Goal: Task Accomplishment & Management: Manage account settings

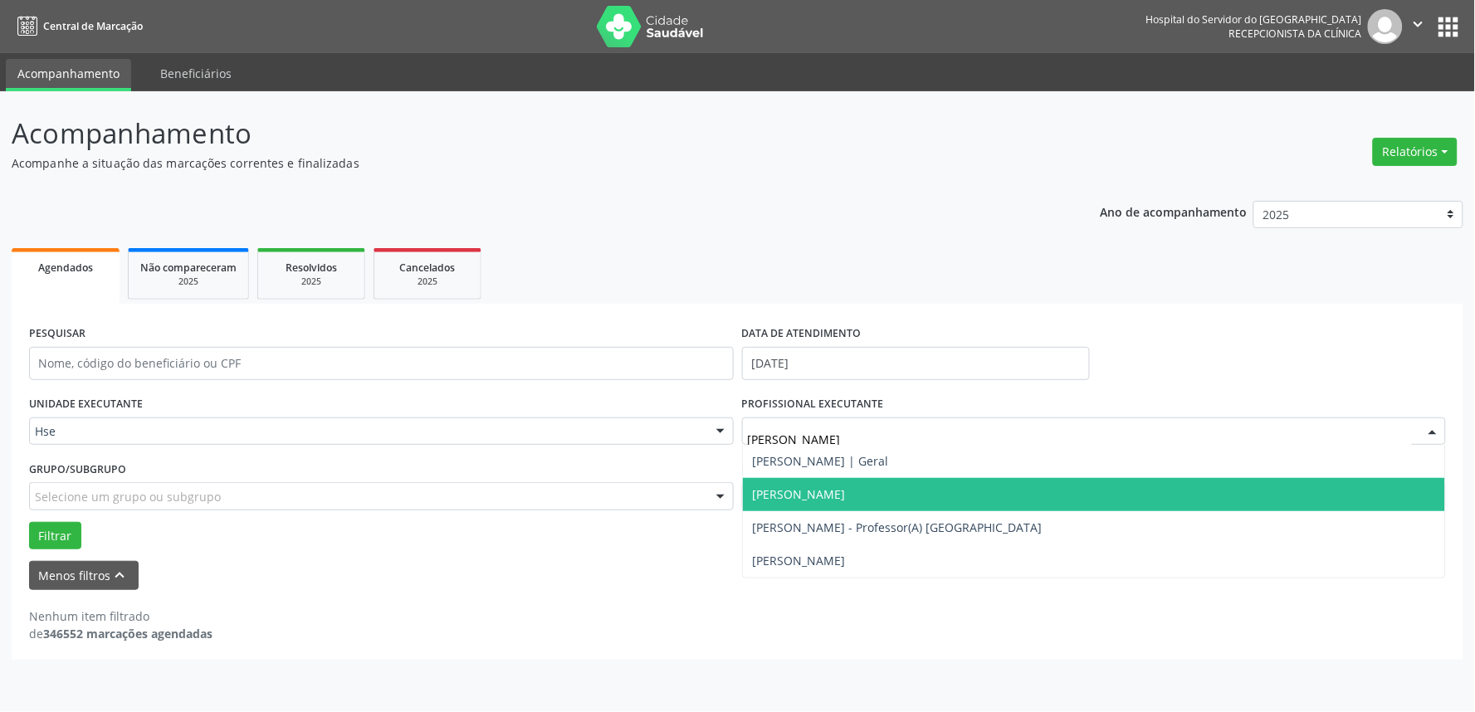
click at [920, 482] on span "[PERSON_NAME]" at bounding box center [1094, 494] width 703 height 33
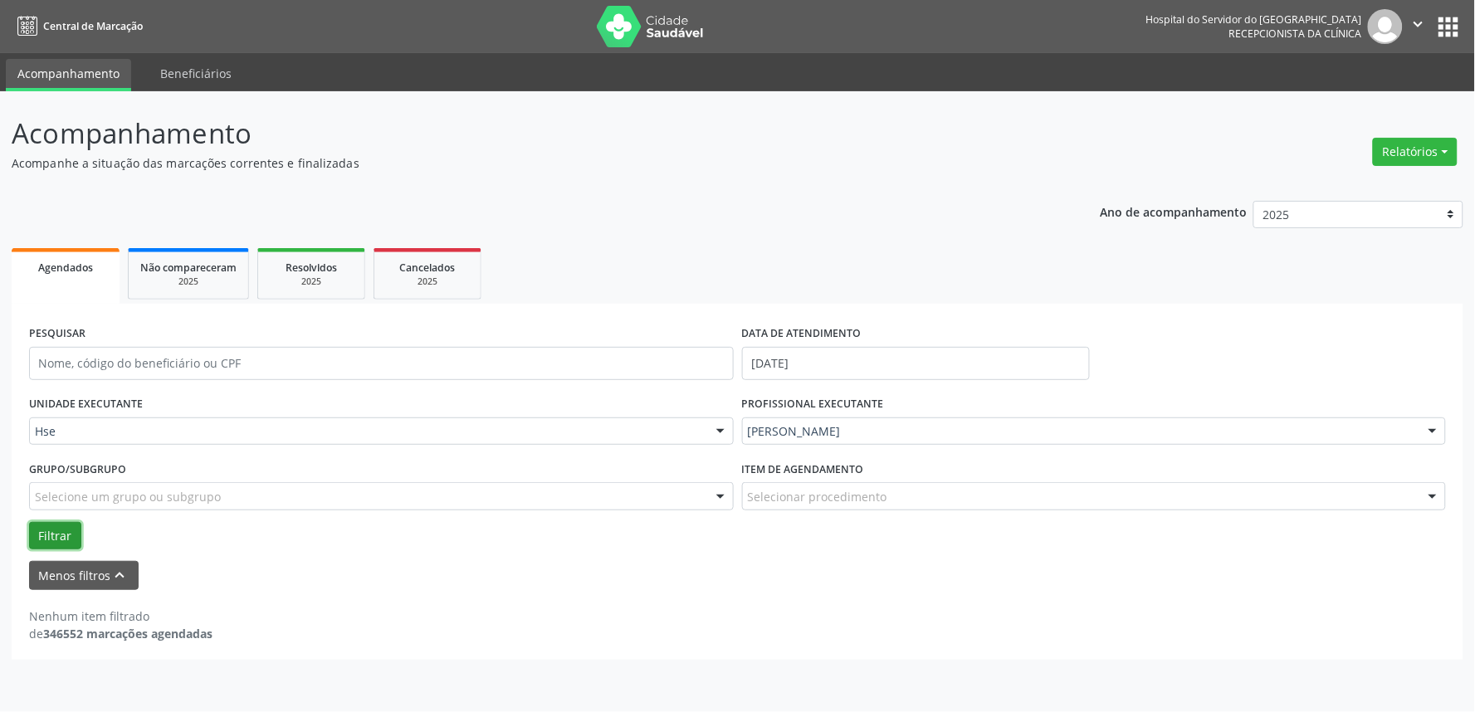
click at [48, 532] on button "Filtrar" at bounding box center [55, 536] width 52 height 28
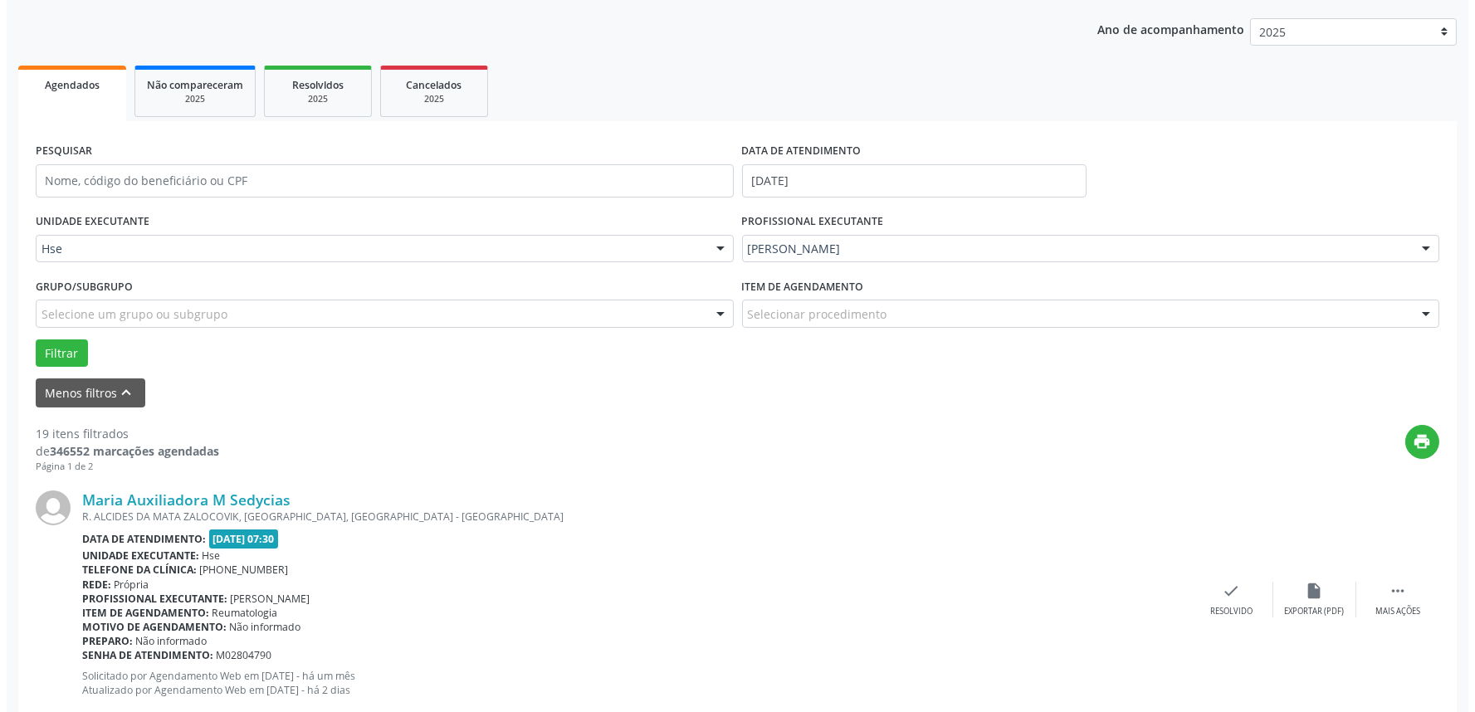
scroll to position [184, 0]
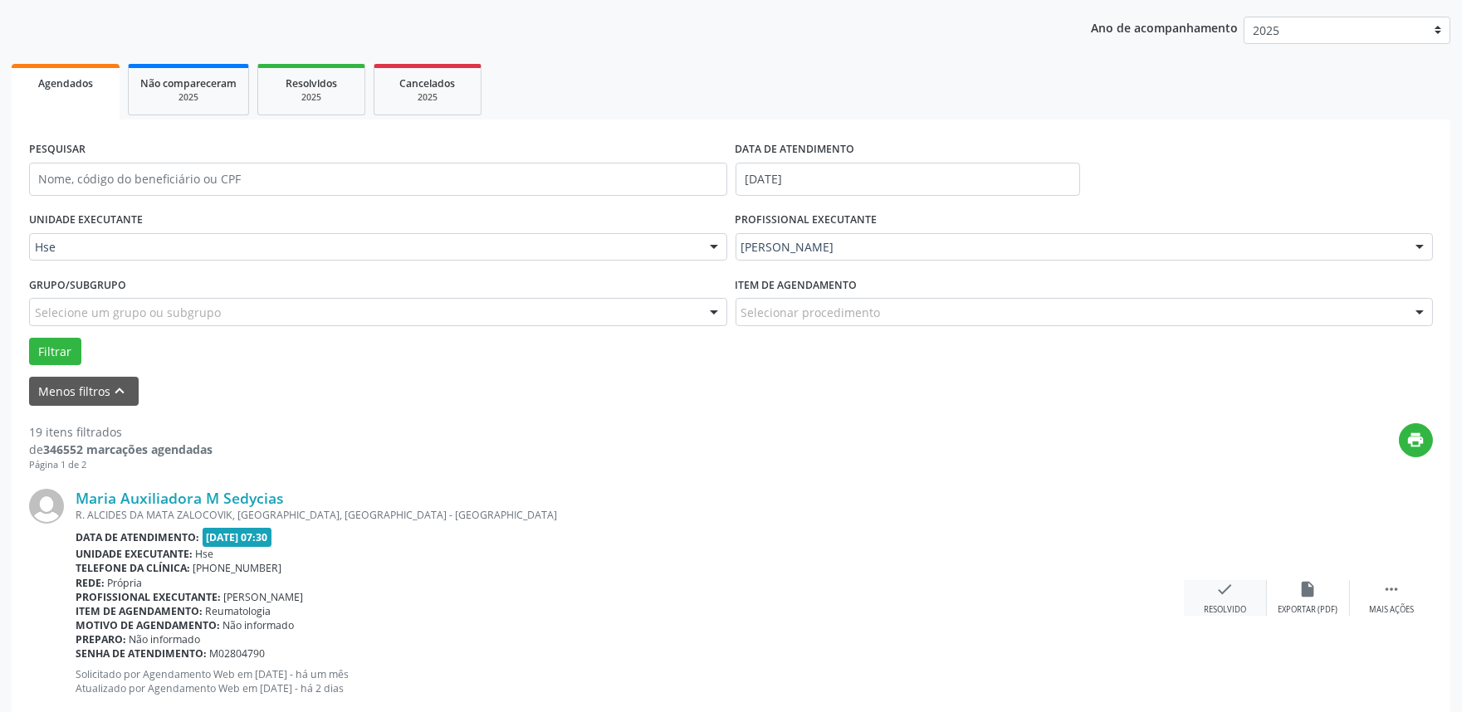
click at [1210, 598] on div "check Resolvido" at bounding box center [1225, 598] width 83 height 36
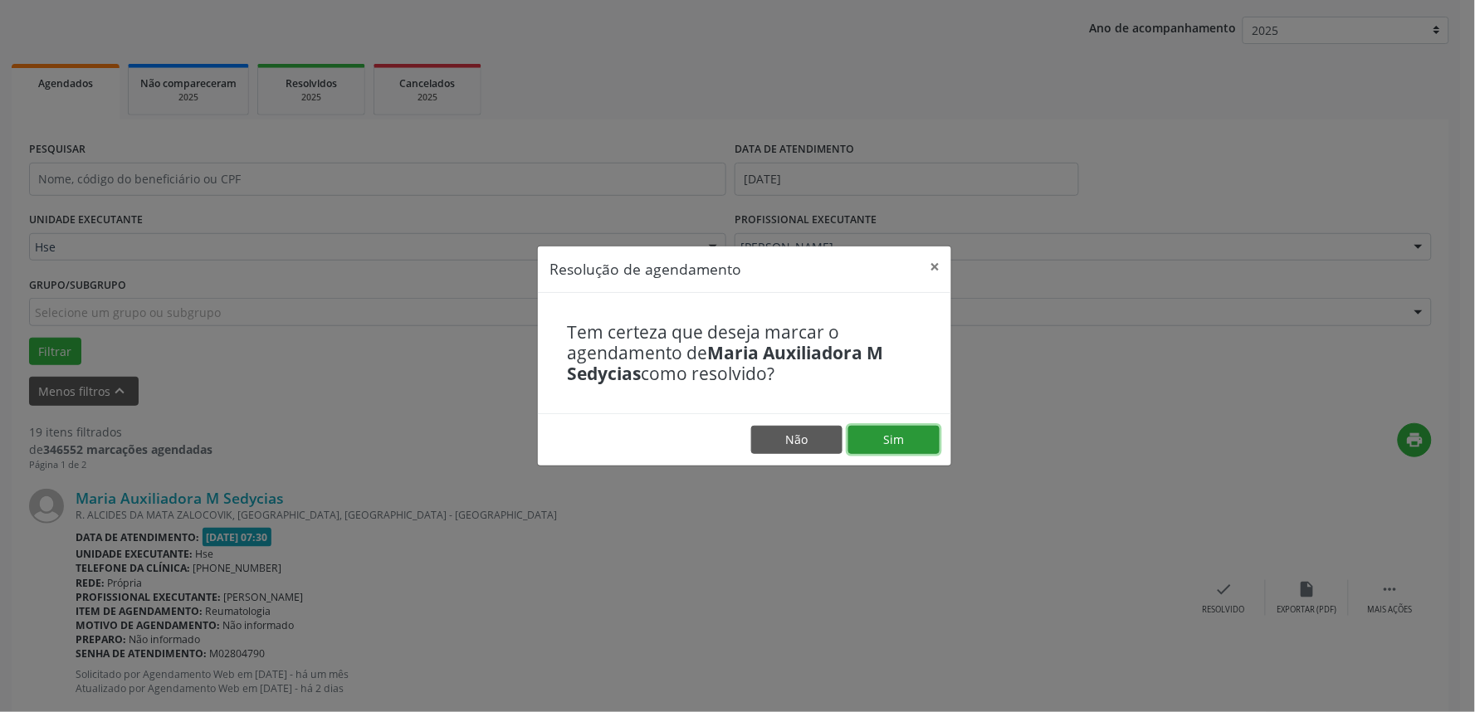
click at [891, 443] on button "Sim" at bounding box center [893, 440] width 91 height 28
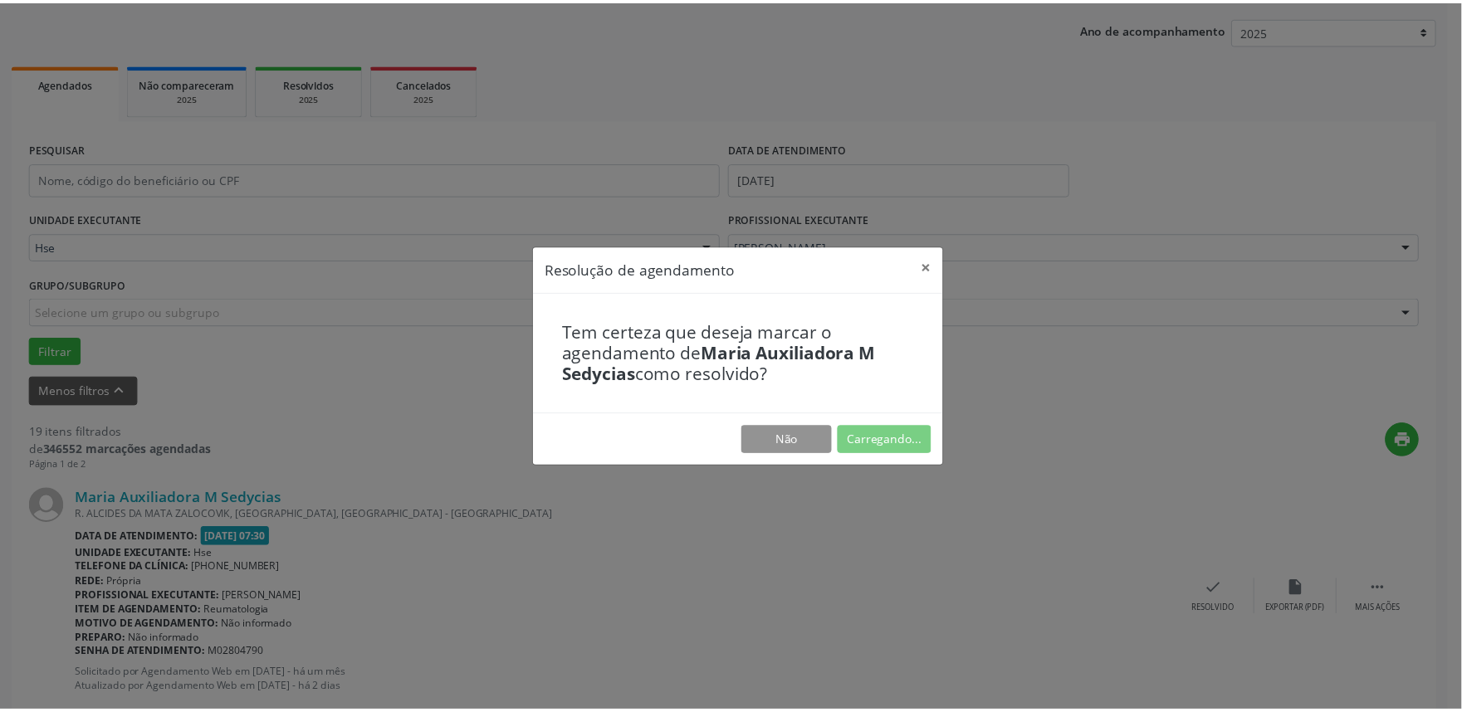
scroll to position [0, 0]
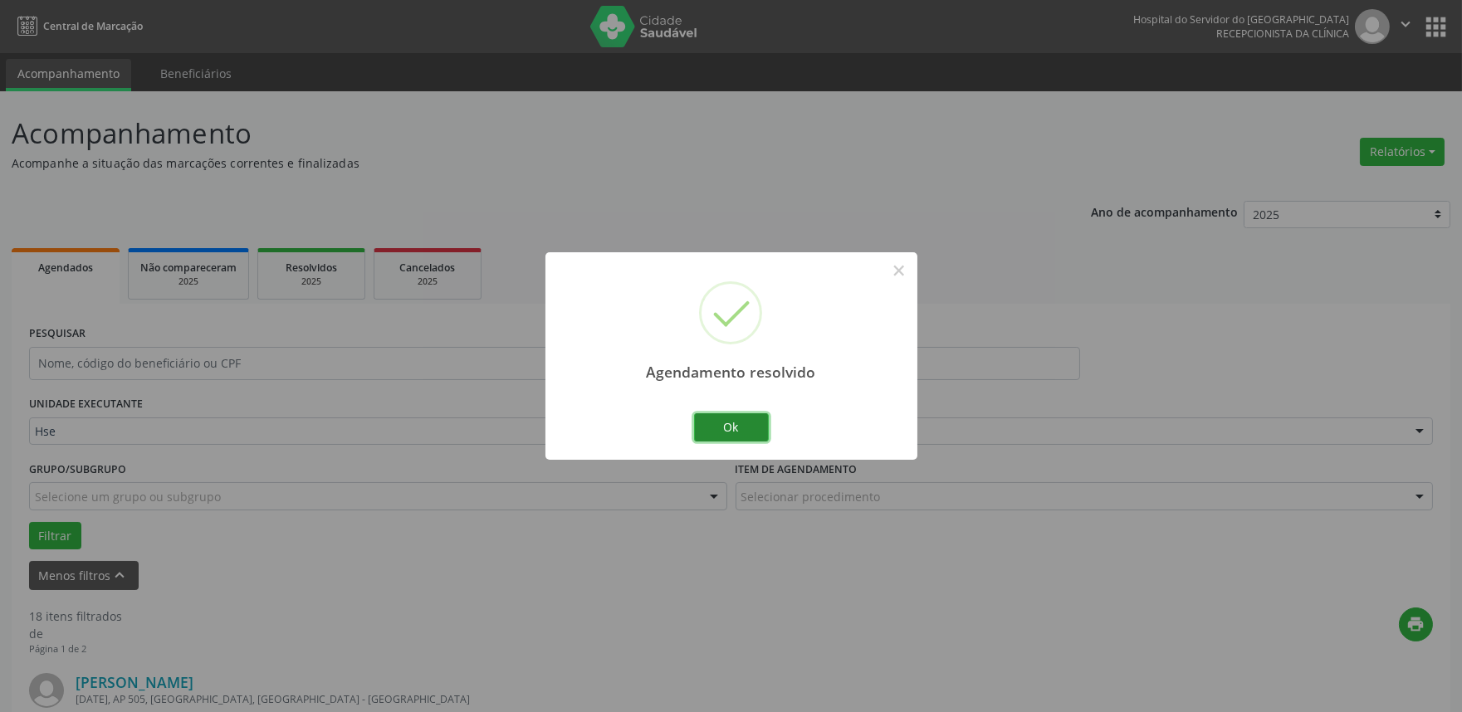
click at [737, 432] on button "Ok" at bounding box center [731, 427] width 75 height 28
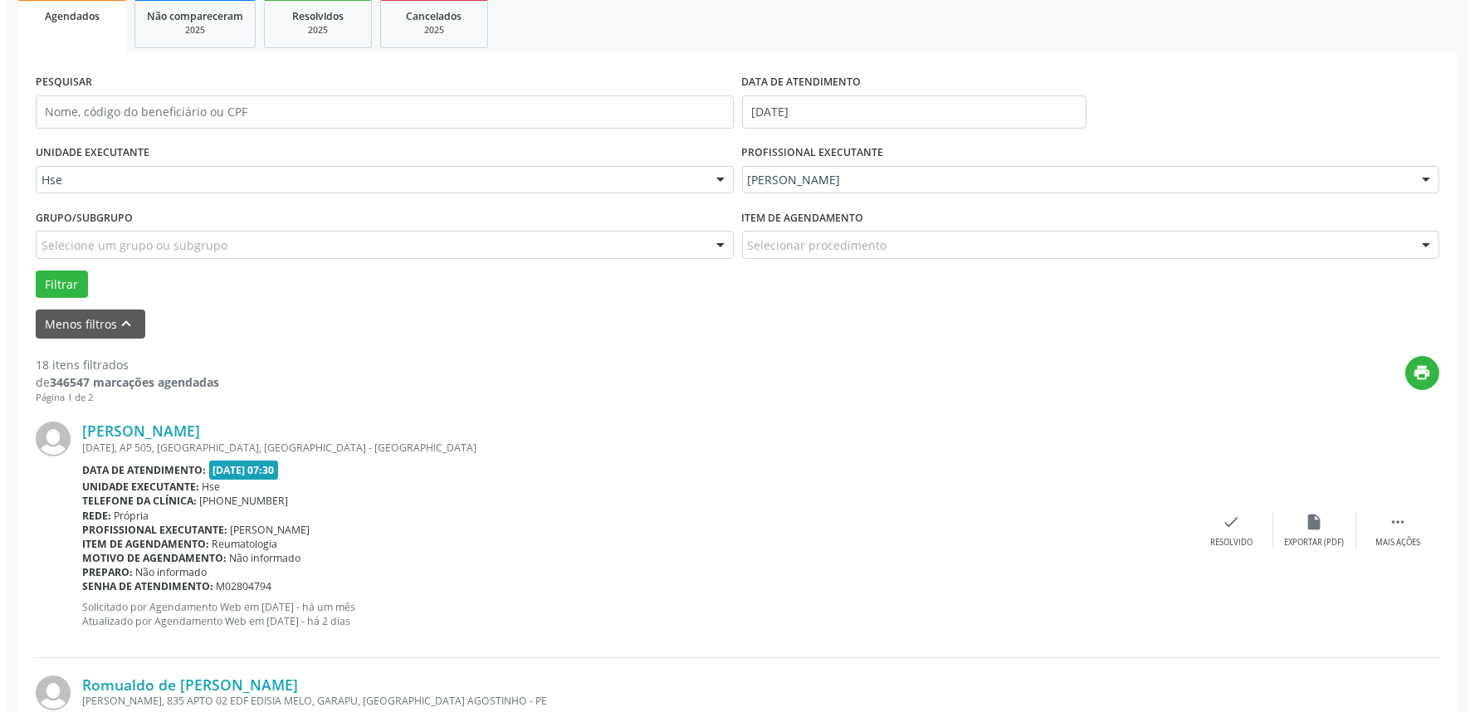
scroll to position [276, 0]
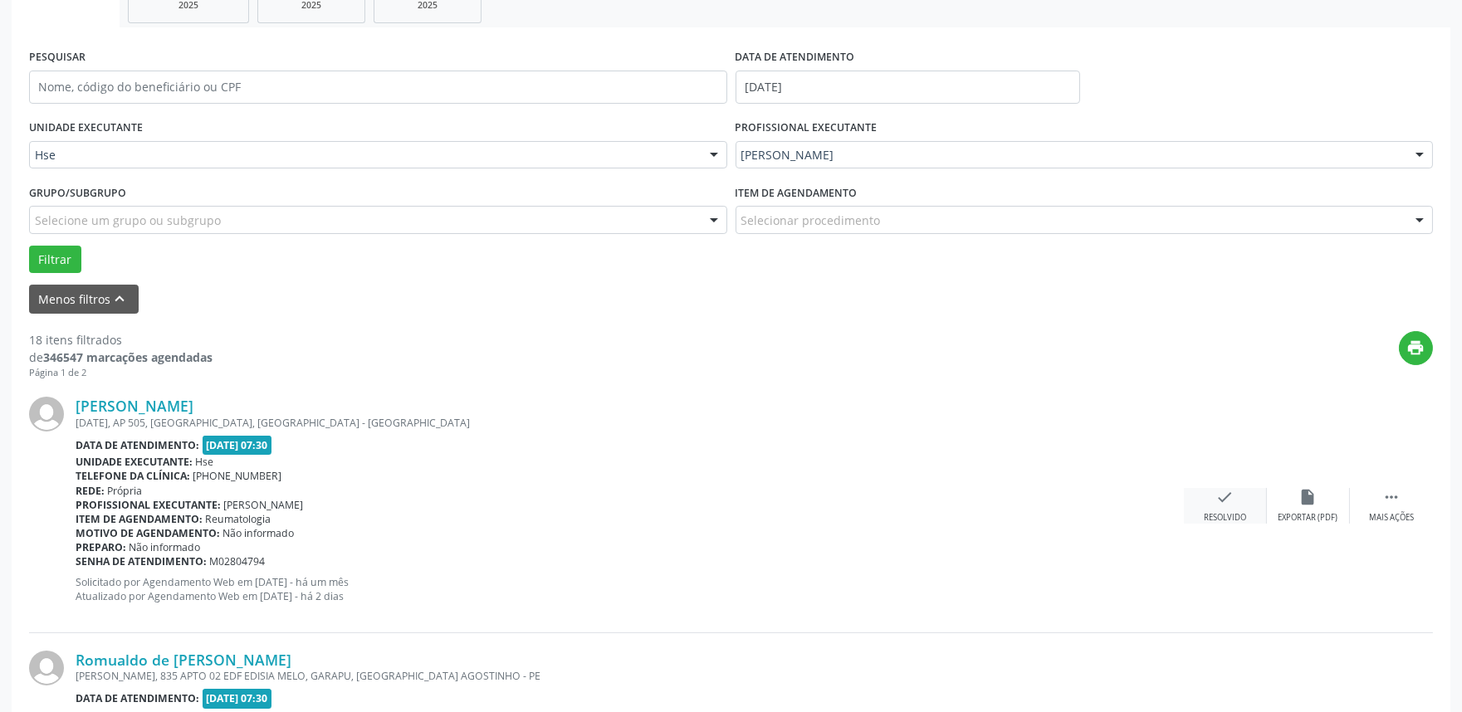
click at [1237, 504] on div "check Resolvido" at bounding box center [1225, 506] width 83 height 36
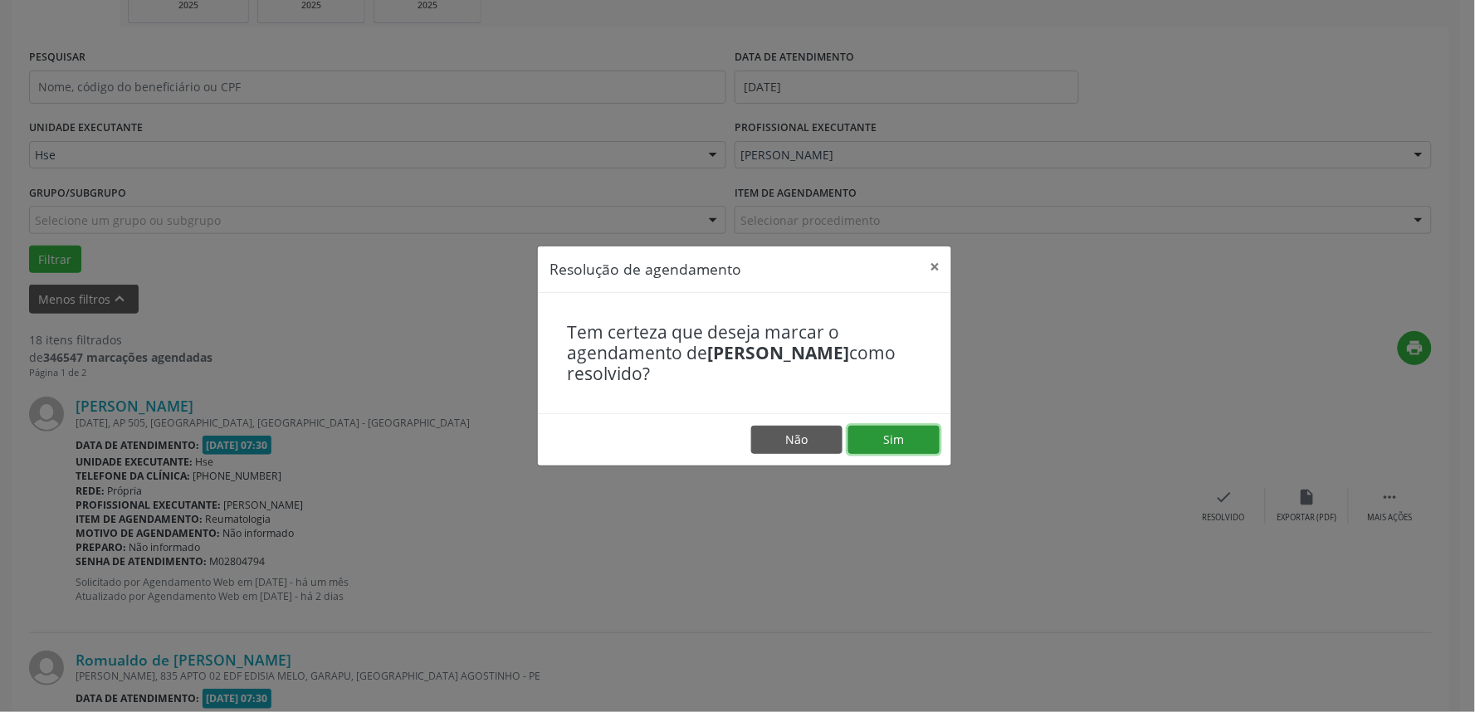
click at [914, 435] on button "Sim" at bounding box center [893, 440] width 91 height 28
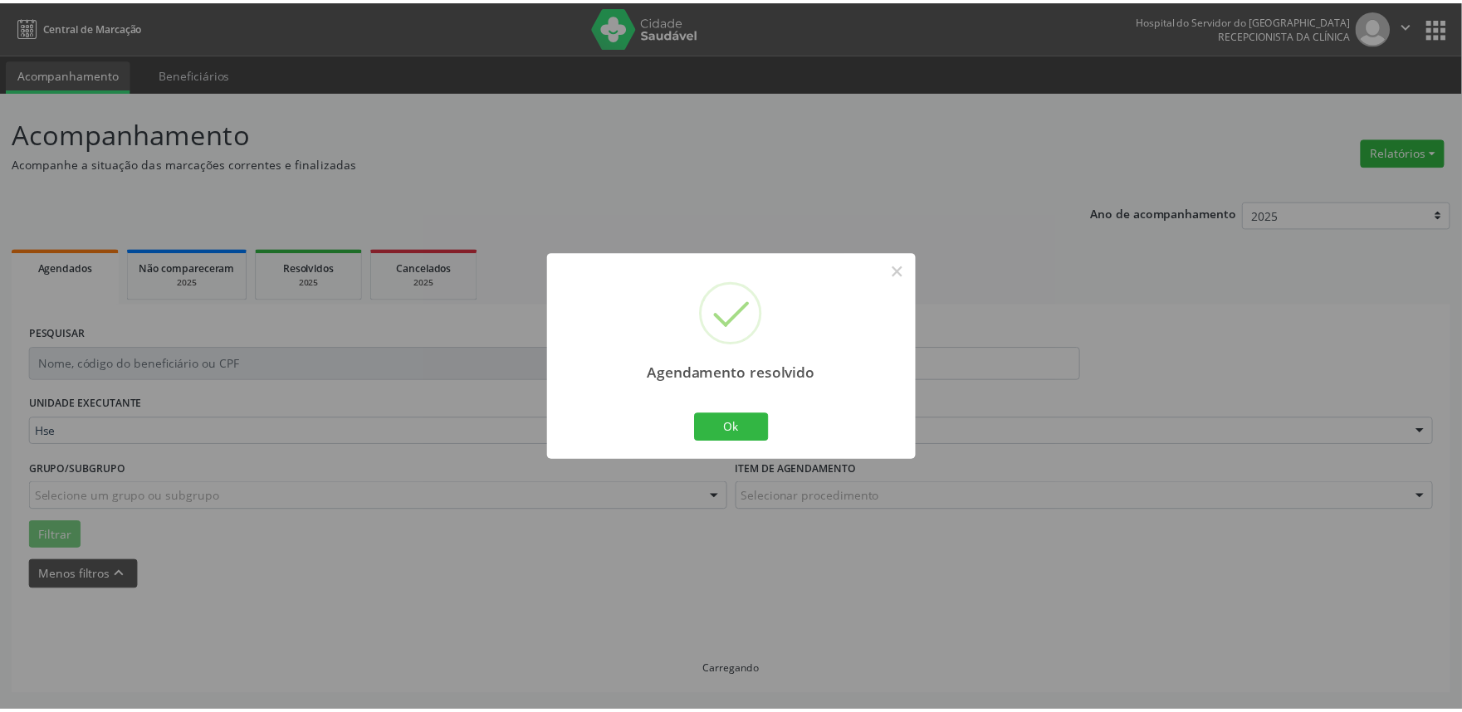
scroll to position [0, 0]
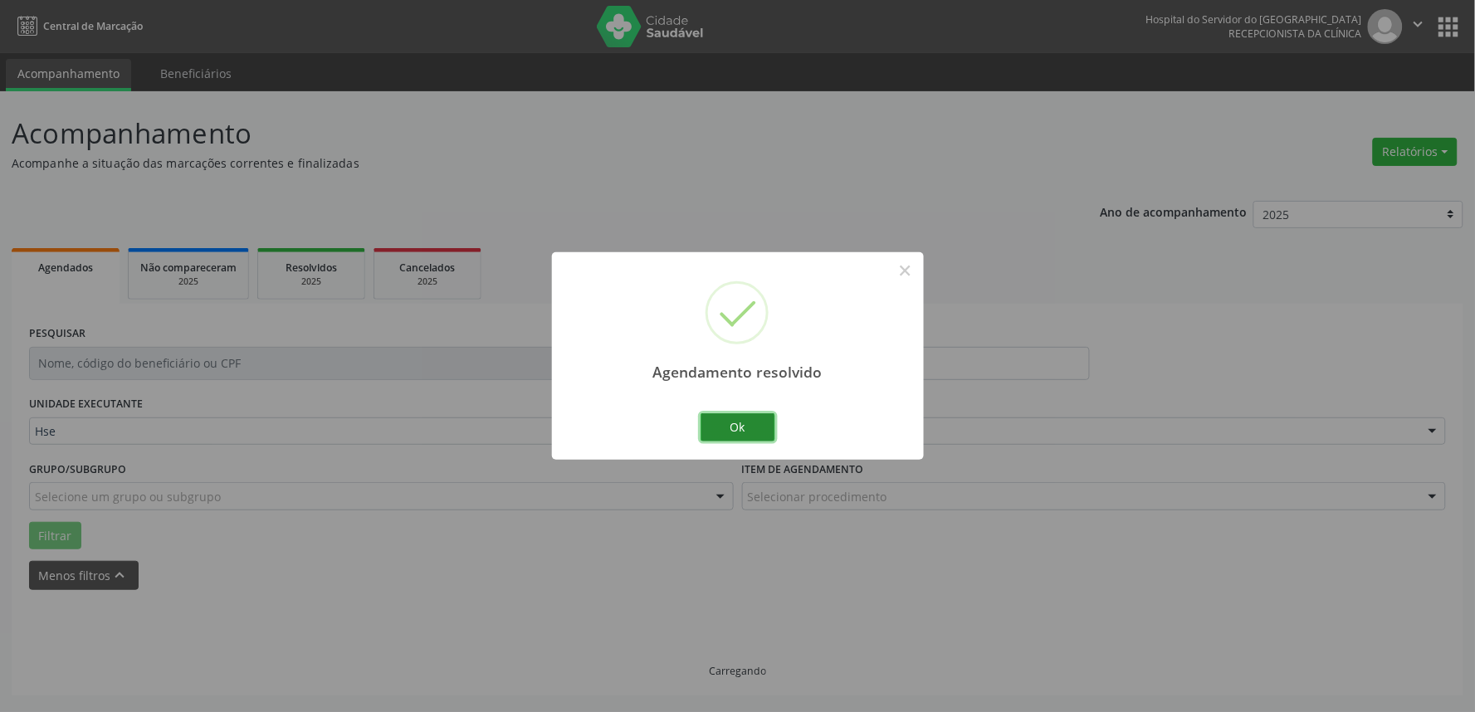
click at [722, 413] on button "Ok" at bounding box center [737, 427] width 75 height 28
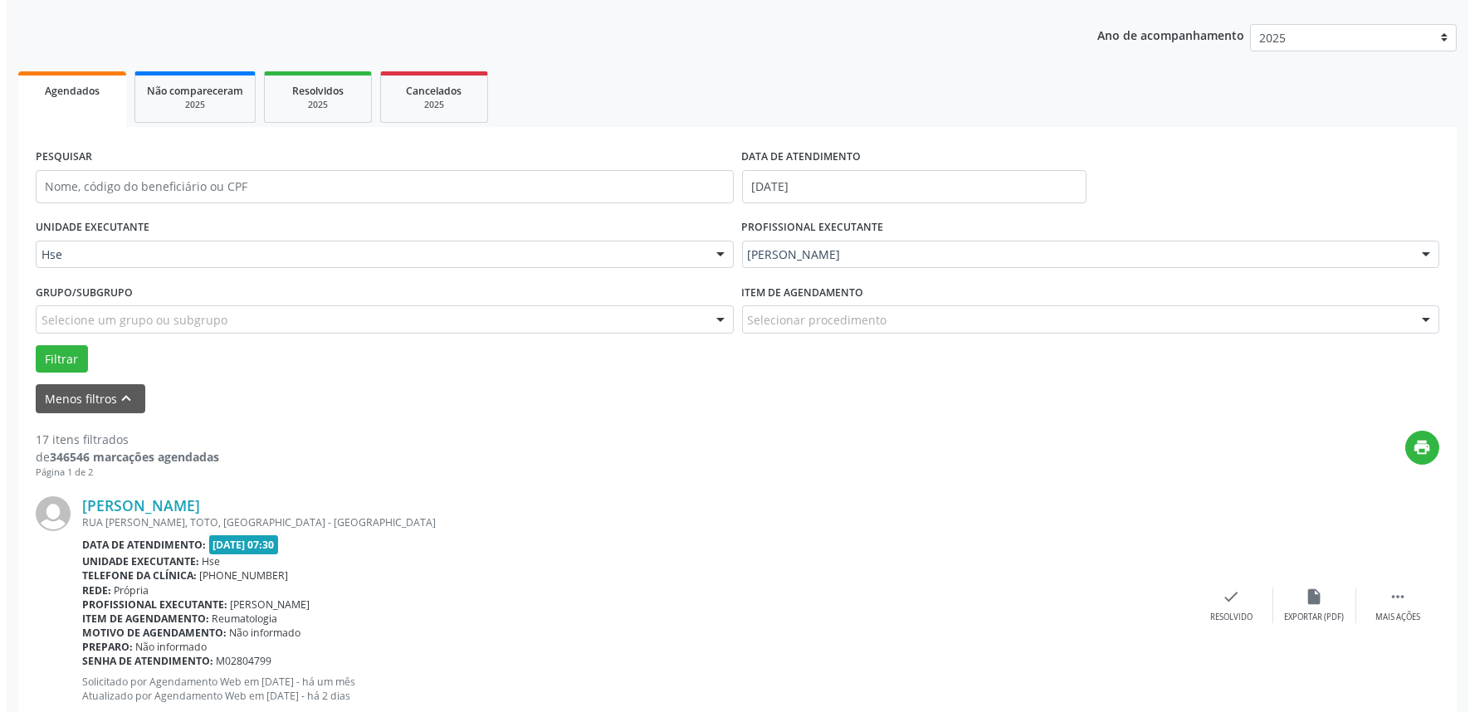
scroll to position [184, 0]
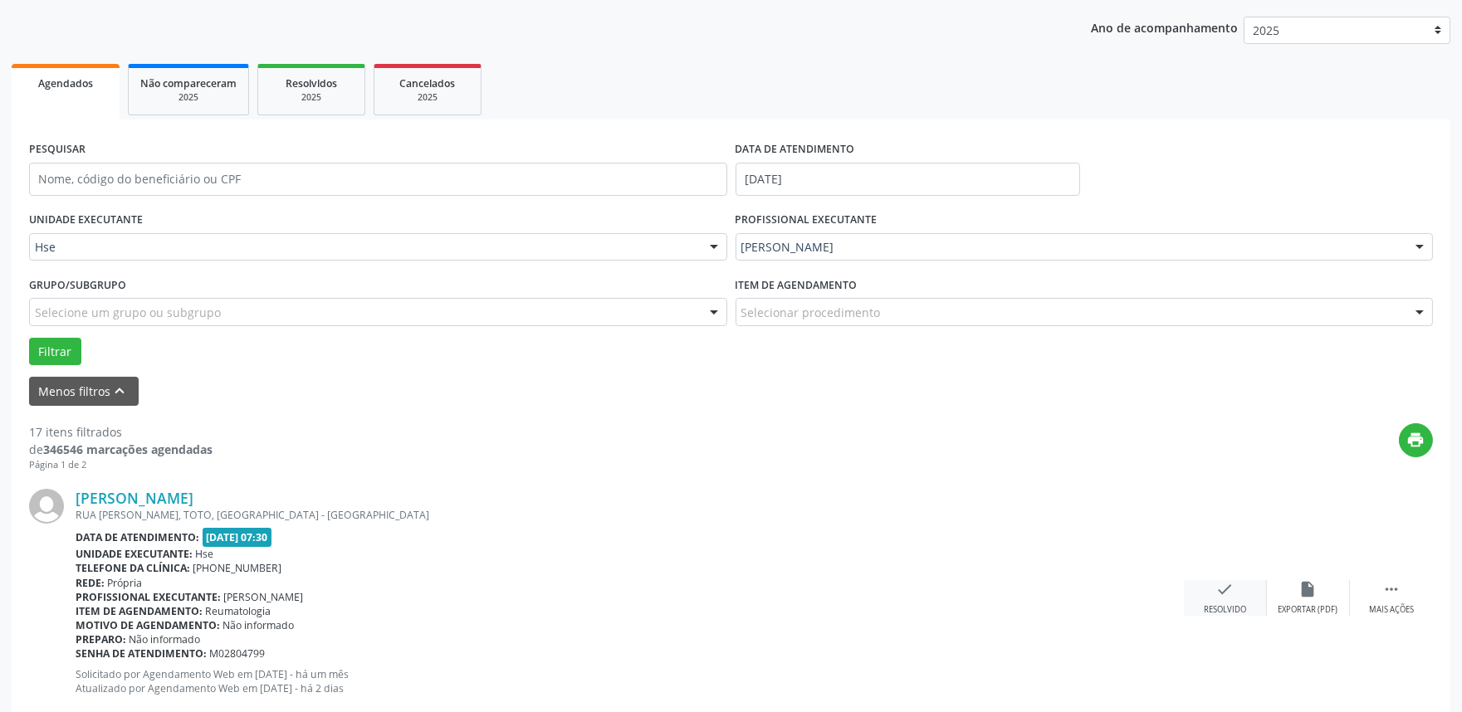
click at [1232, 584] on icon "check" at bounding box center [1225, 589] width 18 height 18
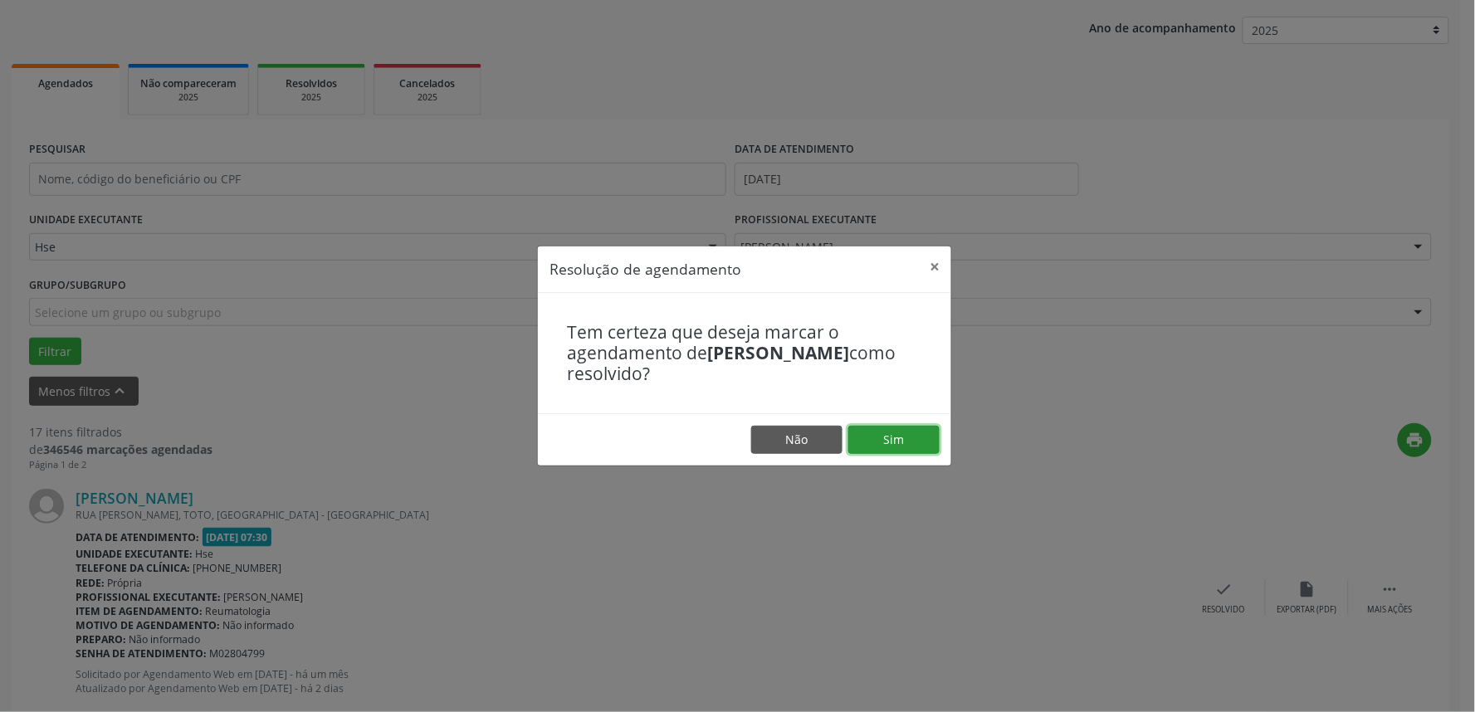
click at [910, 436] on button "Sim" at bounding box center [893, 440] width 91 height 28
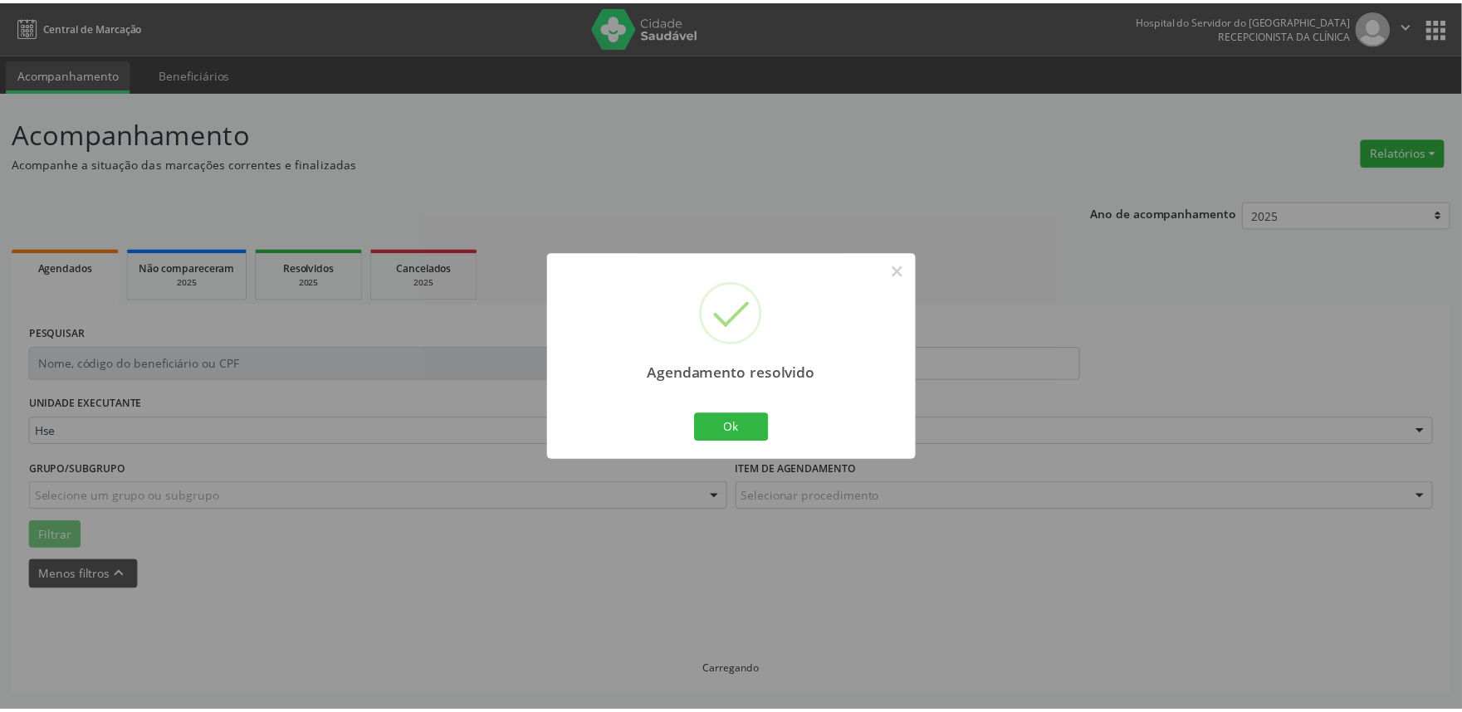
scroll to position [0, 0]
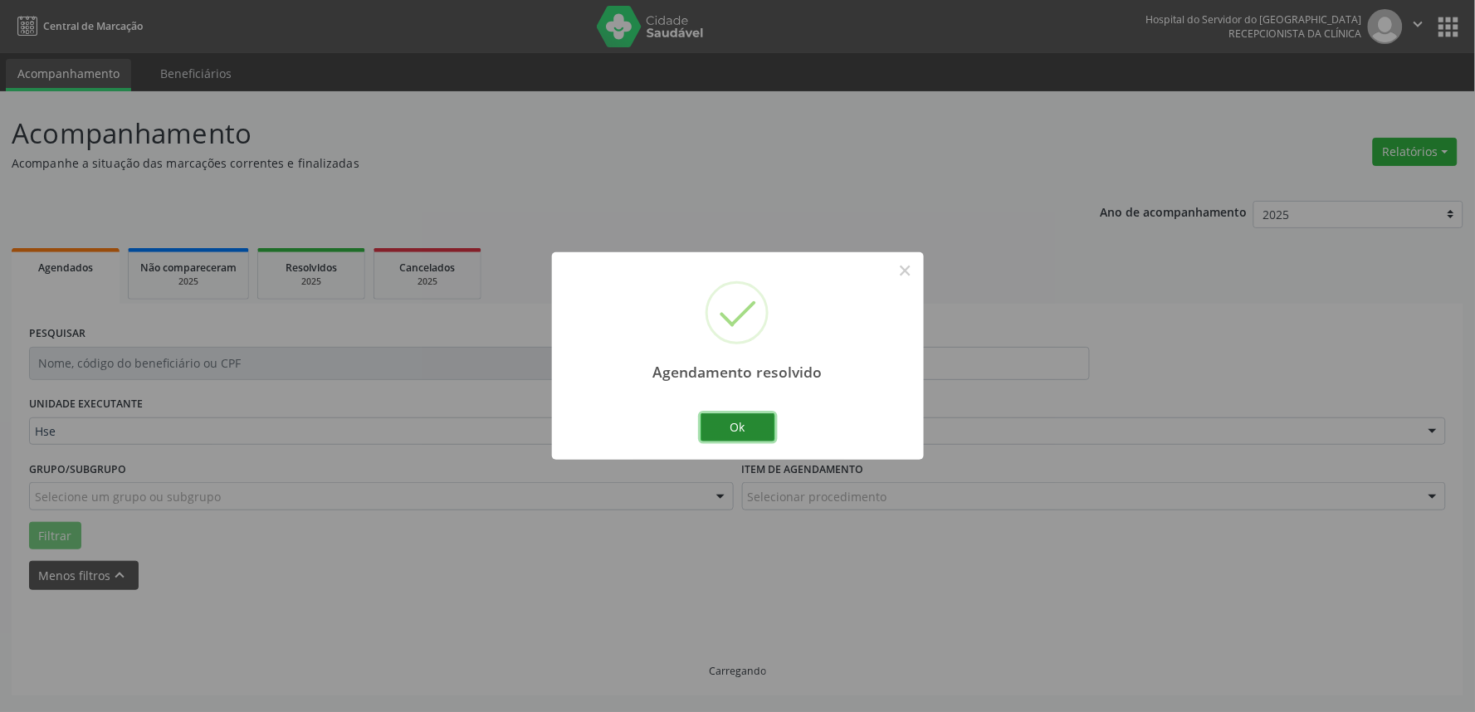
click at [754, 432] on button "Ok" at bounding box center [737, 427] width 75 height 28
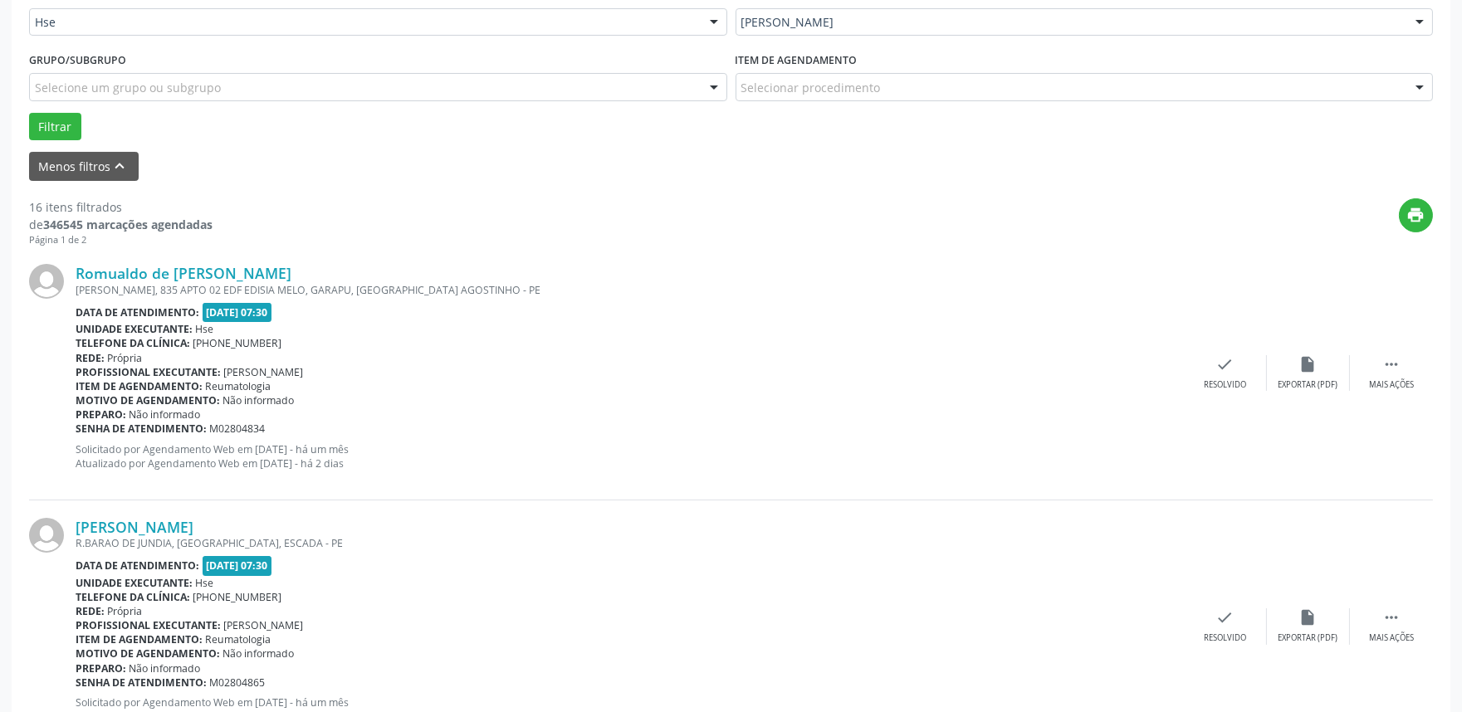
scroll to position [461, 0]
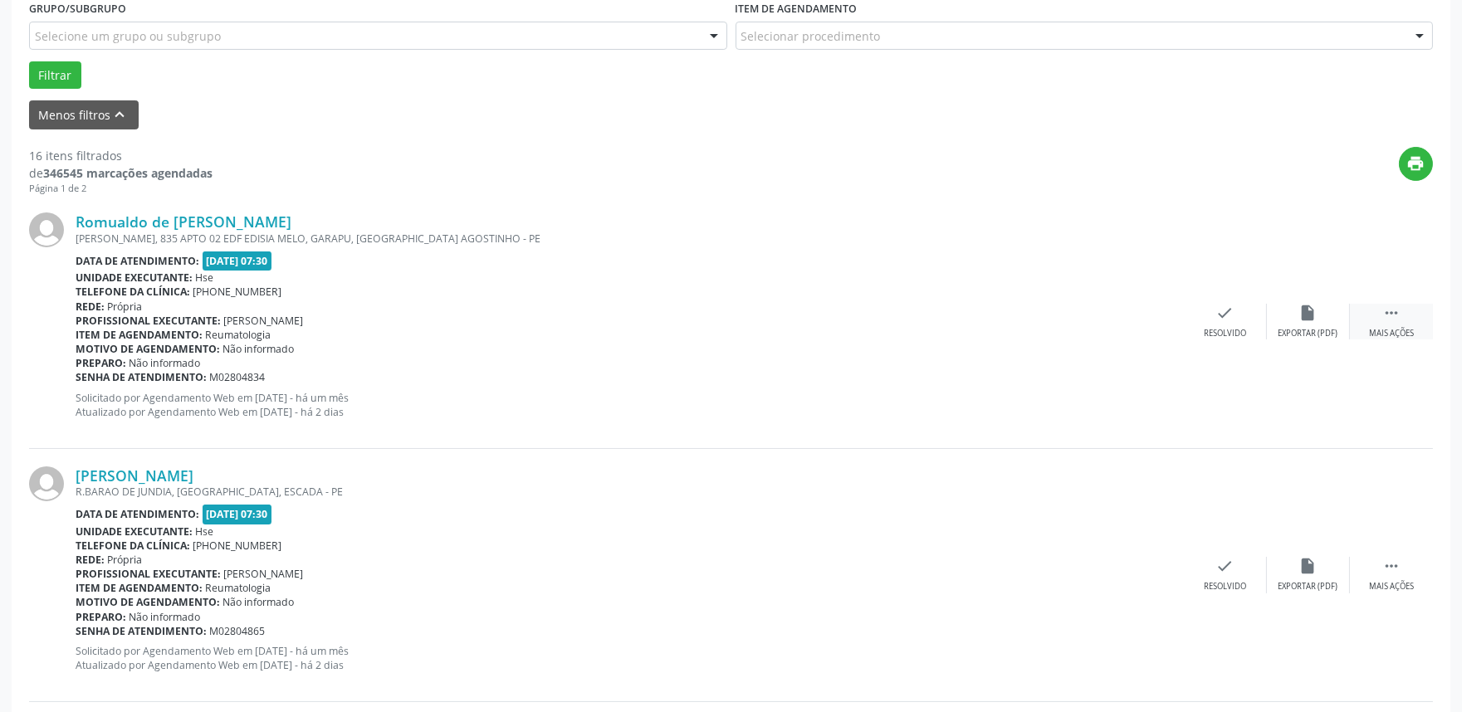
click at [1391, 305] on icon "" at bounding box center [1391, 313] width 18 height 18
click at [1320, 328] on div "Não compareceu" at bounding box center [1307, 334] width 71 height 12
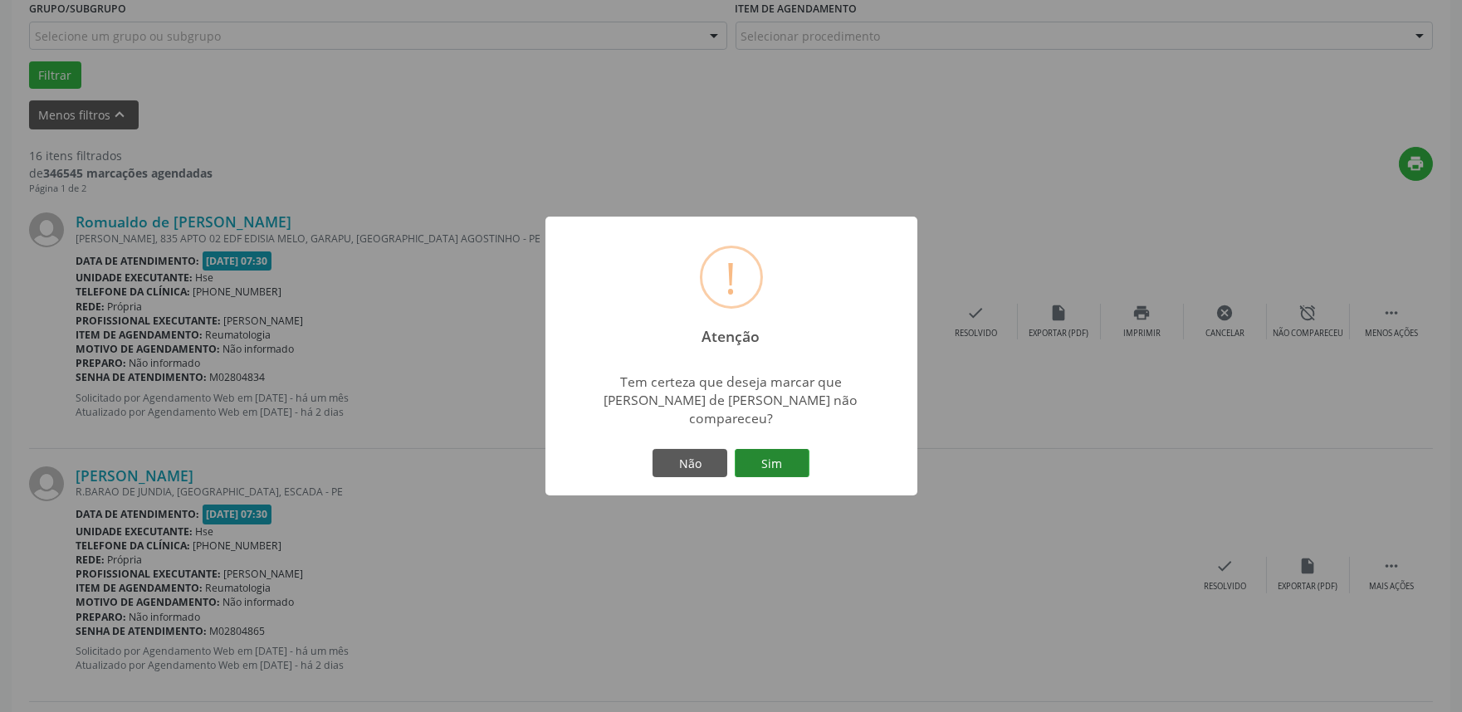
click at [786, 449] on button "Sim" at bounding box center [772, 463] width 75 height 28
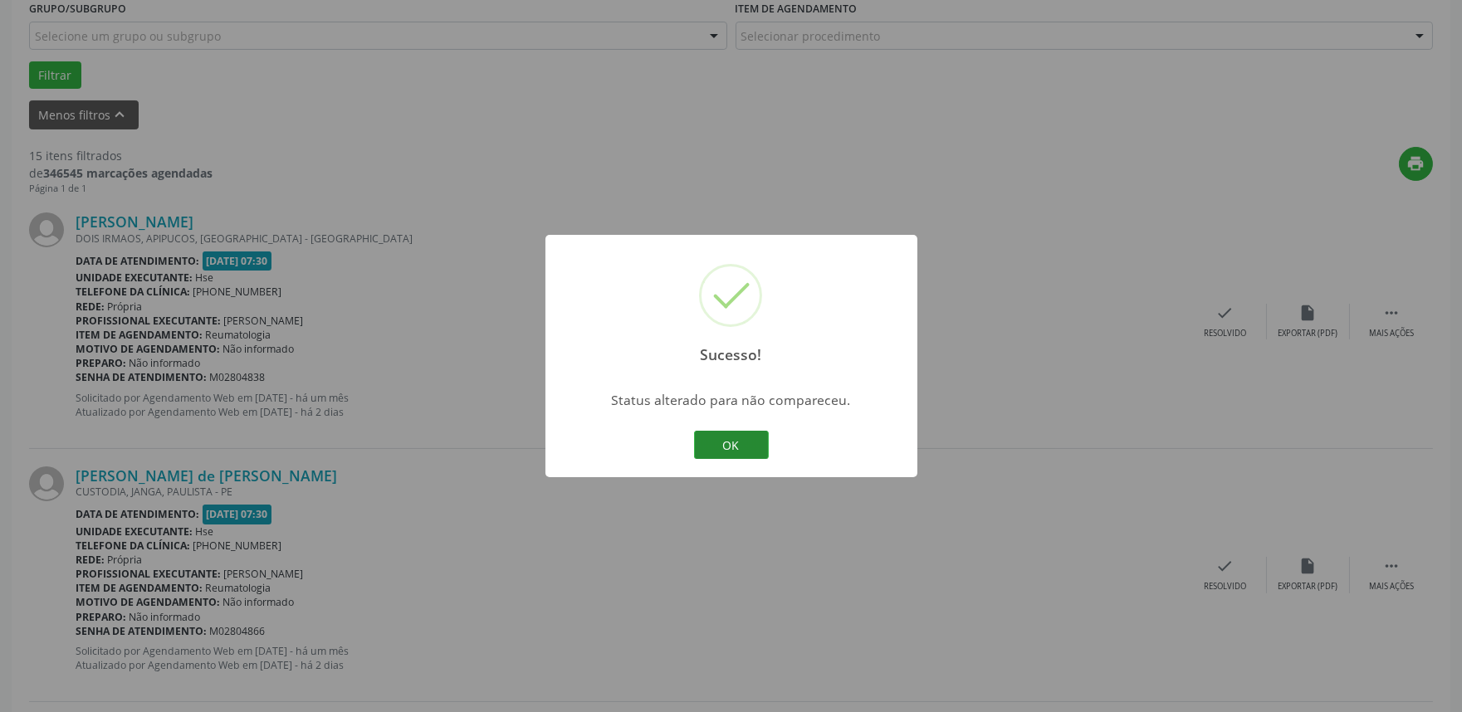
click at [718, 437] on button "OK" at bounding box center [731, 445] width 75 height 28
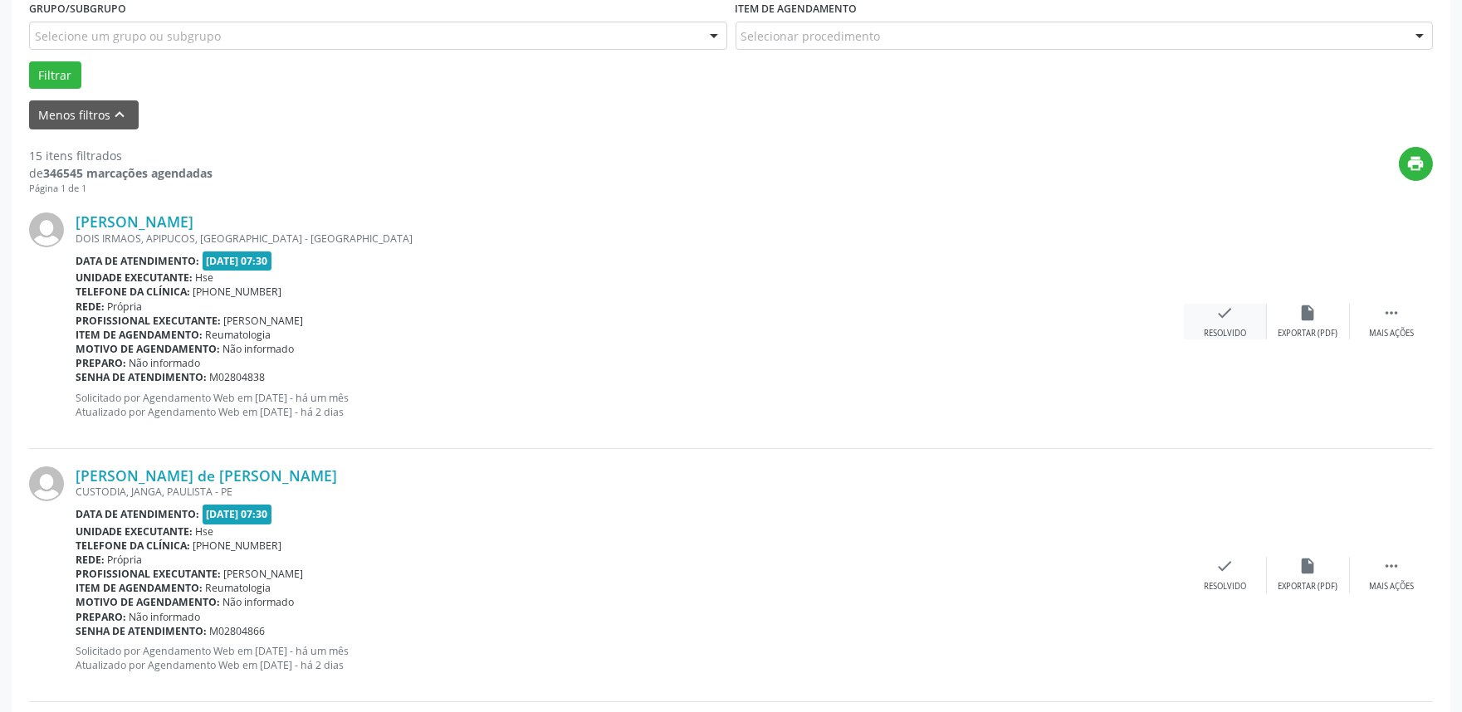
click at [1216, 319] on icon "check" at bounding box center [1225, 313] width 18 height 18
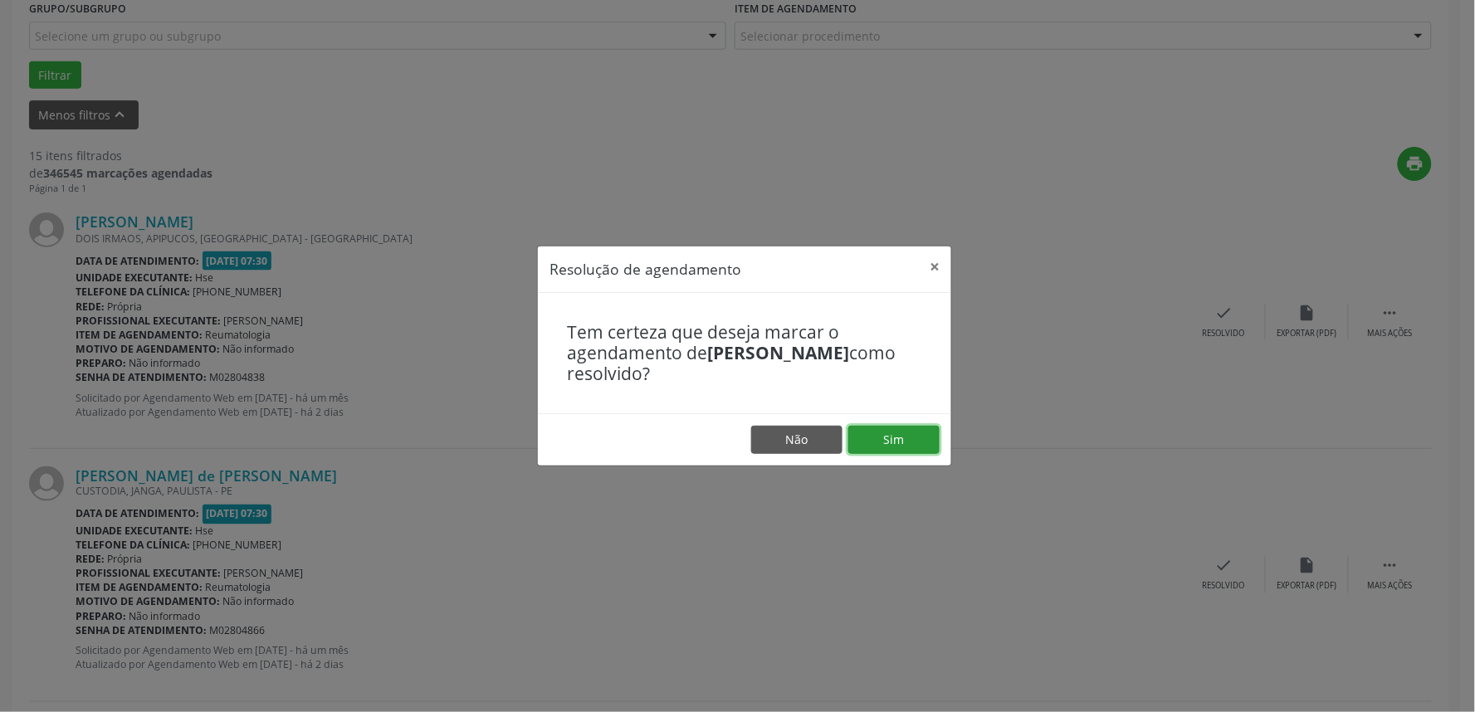
click at [865, 437] on button "Sim" at bounding box center [893, 440] width 91 height 28
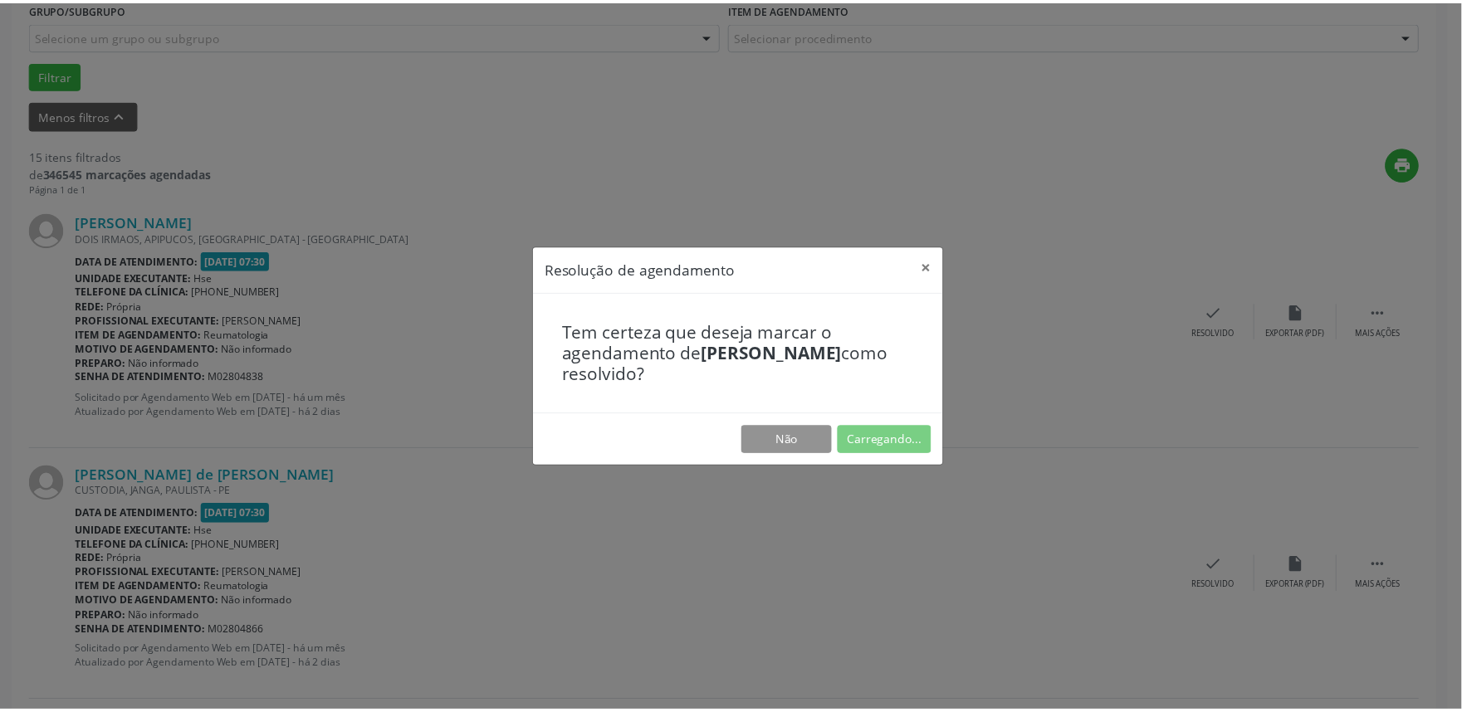
scroll to position [0, 0]
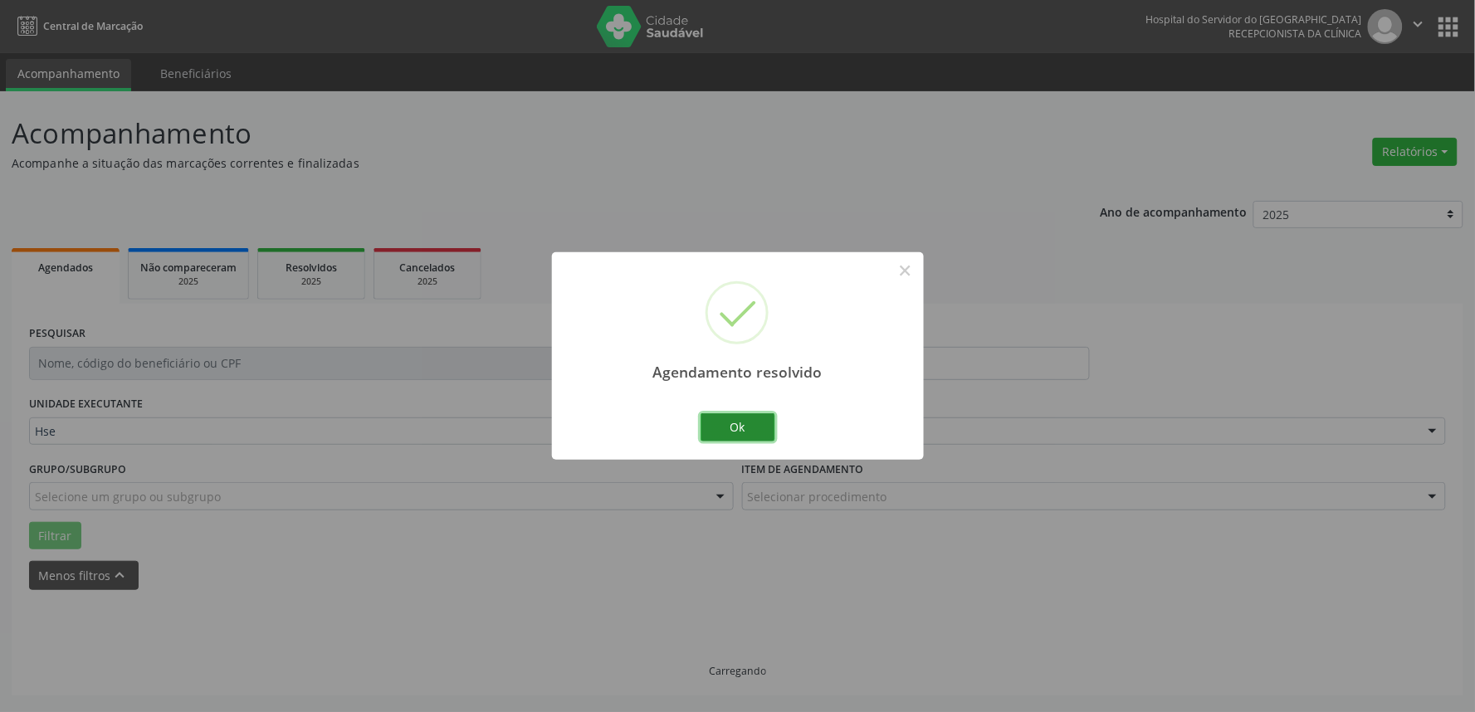
click at [712, 424] on button "Ok" at bounding box center [737, 427] width 75 height 28
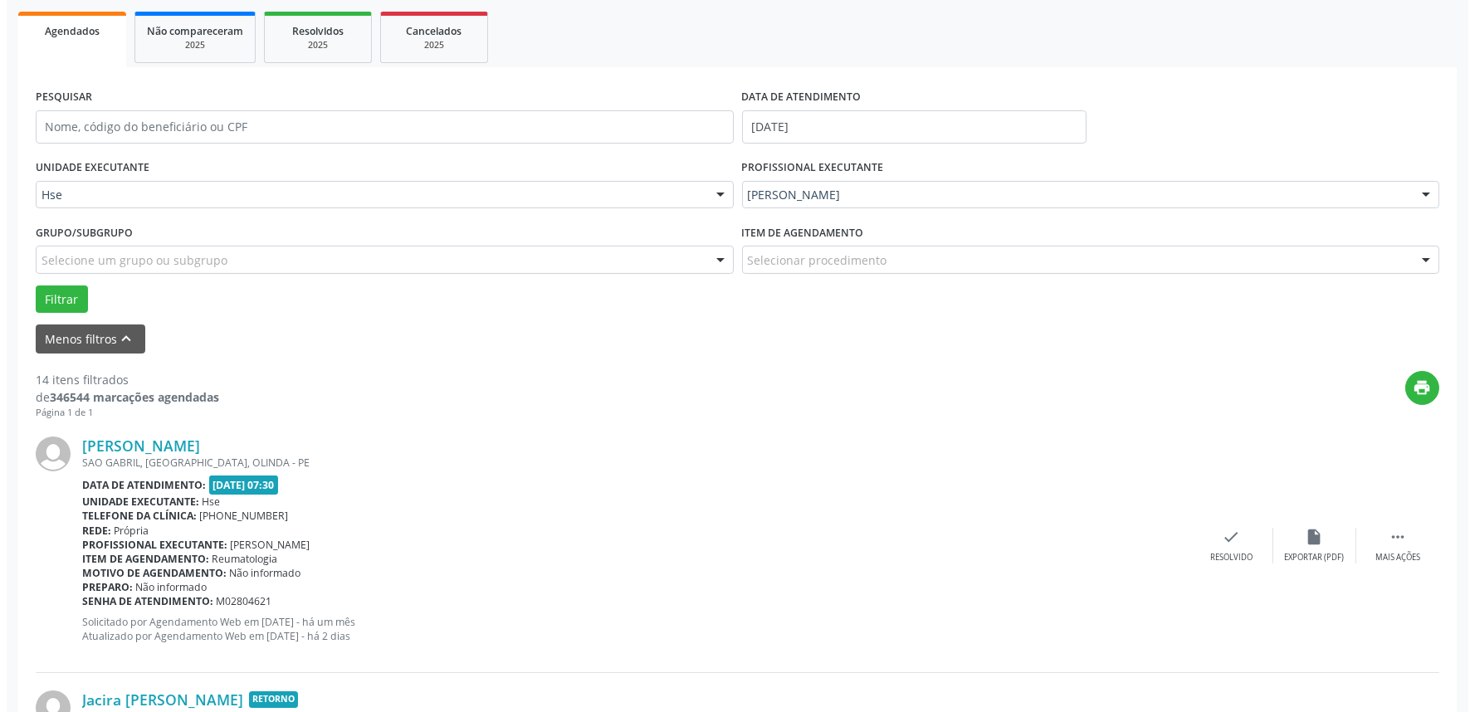
scroll to position [276, 0]
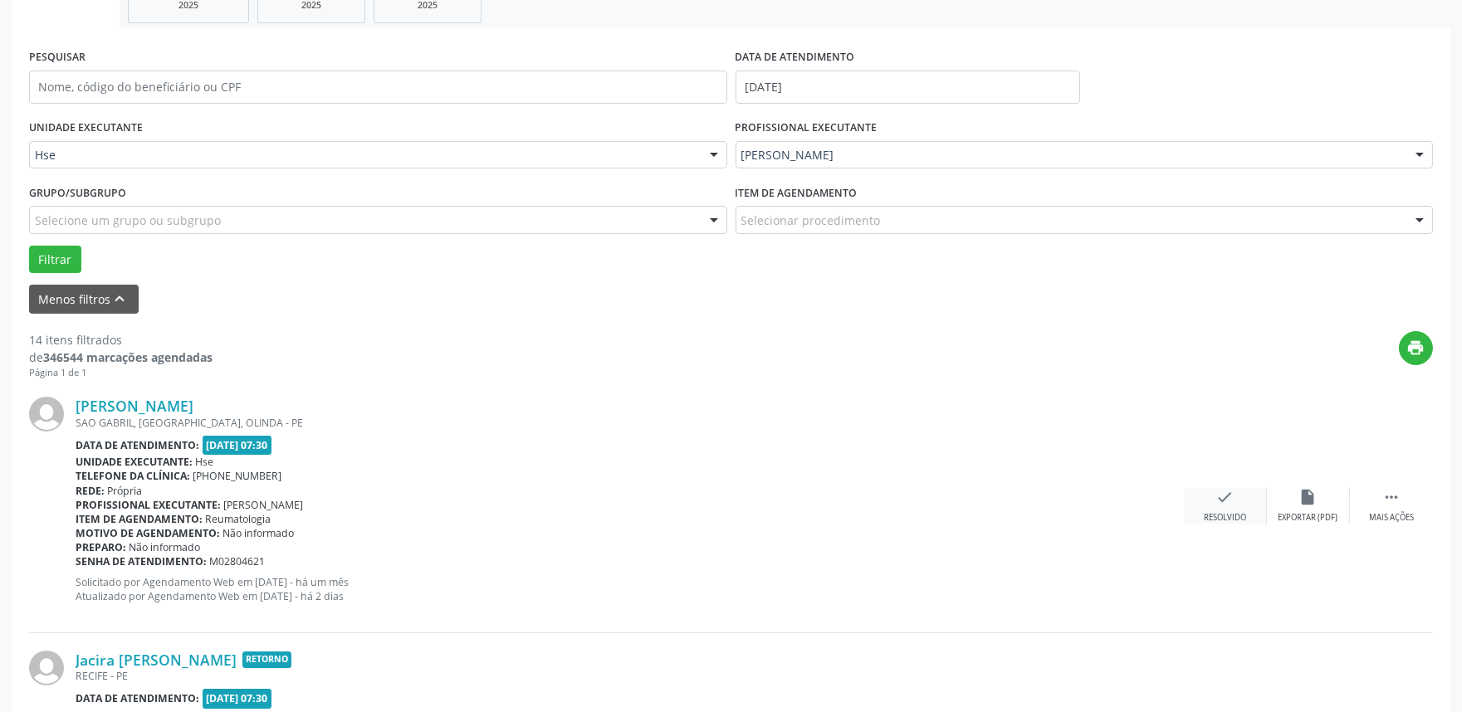
click at [1215, 515] on div "Resolvido" at bounding box center [1224, 518] width 42 height 12
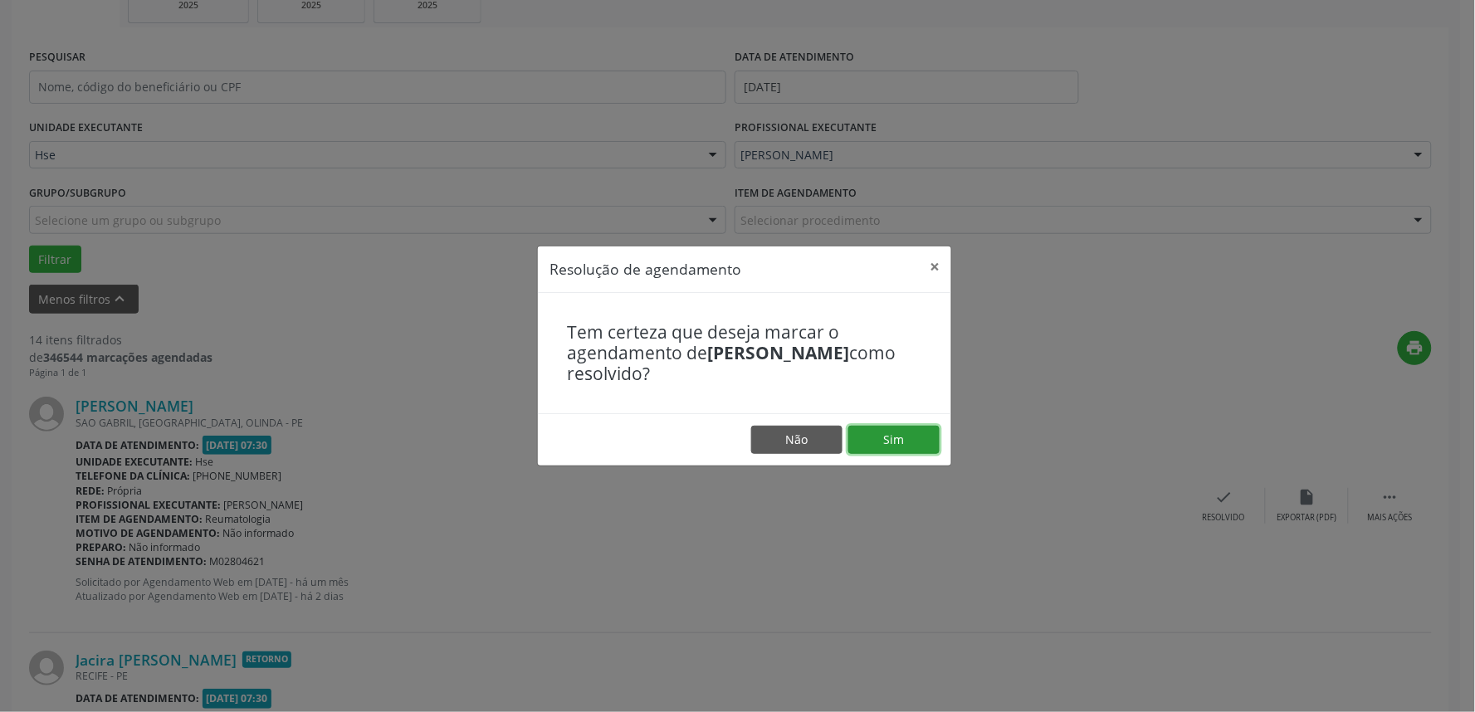
click at [906, 434] on button "Sim" at bounding box center [893, 440] width 91 height 28
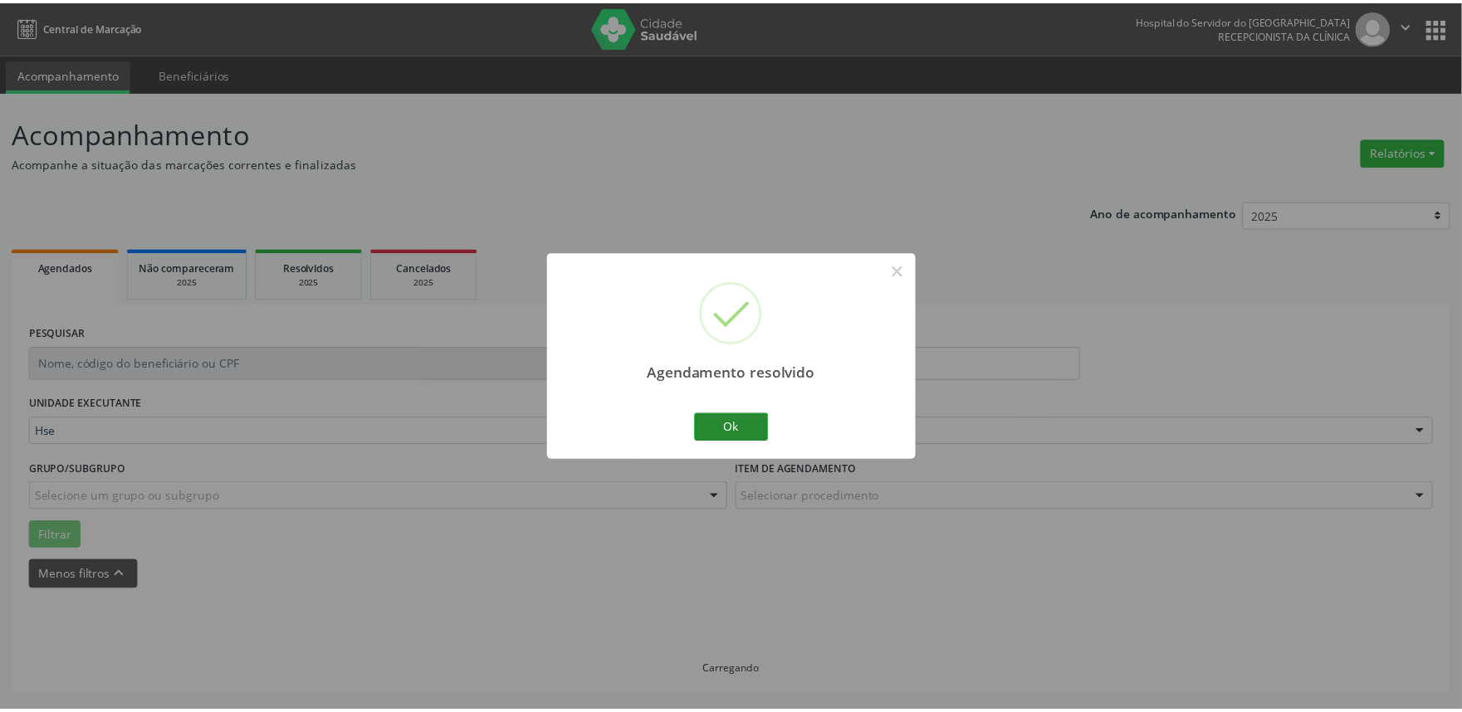
scroll to position [0, 0]
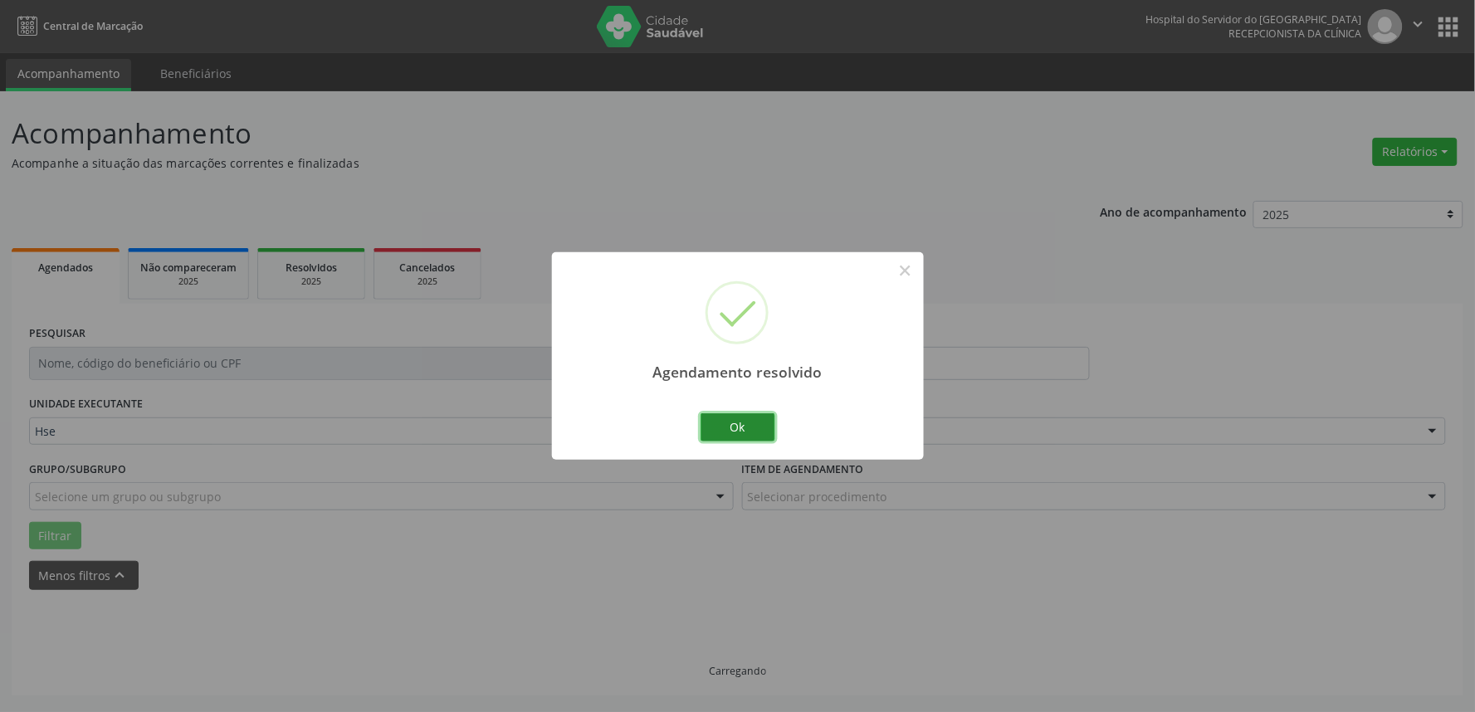
click at [753, 415] on button "Ok" at bounding box center [737, 427] width 75 height 28
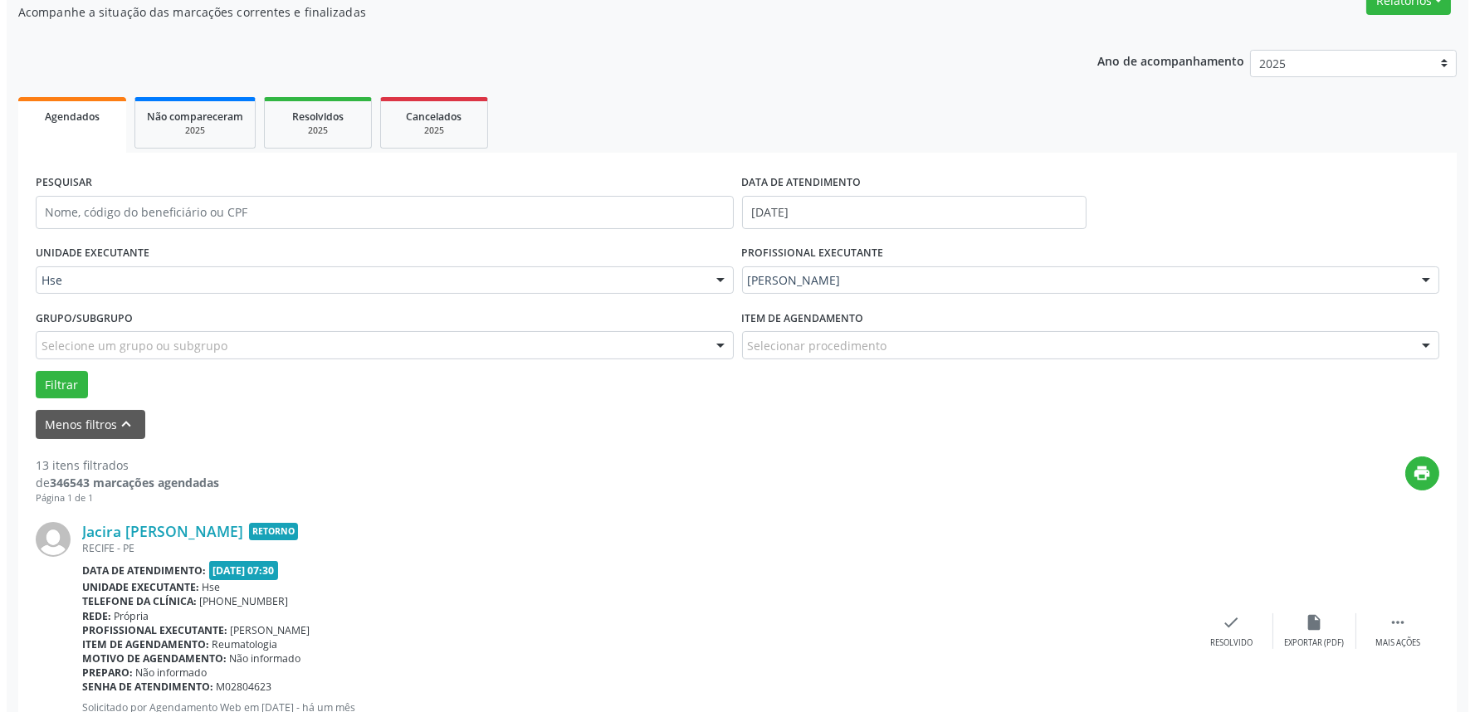
scroll to position [184, 0]
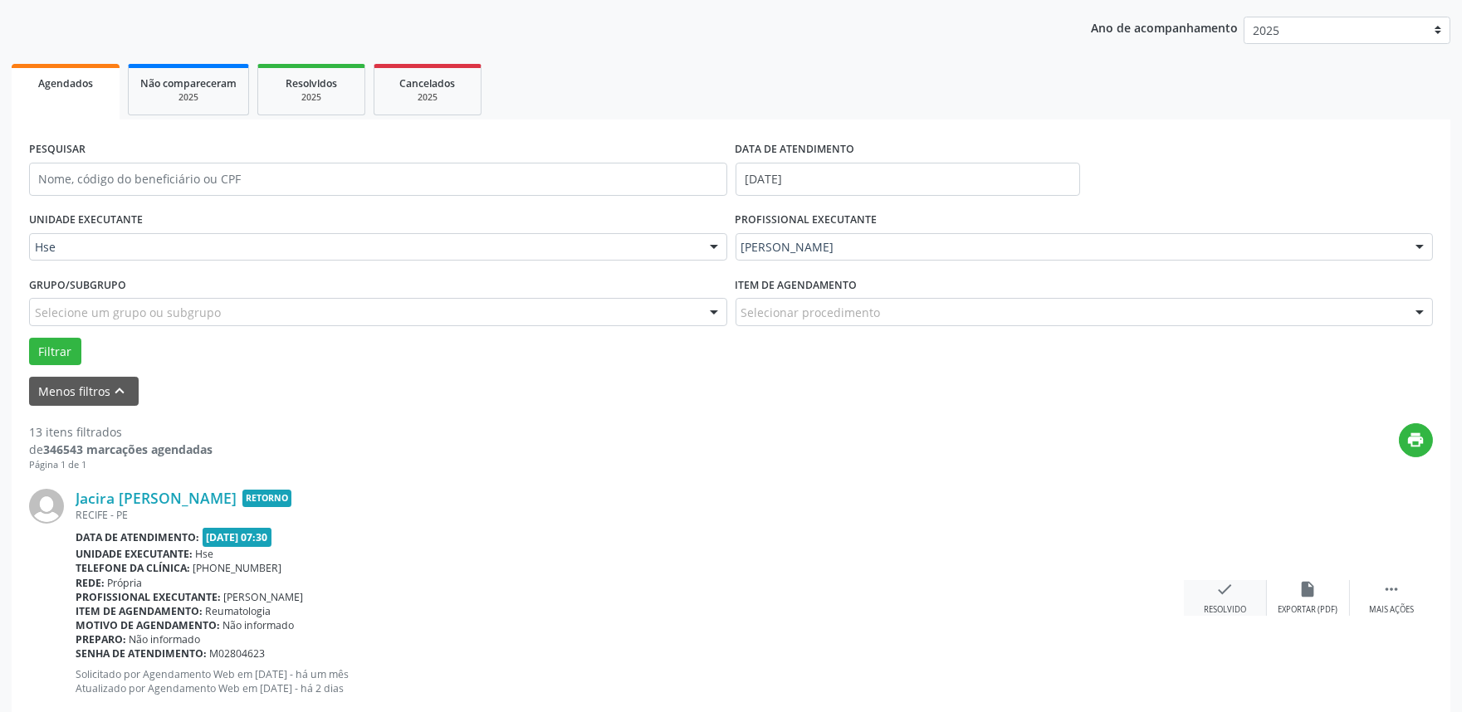
click at [1218, 612] on div "Resolvido" at bounding box center [1224, 610] width 42 height 12
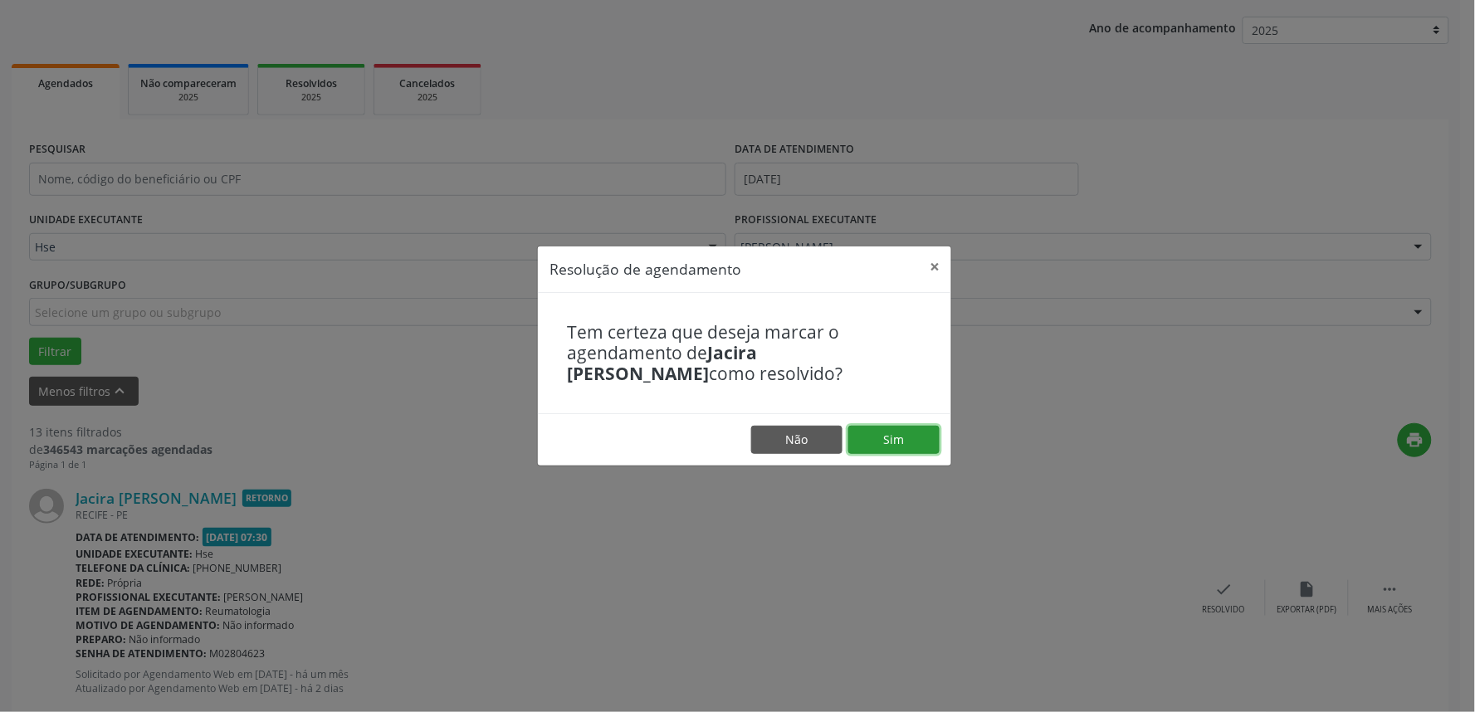
click at [895, 436] on button "Sim" at bounding box center [893, 440] width 91 height 28
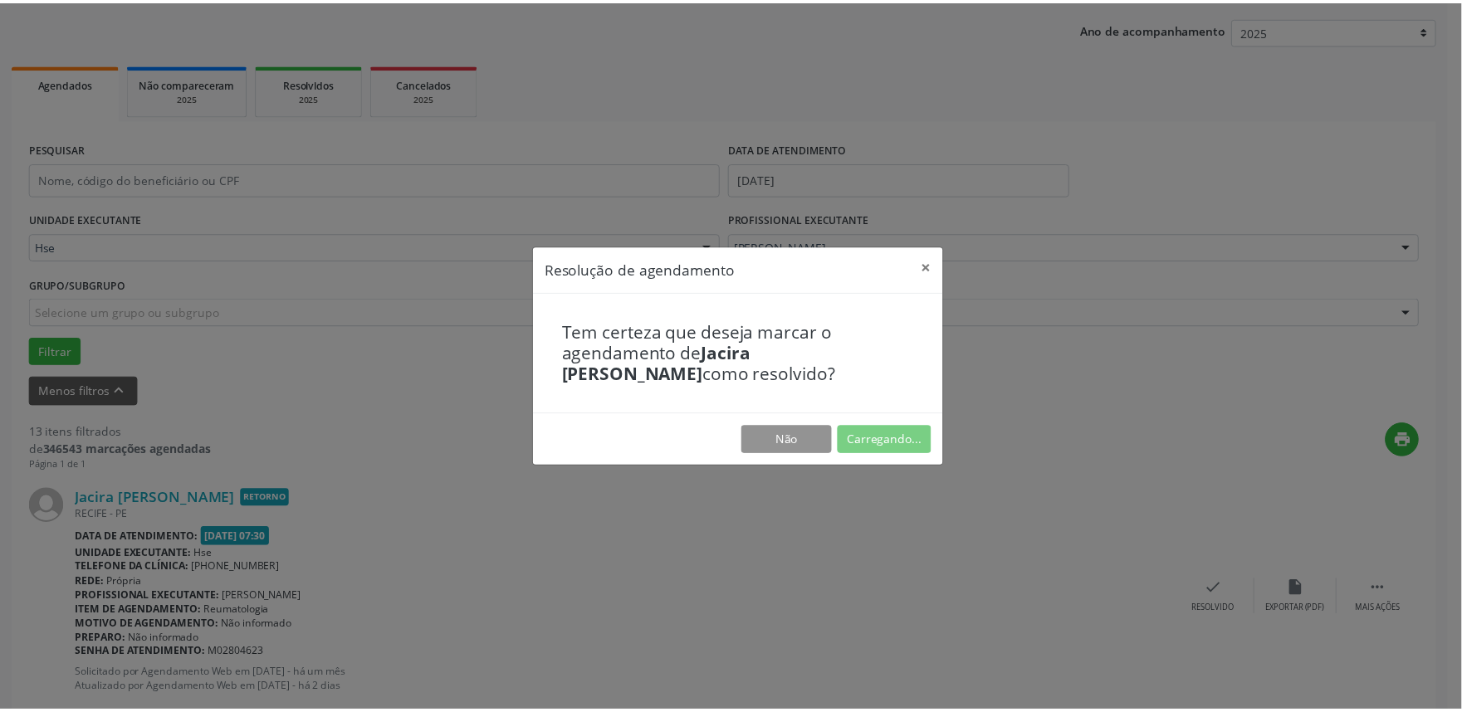
scroll to position [0, 0]
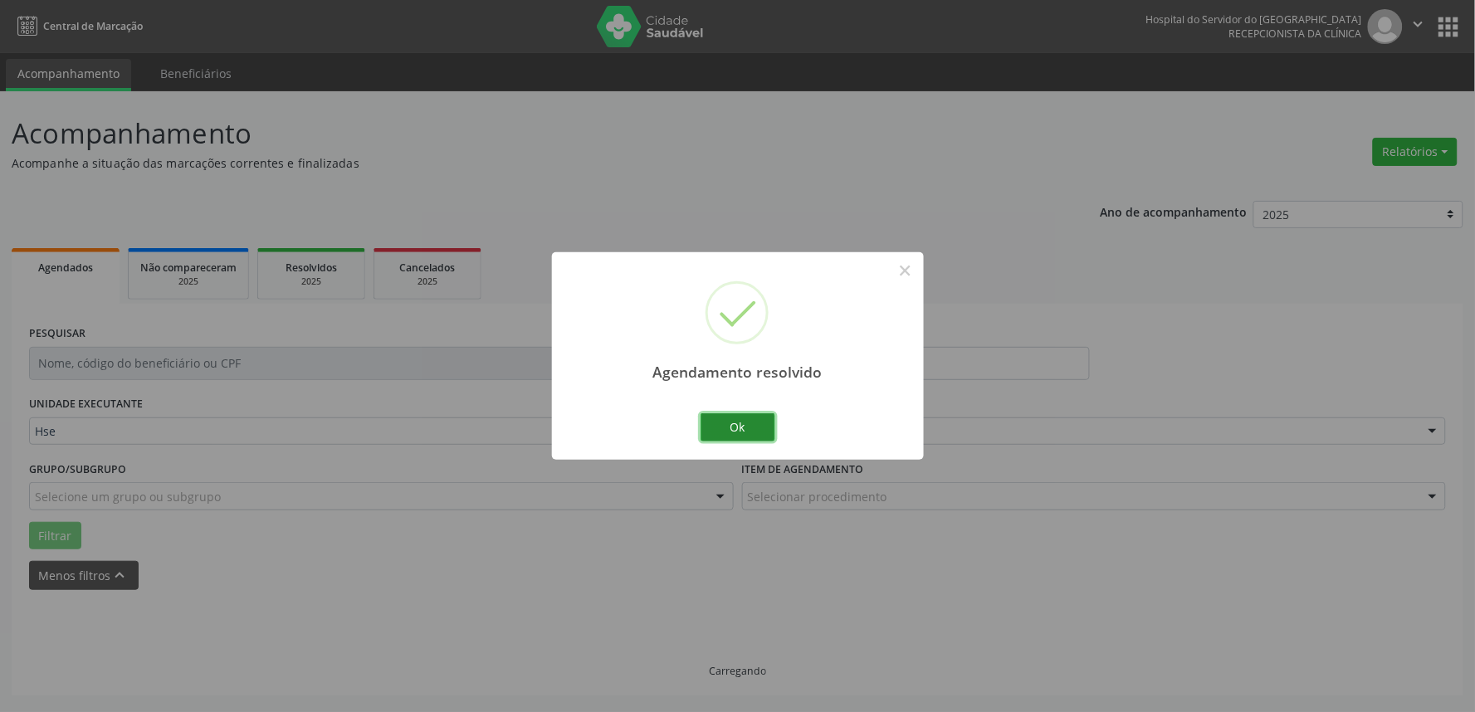
click at [749, 427] on button "Ok" at bounding box center [737, 427] width 75 height 28
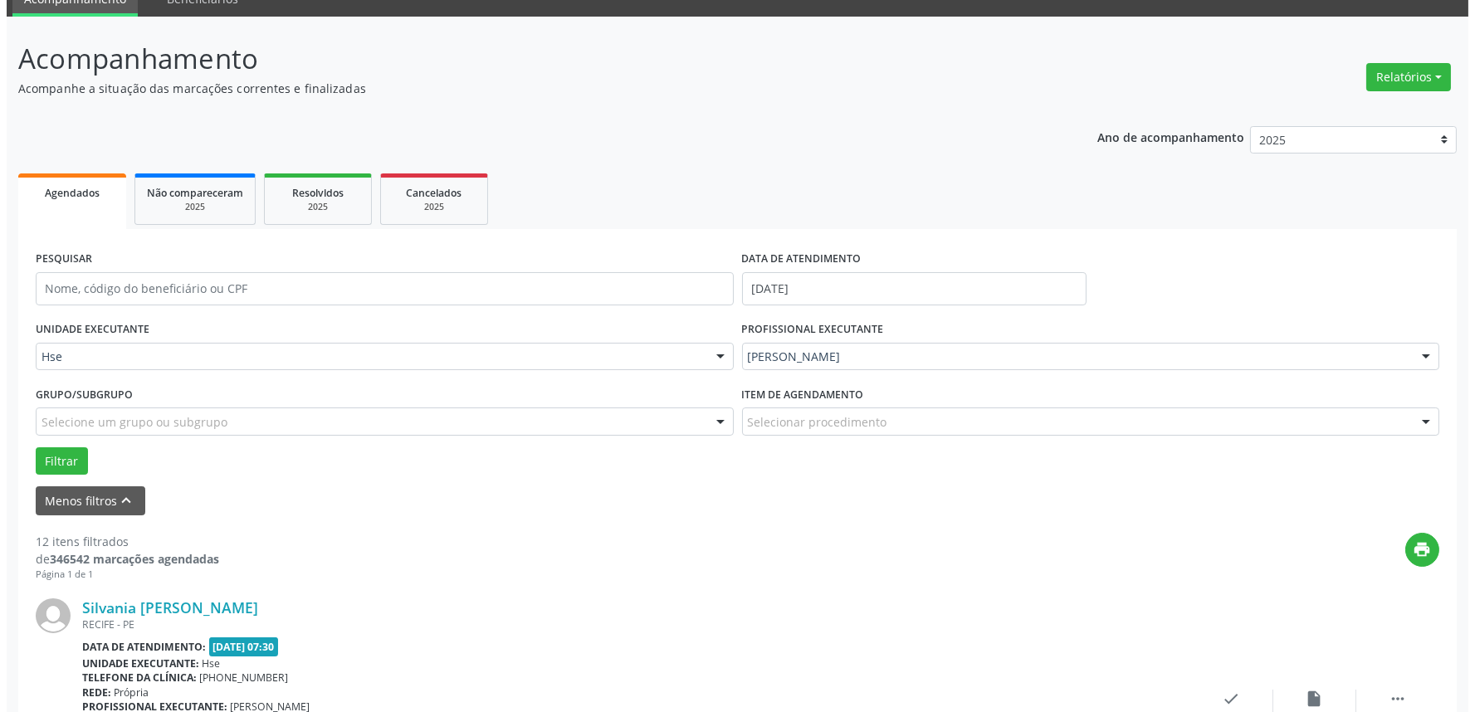
scroll to position [184, 0]
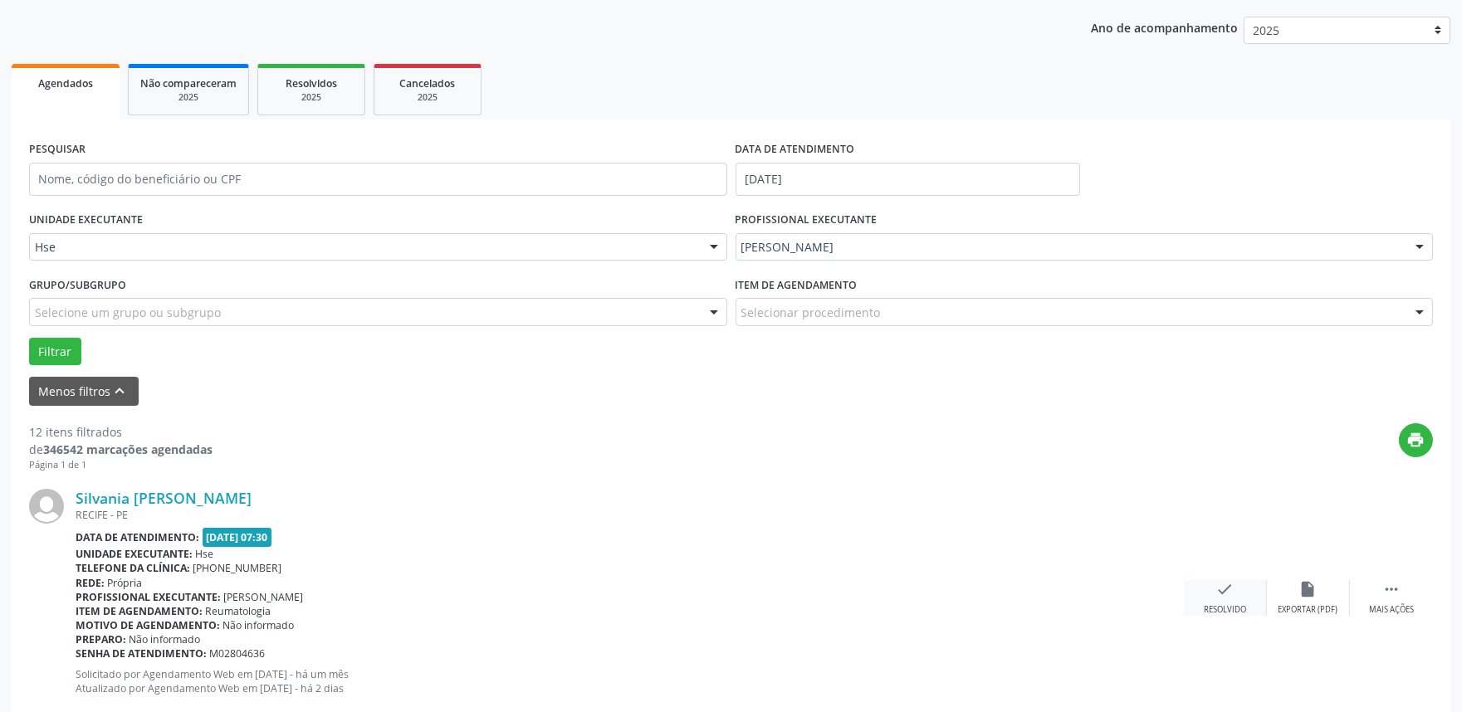
click at [1247, 610] on div "check Resolvido" at bounding box center [1225, 598] width 83 height 36
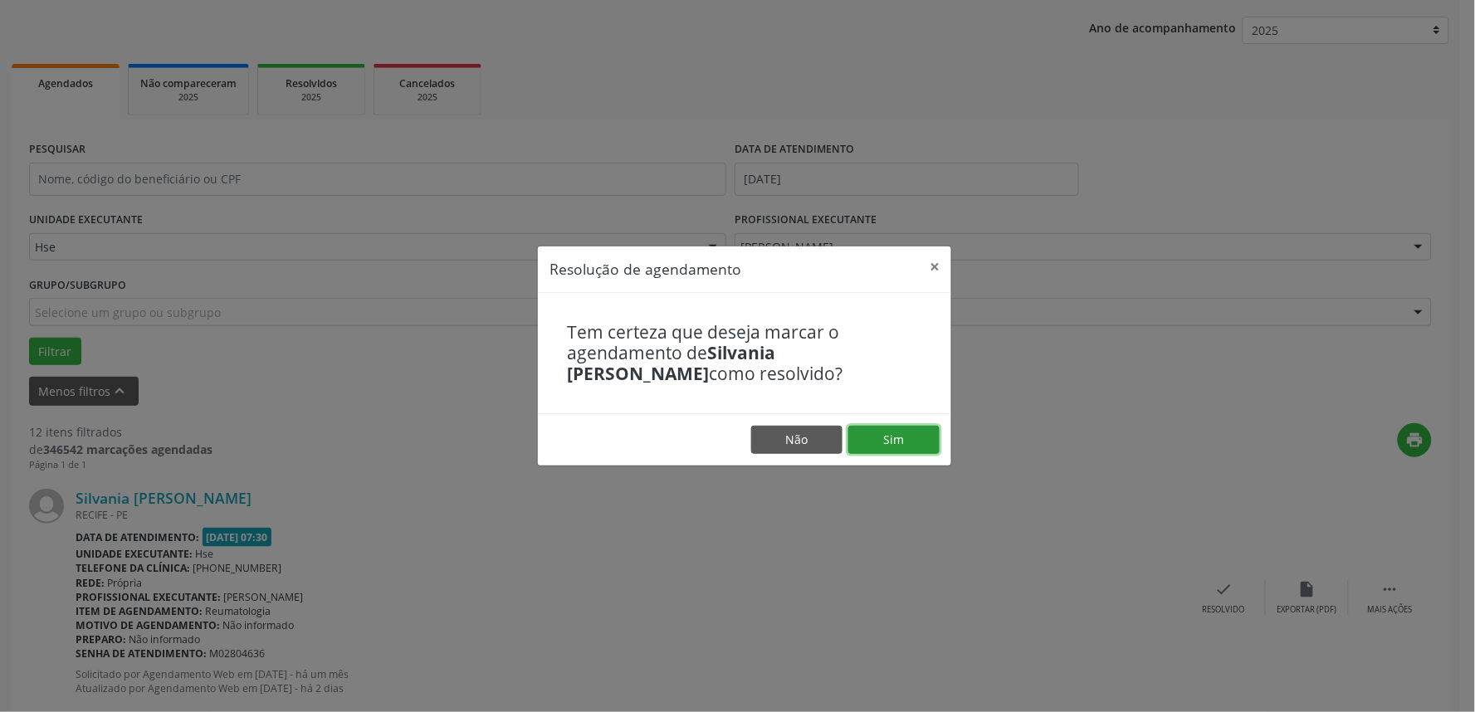
click at [914, 445] on button "Sim" at bounding box center [893, 440] width 91 height 28
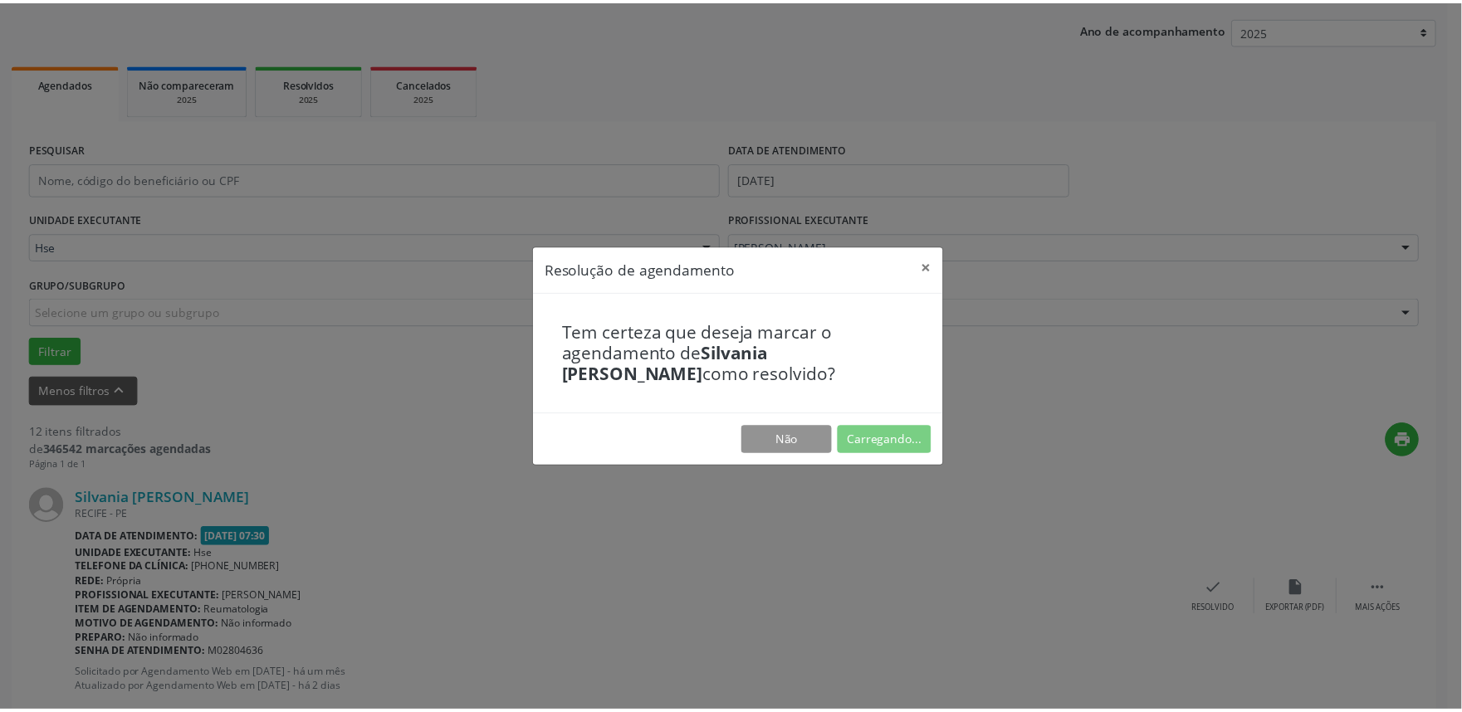
scroll to position [0, 0]
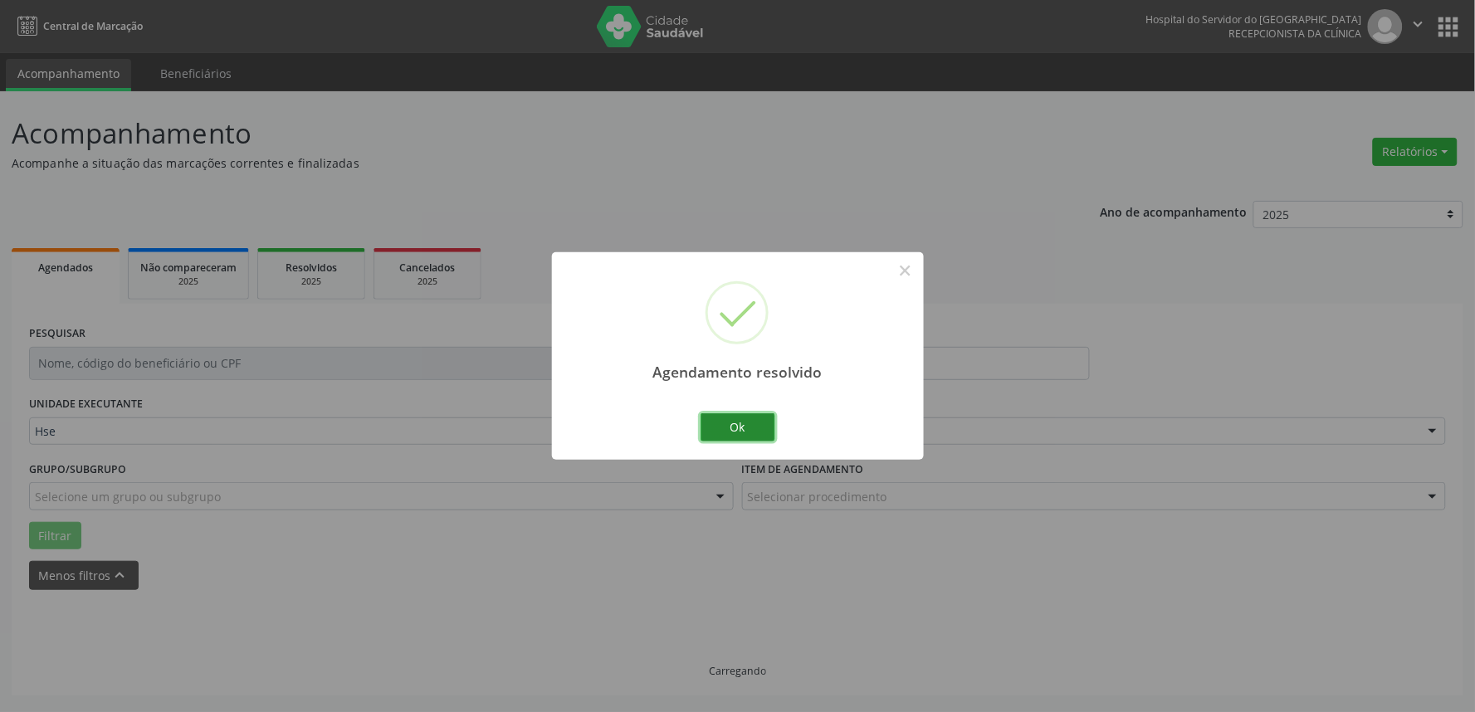
click at [718, 424] on button "Ok" at bounding box center [737, 427] width 75 height 28
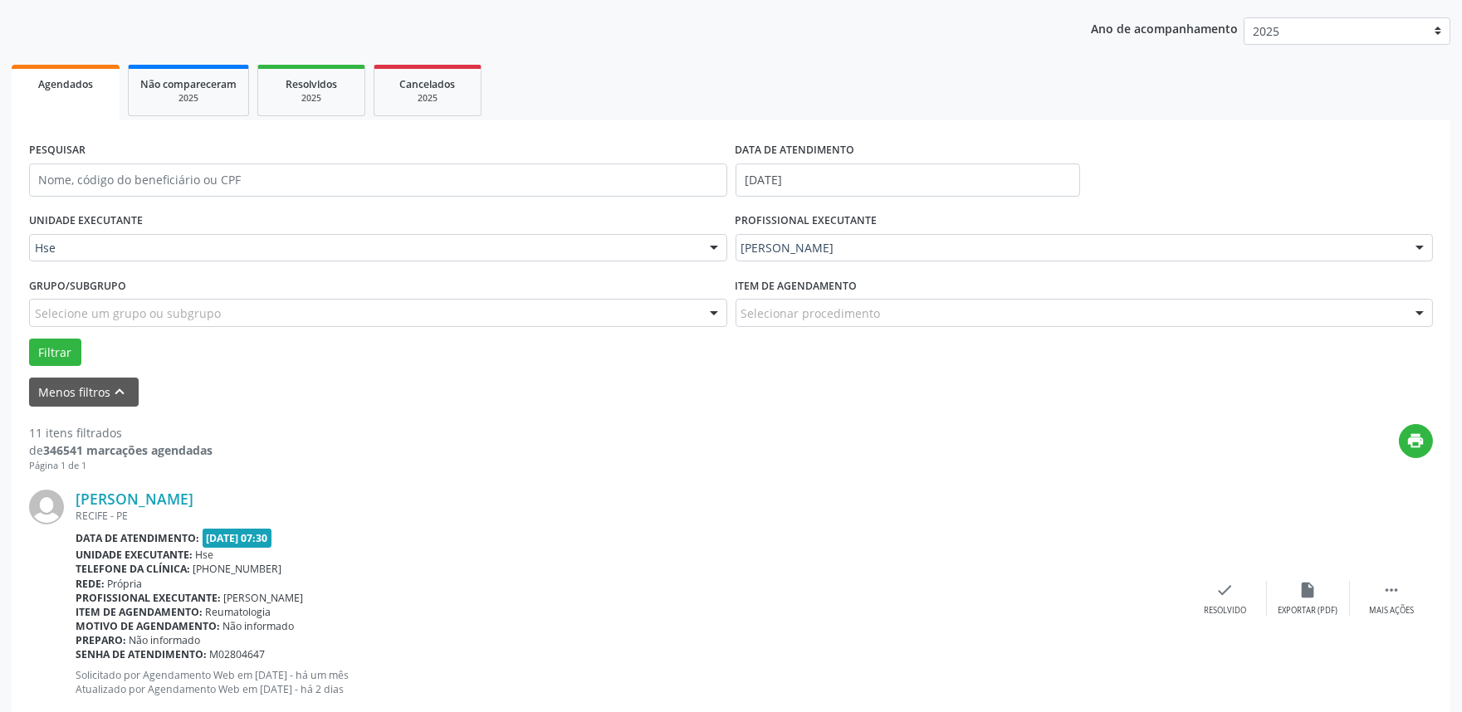
scroll to position [184, 0]
click at [1399, 607] on div "Mais ações" at bounding box center [1391, 610] width 45 height 12
click at [1326, 593] on div "alarm_off Não compareceu" at bounding box center [1307, 598] width 83 height 36
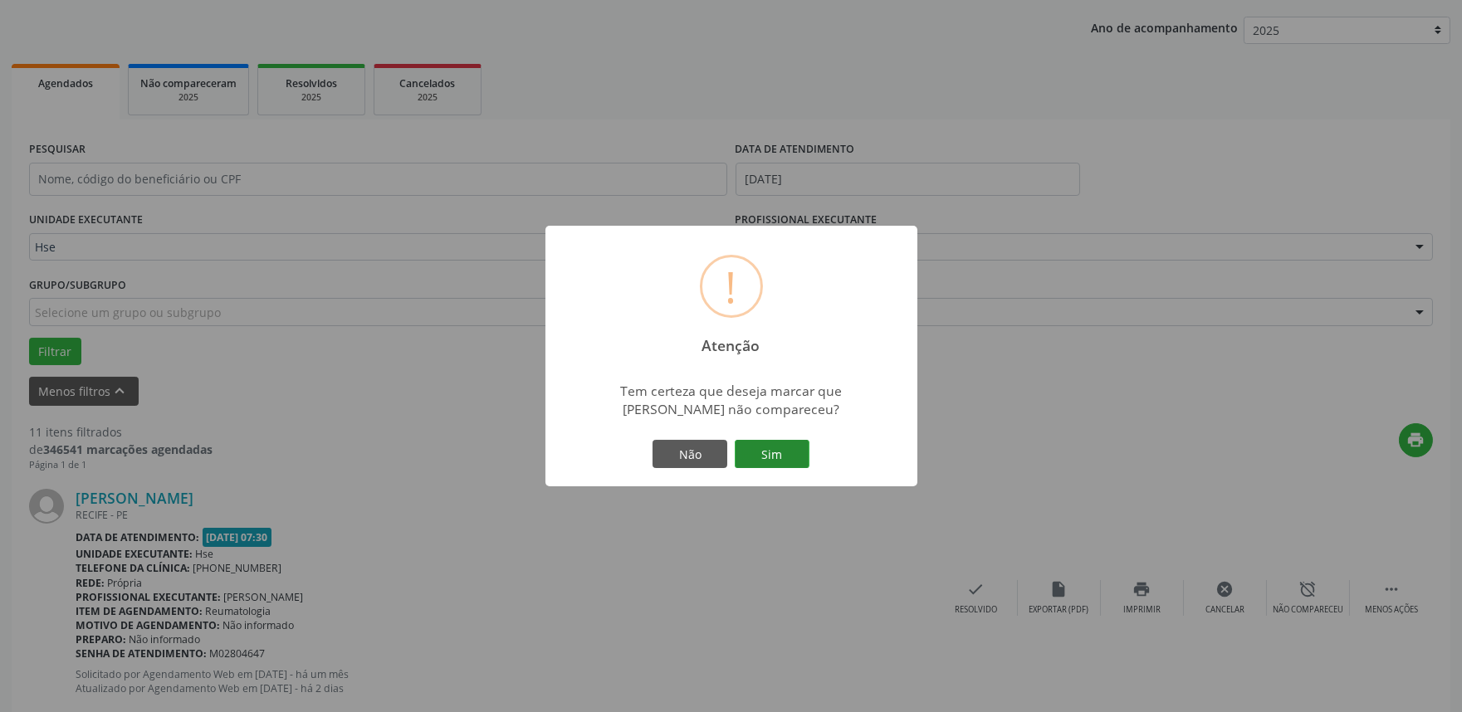
click at [795, 451] on button "Sim" at bounding box center [772, 454] width 75 height 28
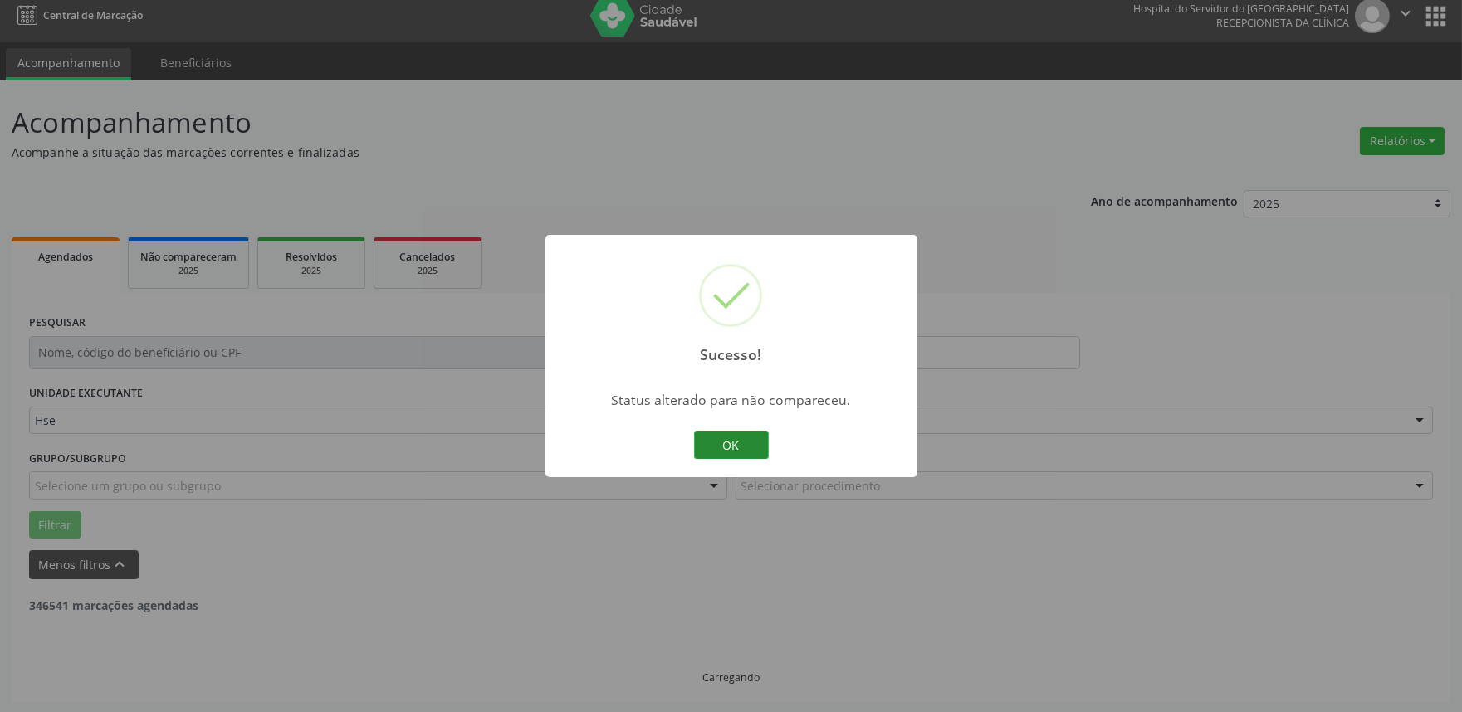
click at [743, 450] on button "OK" at bounding box center [731, 445] width 75 height 28
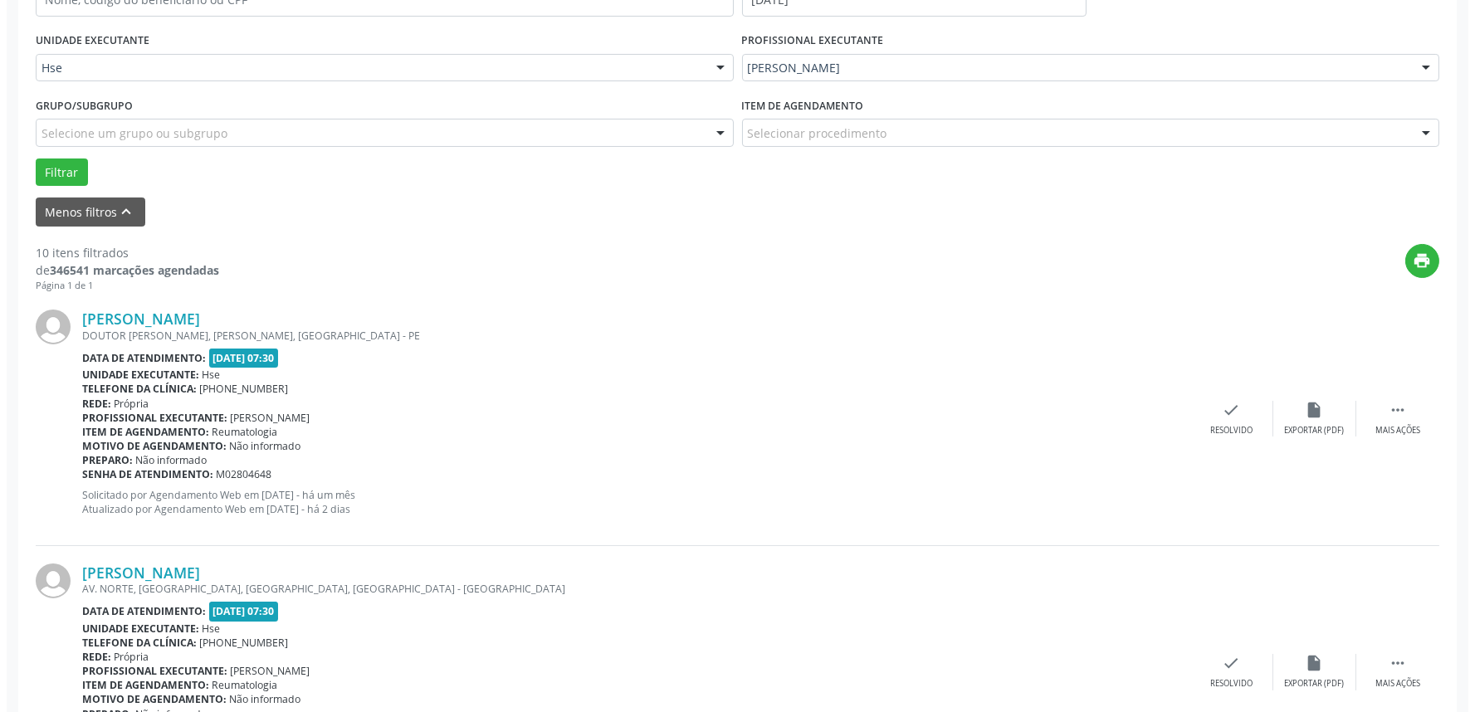
scroll to position [368, 0]
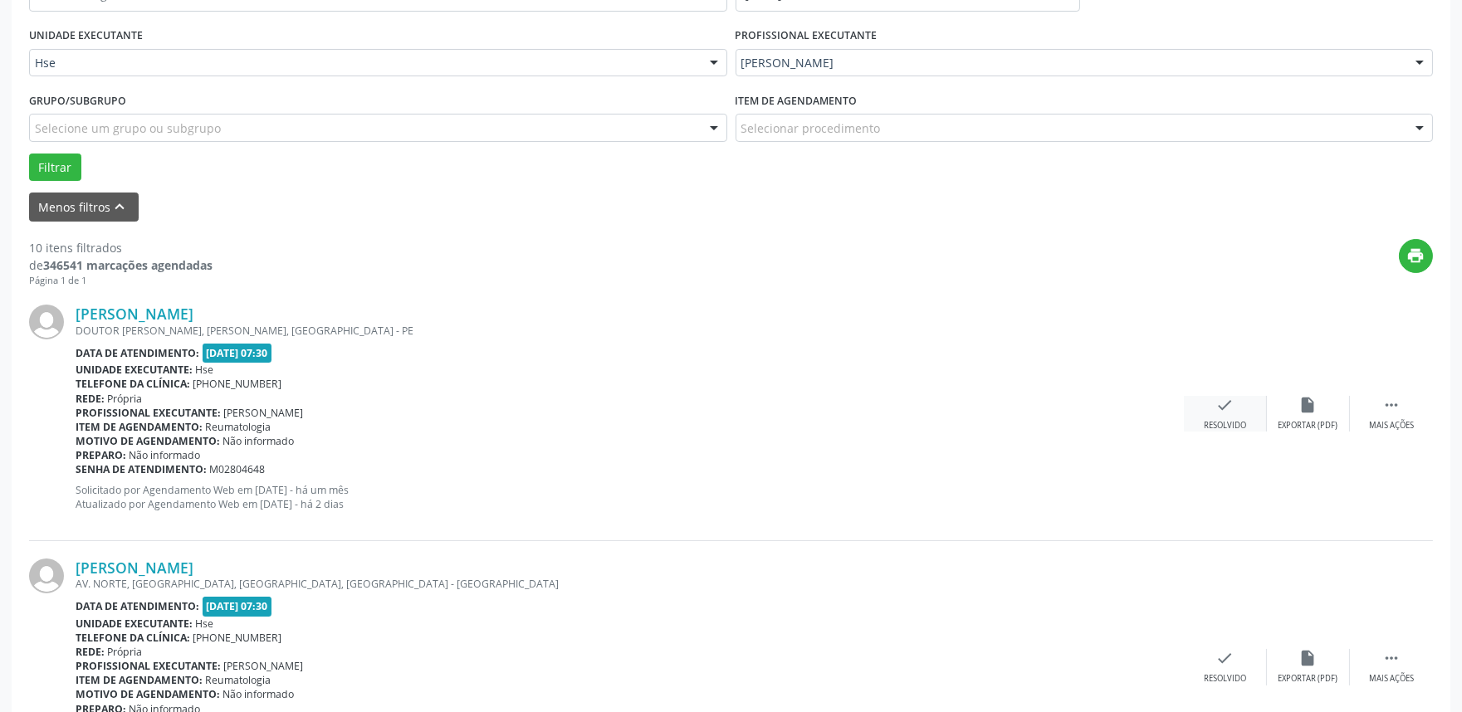
click at [1214, 420] on div "Resolvido" at bounding box center [1224, 426] width 42 height 12
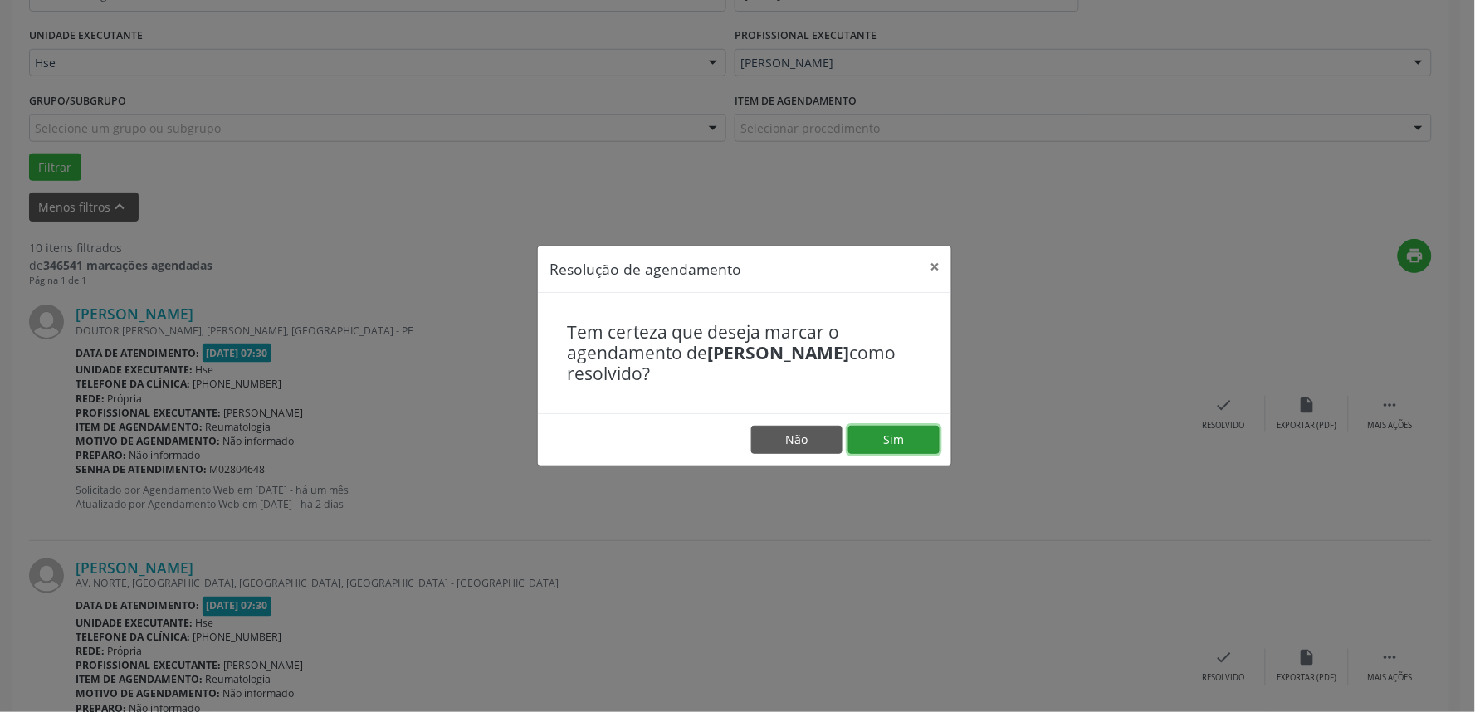
click at [884, 445] on button "Sim" at bounding box center [893, 440] width 91 height 28
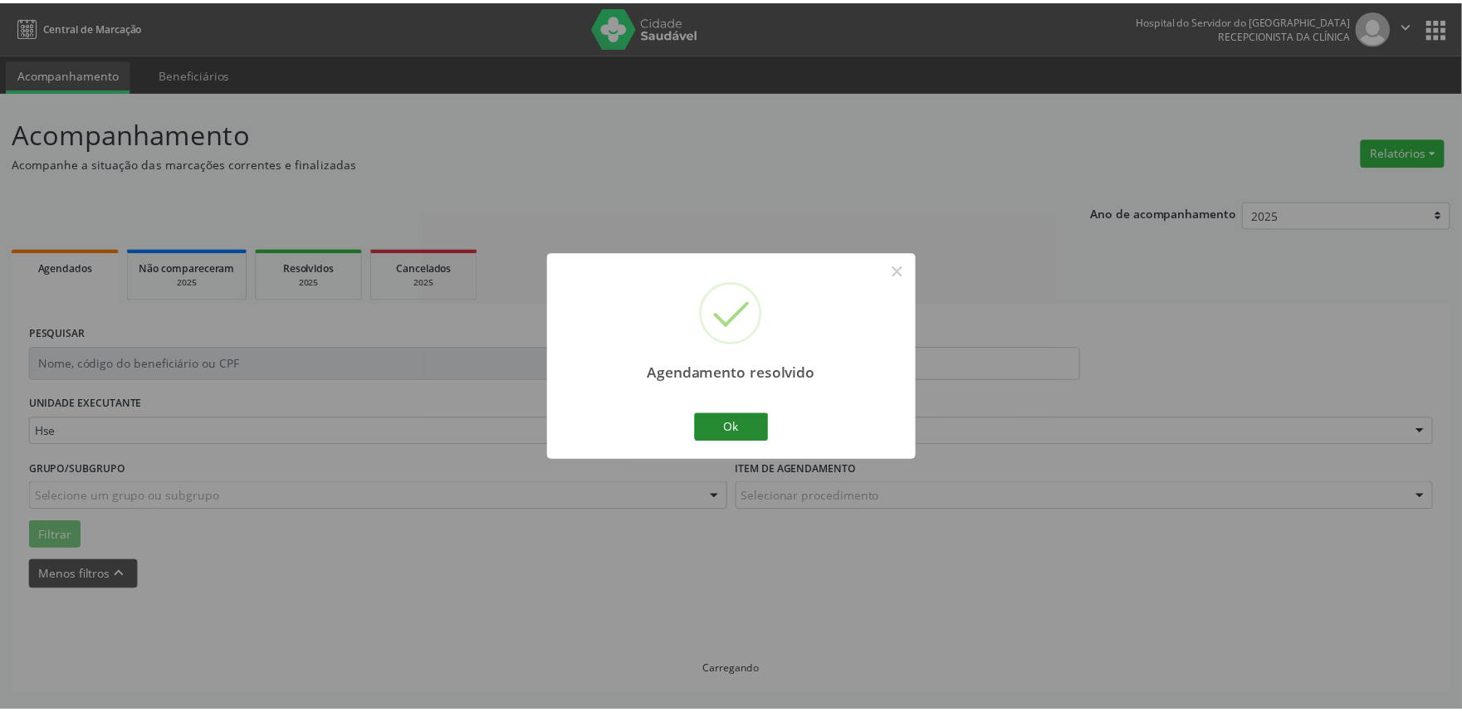
scroll to position [0, 0]
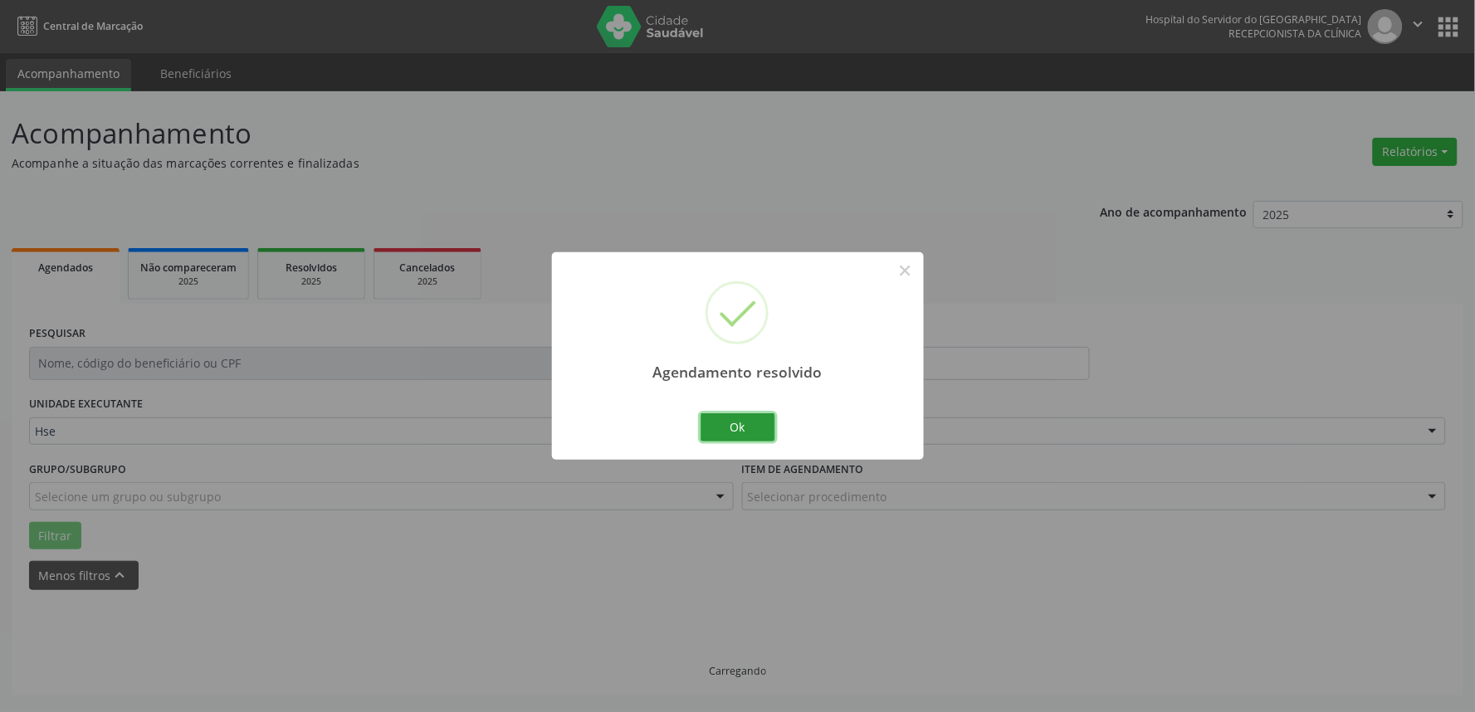
drag, startPoint x: 714, startPoint y: 424, endPoint x: 725, endPoint y: 434, distance: 14.7
click at [719, 428] on button "Ok" at bounding box center [737, 427] width 75 height 28
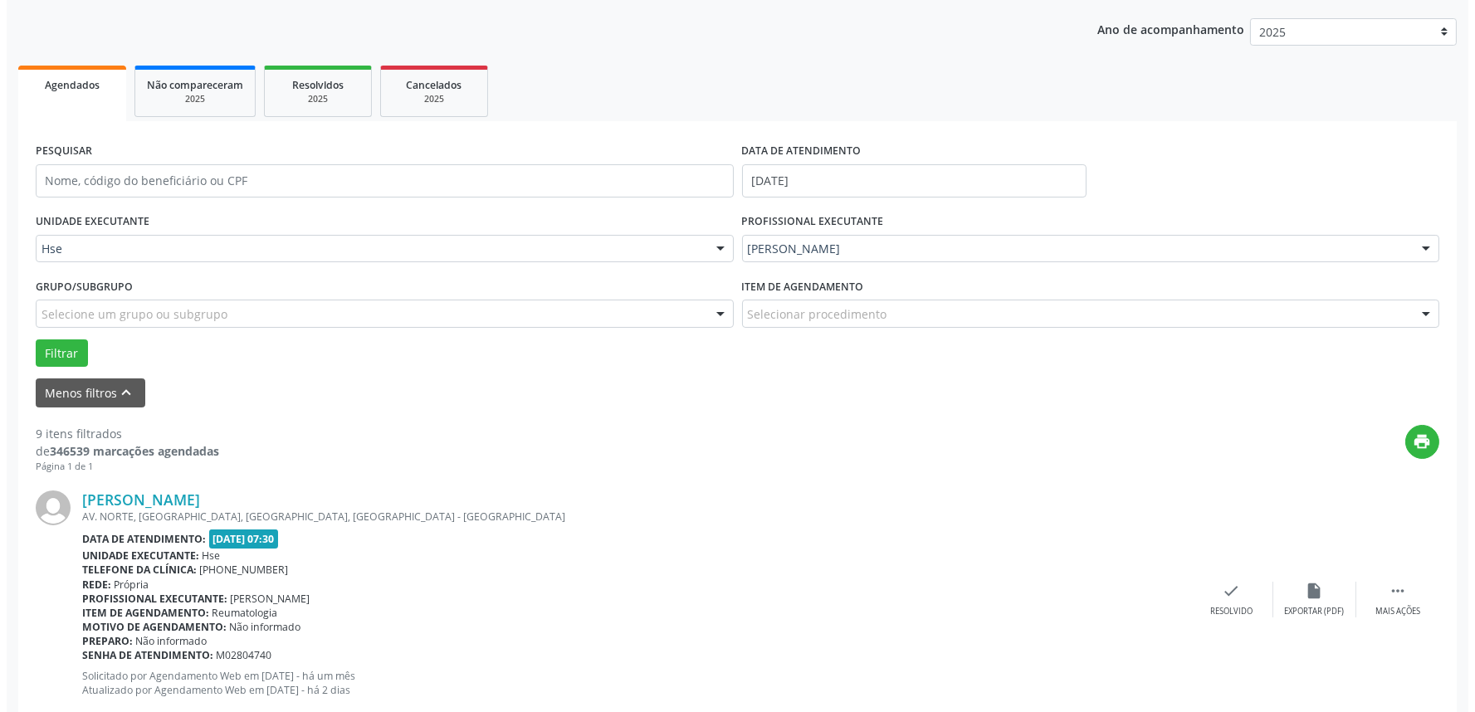
scroll to position [184, 0]
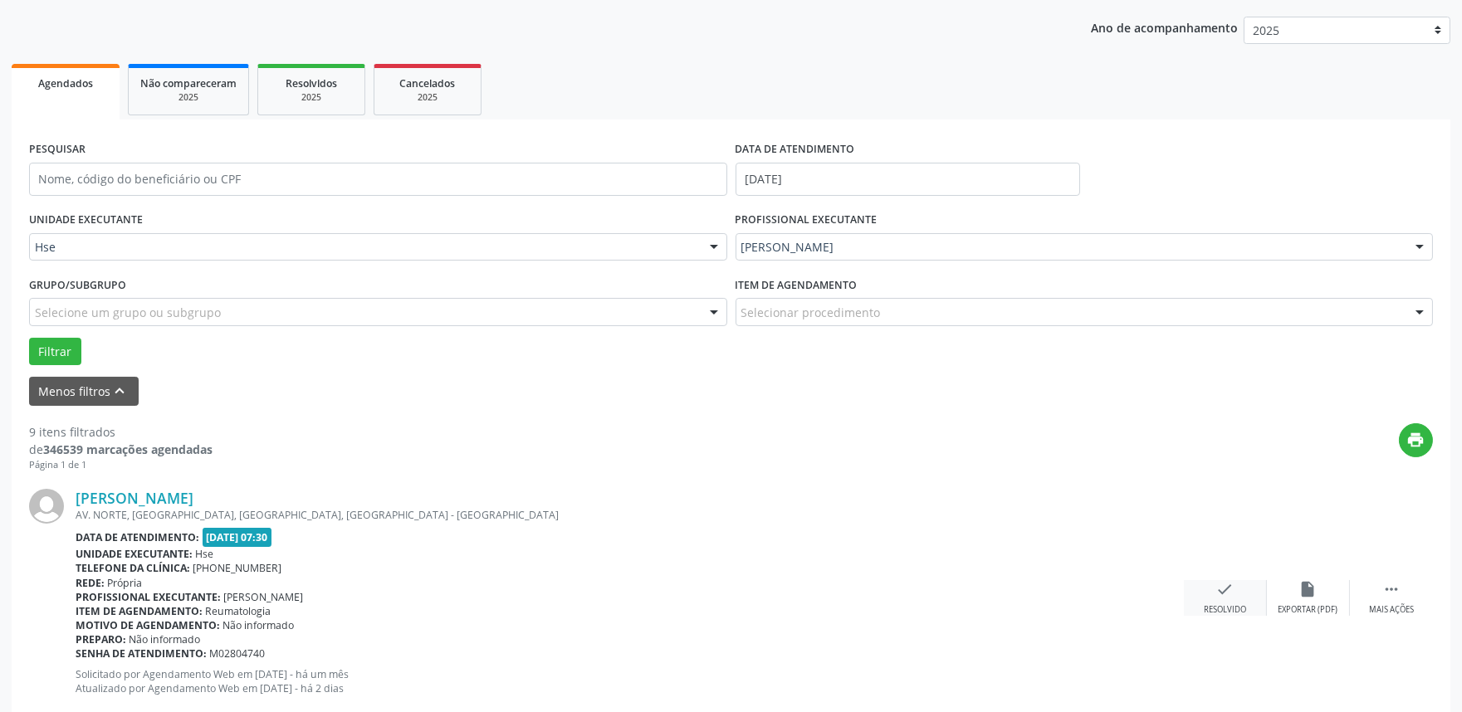
drag, startPoint x: 1208, startPoint y: 576, endPoint x: 1222, endPoint y: 588, distance: 17.6
click at [1212, 579] on div "[PERSON_NAME] AV. NORTE, [GEOGRAPHIC_DATA], [GEOGRAPHIC_DATA], [GEOGRAPHIC_DATA…" at bounding box center [730, 597] width 1403 height 253
click at [1223, 589] on icon "check" at bounding box center [1225, 589] width 18 height 18
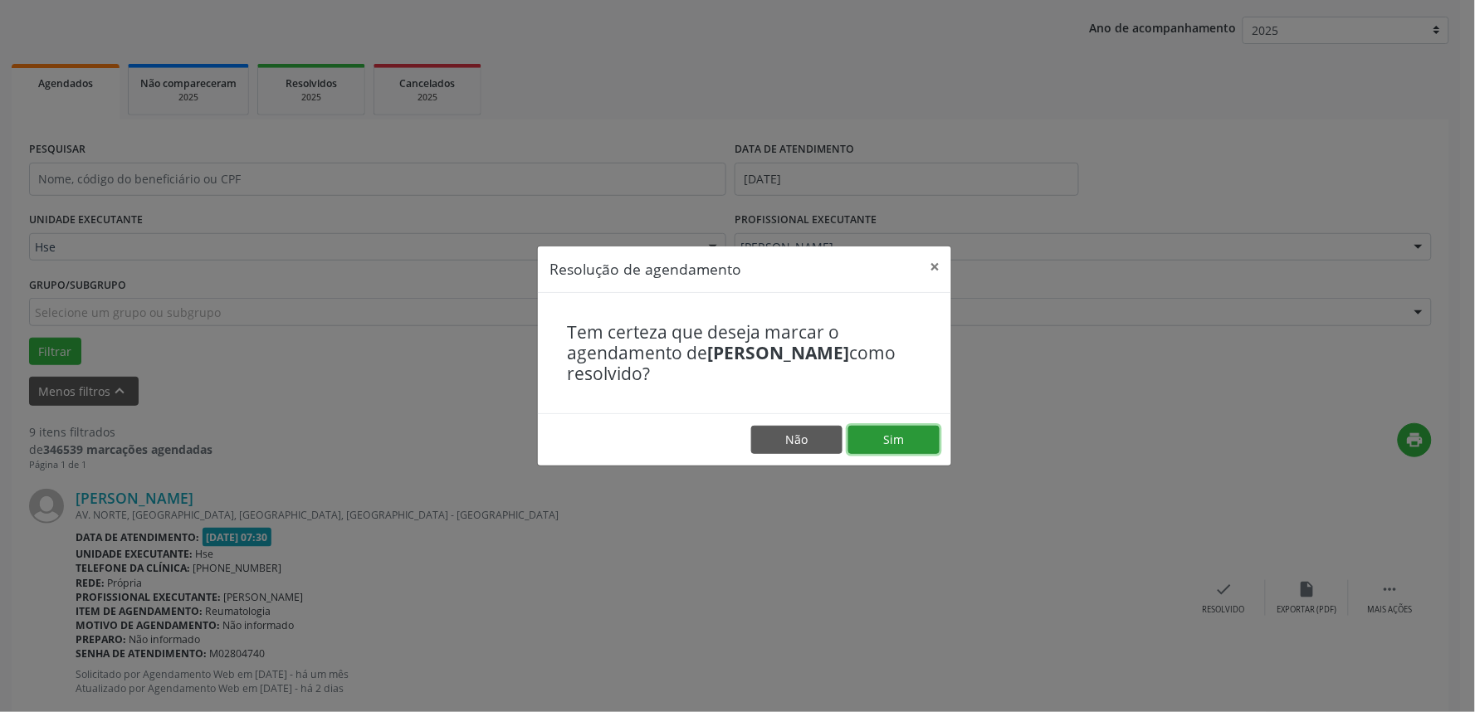
click at [907, 442] on button "Sim" at bounding box center [893, 440] width 91 height 28
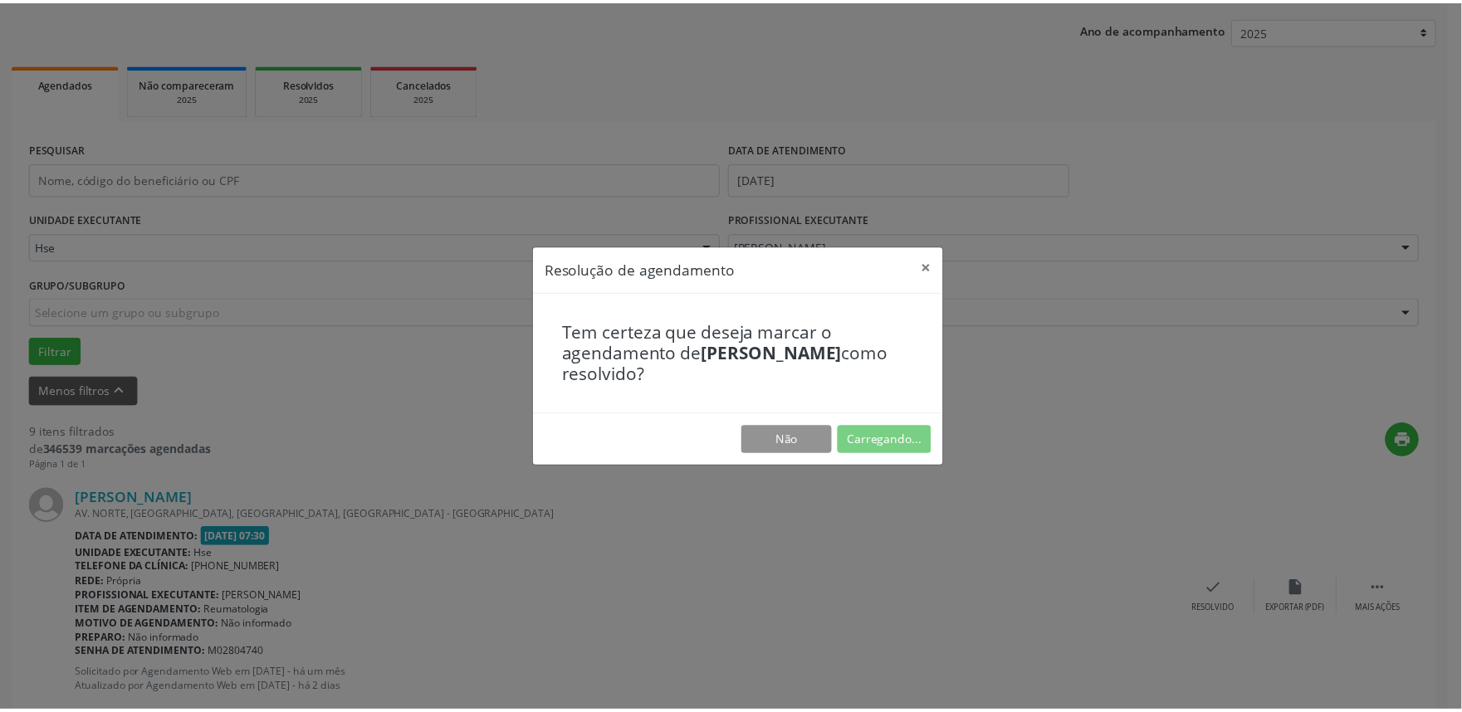
scroll to position [0, 0]
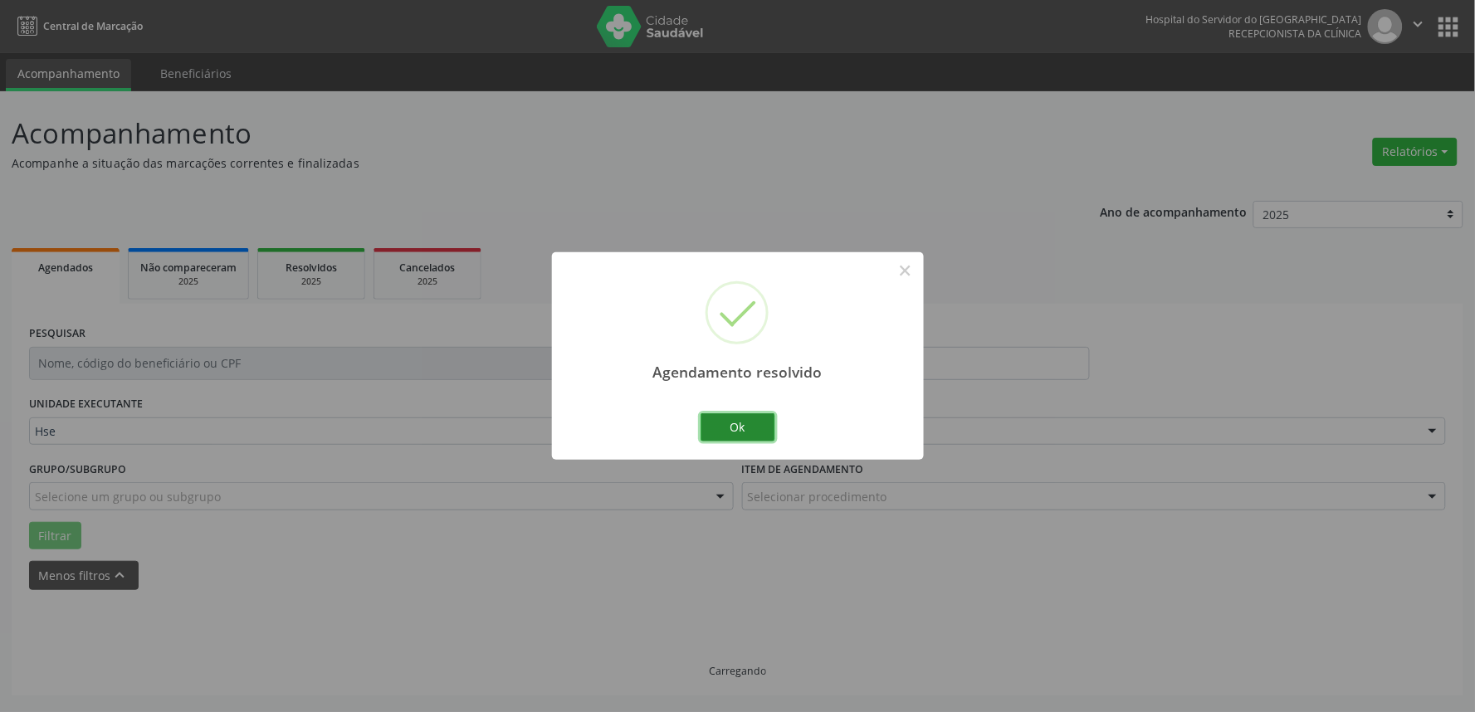
click at [759, 428] on button "Ok" at bounding box center [737, 427] width 75 height 28
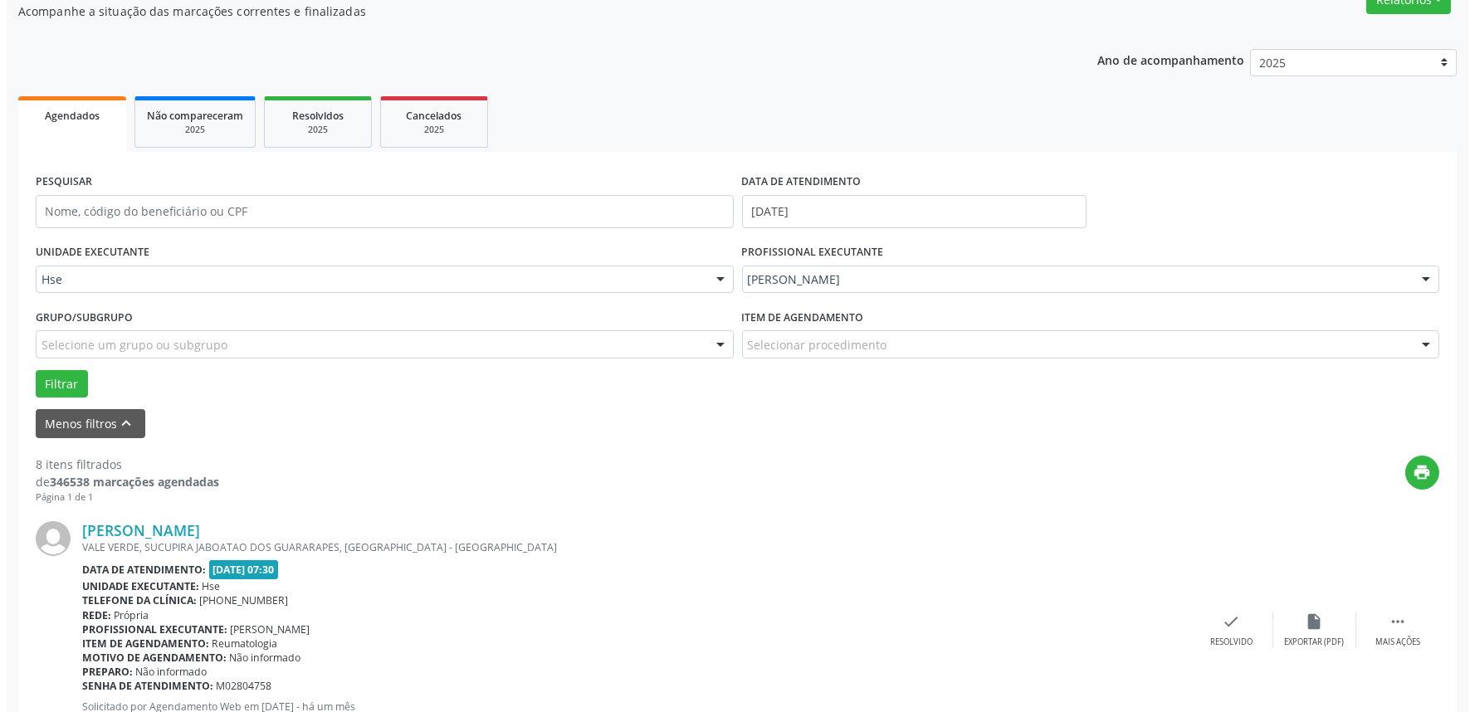
scroll to position [184, 0]
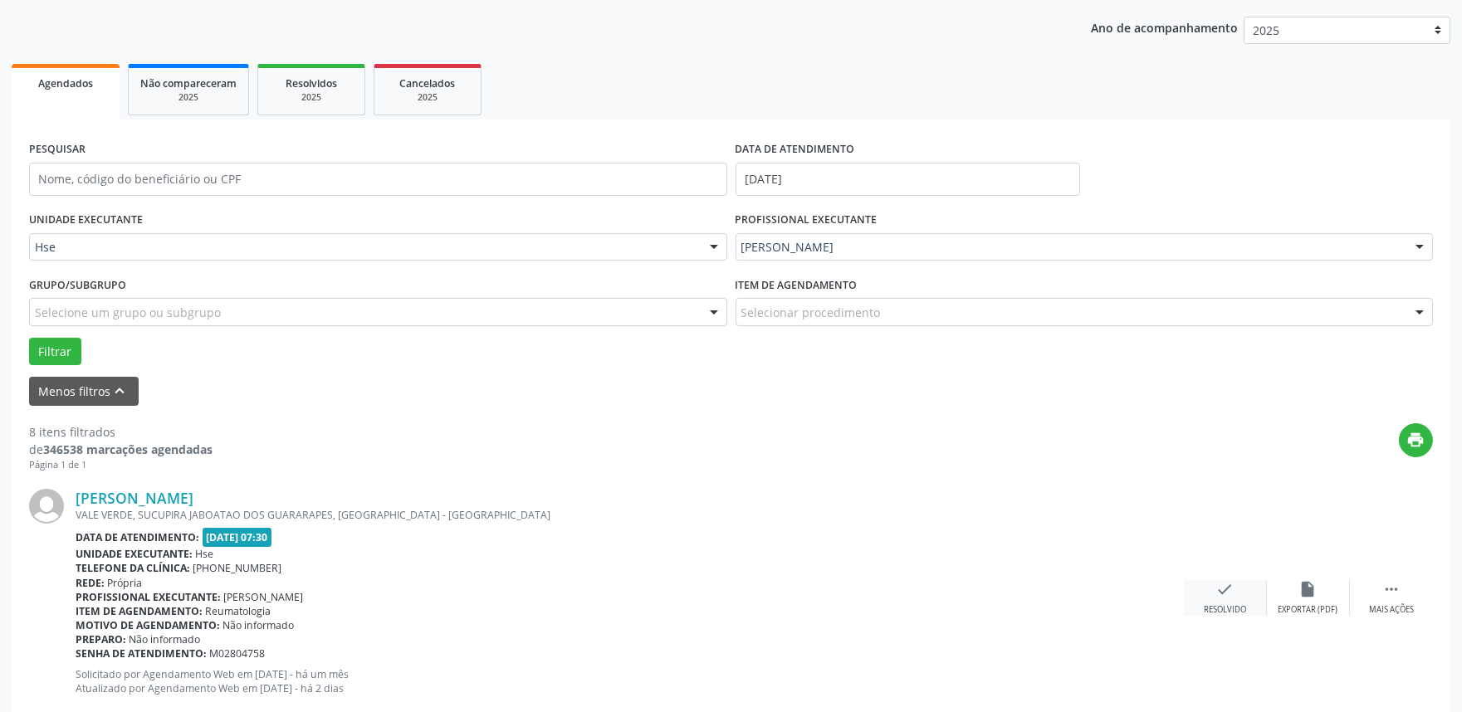
click at [1230, 604] on div "Resolvido" at bounding box center [1224, 610] width 42 height 12
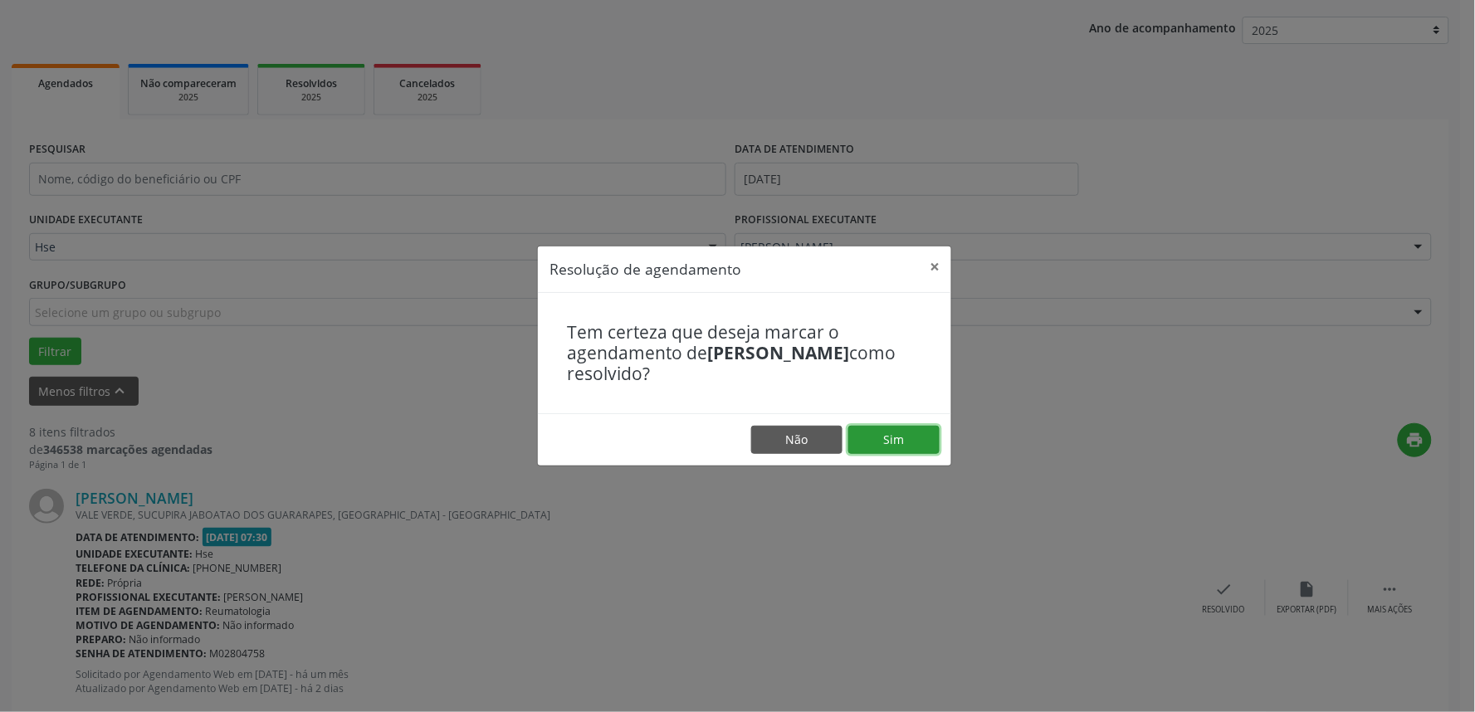
click at [907, 444] on button "Sim" at bounding box center [893, 440] width 91 height 28
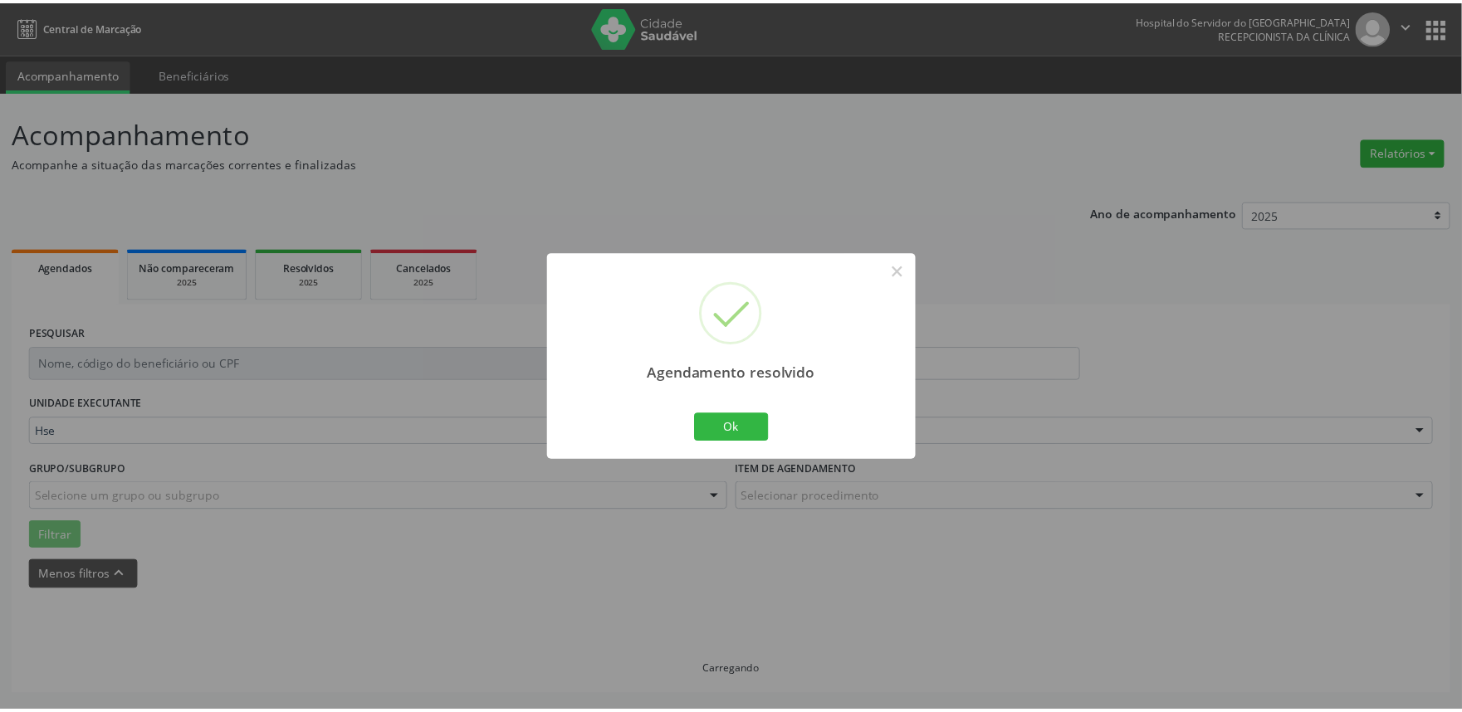
scroll to position [0, 0]
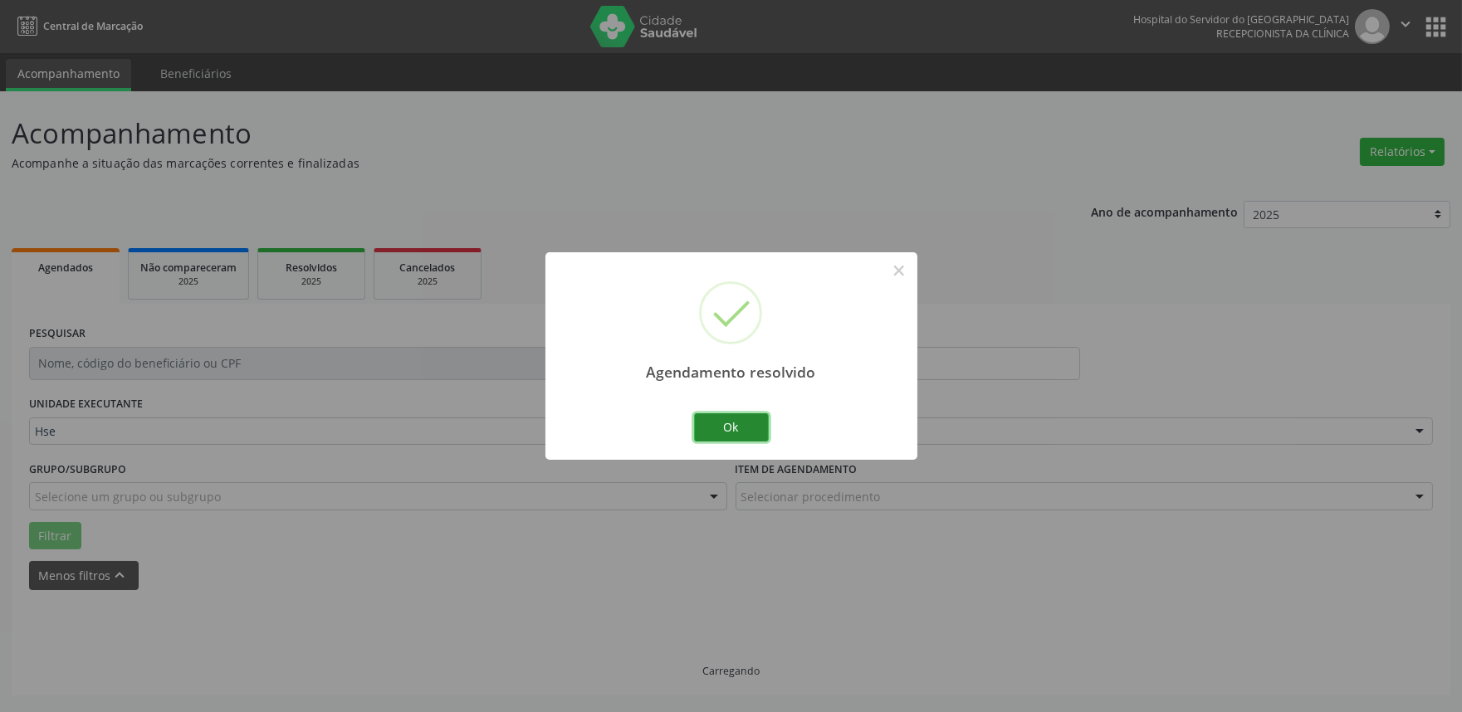
click at [758, 427] on button "Ok" at bounding box center [731, 427] width 75 height 28
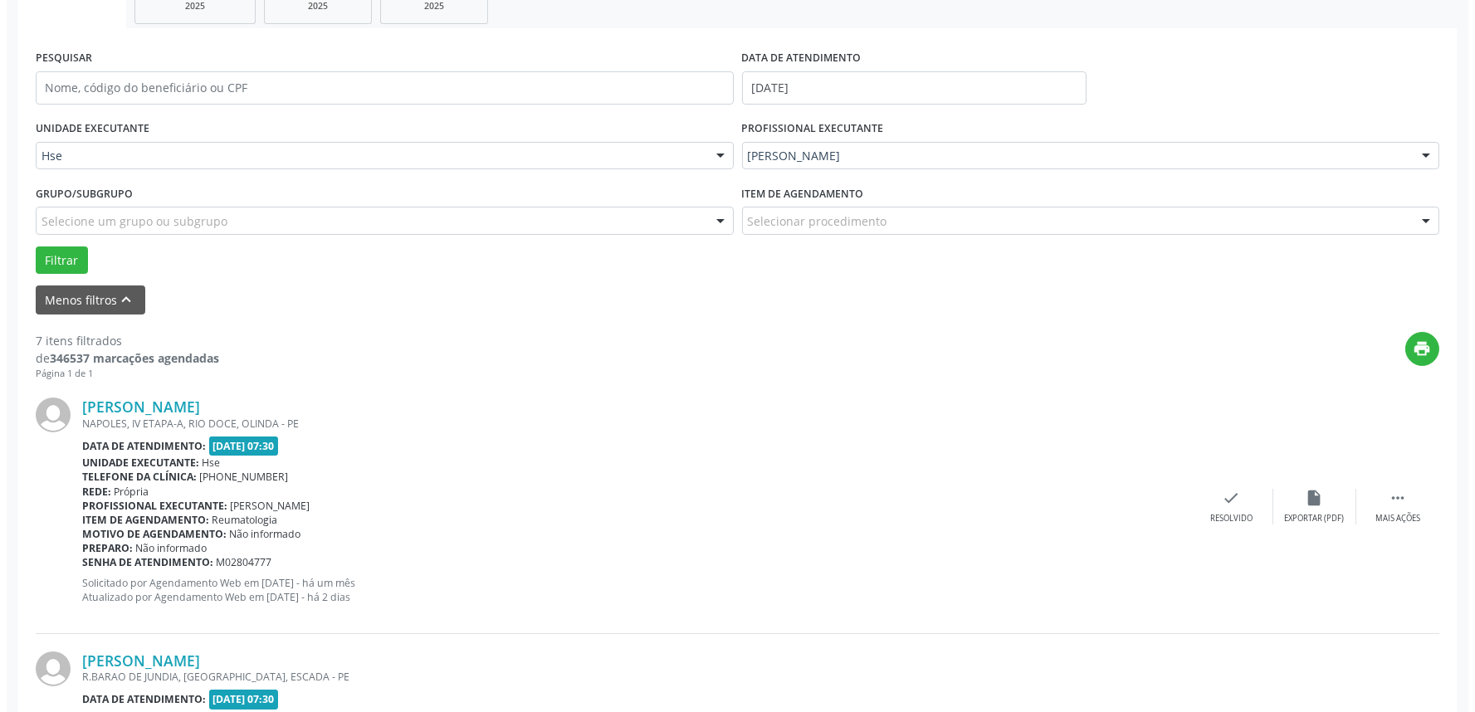
scroll to position [276, 0]
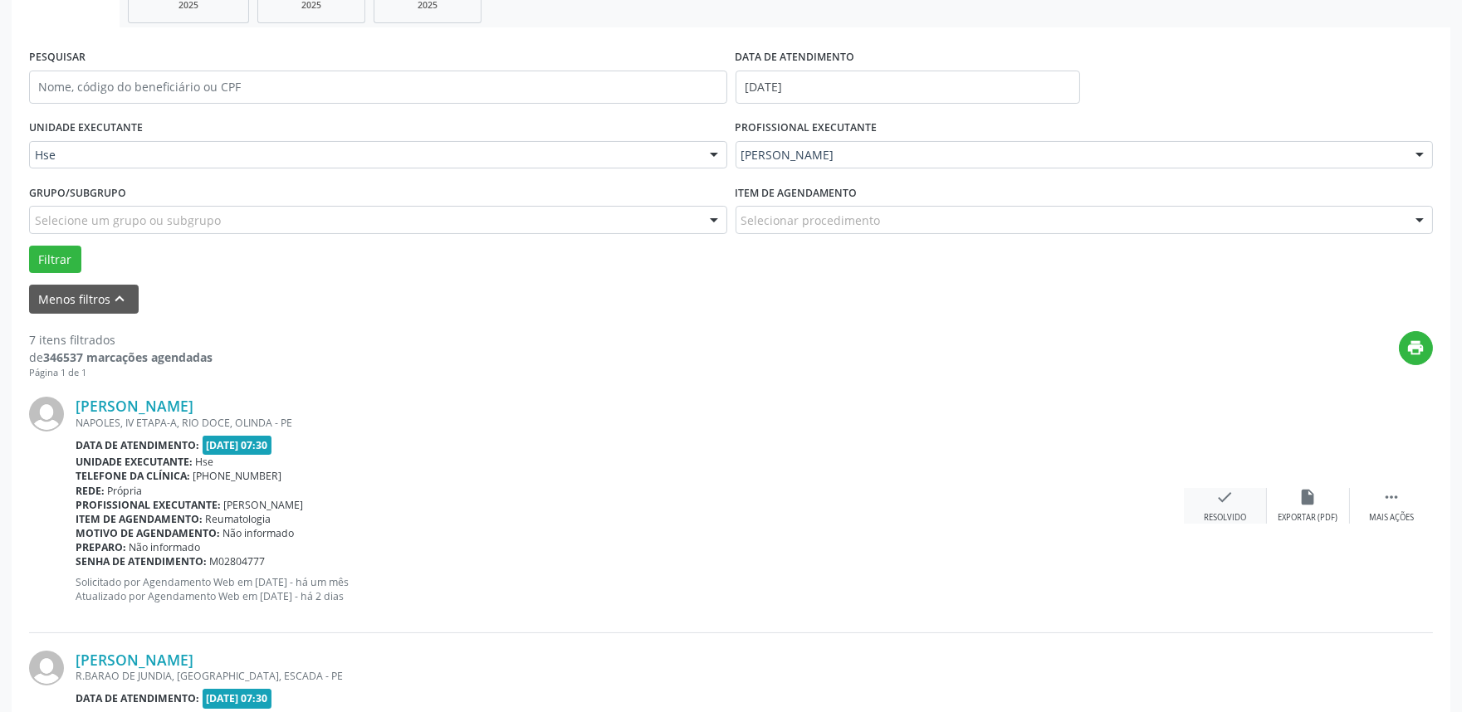
click at [1191, 501] on div "check Resolvido" at bounding box center [1225, 506] width 83 height 36
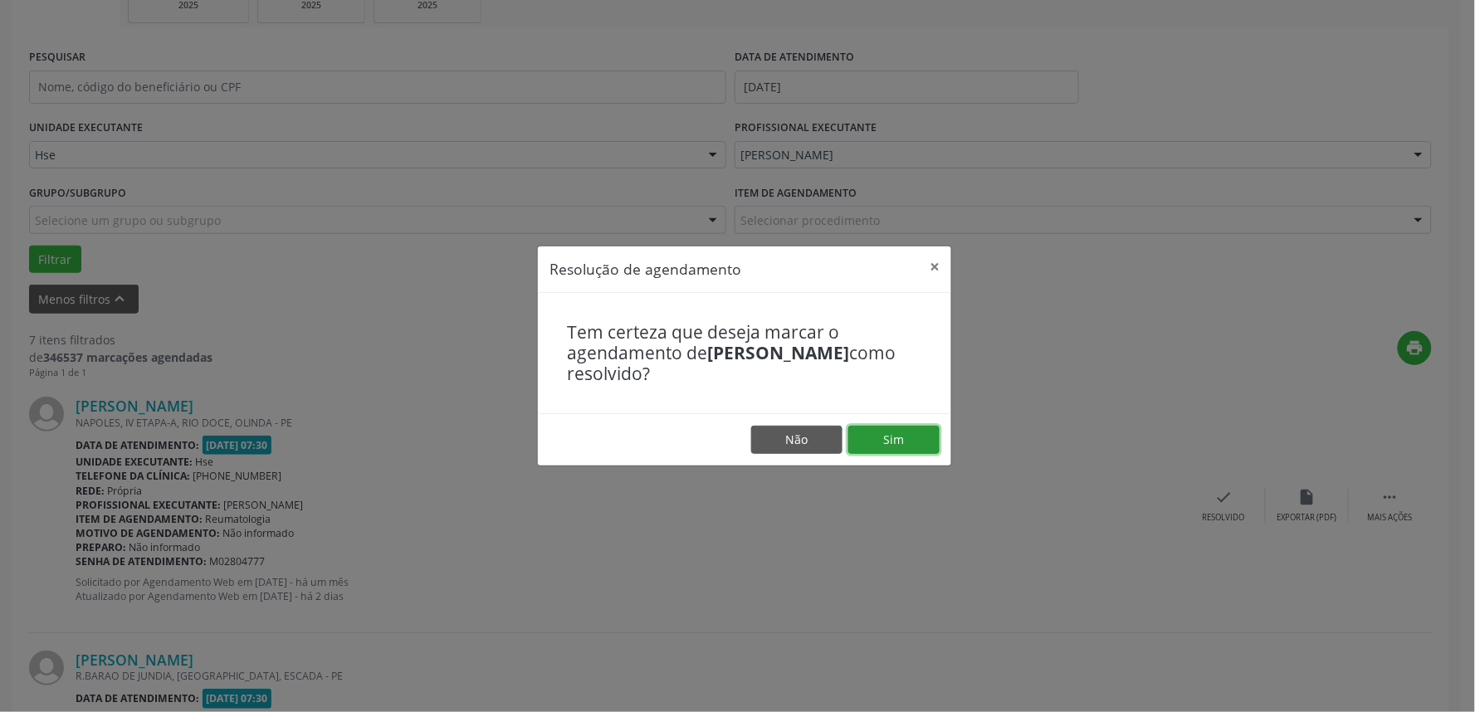
click at [905, 436] on button "Sim" at bounding box center [893, 440] width 91 height 28
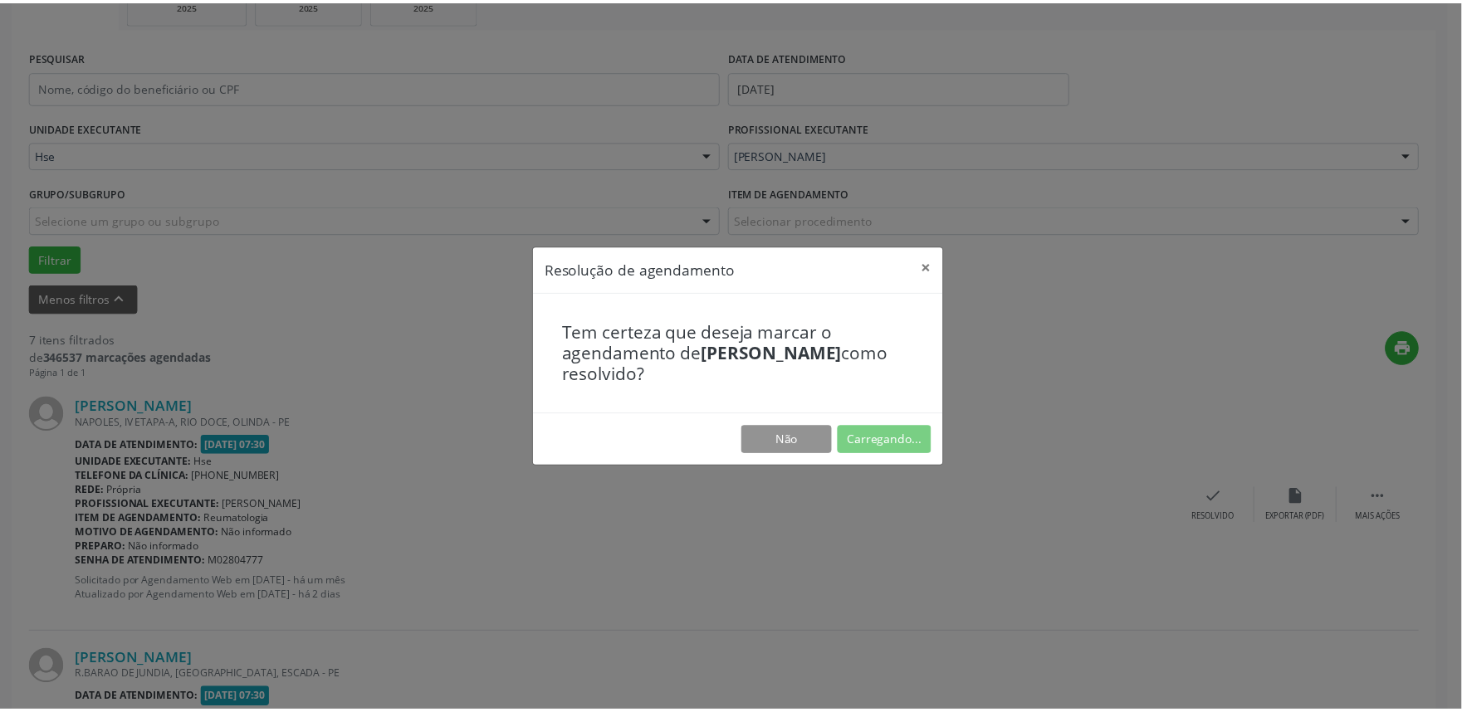
scroll to position [0, 0]
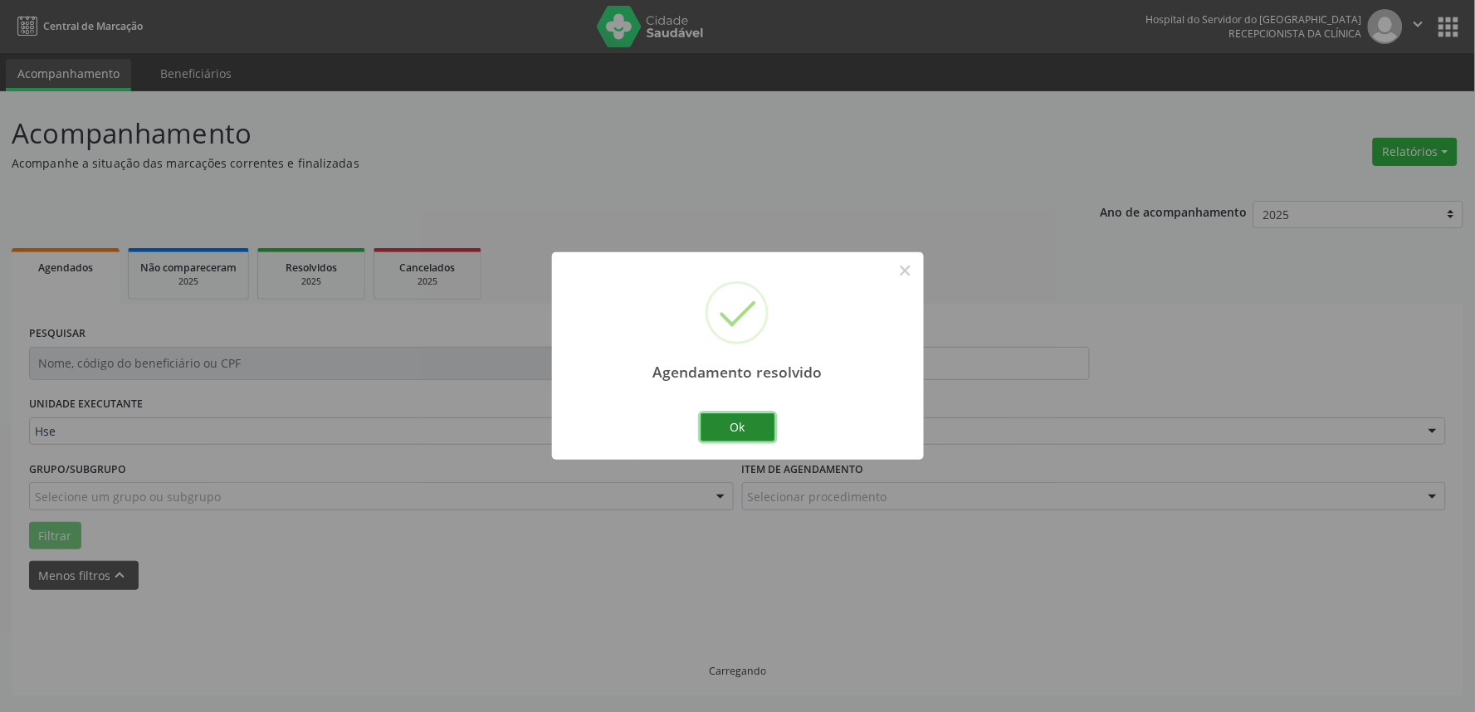
click at [736, 428] on button "Ok" at bounding box center [737, 427] width 75 height 28
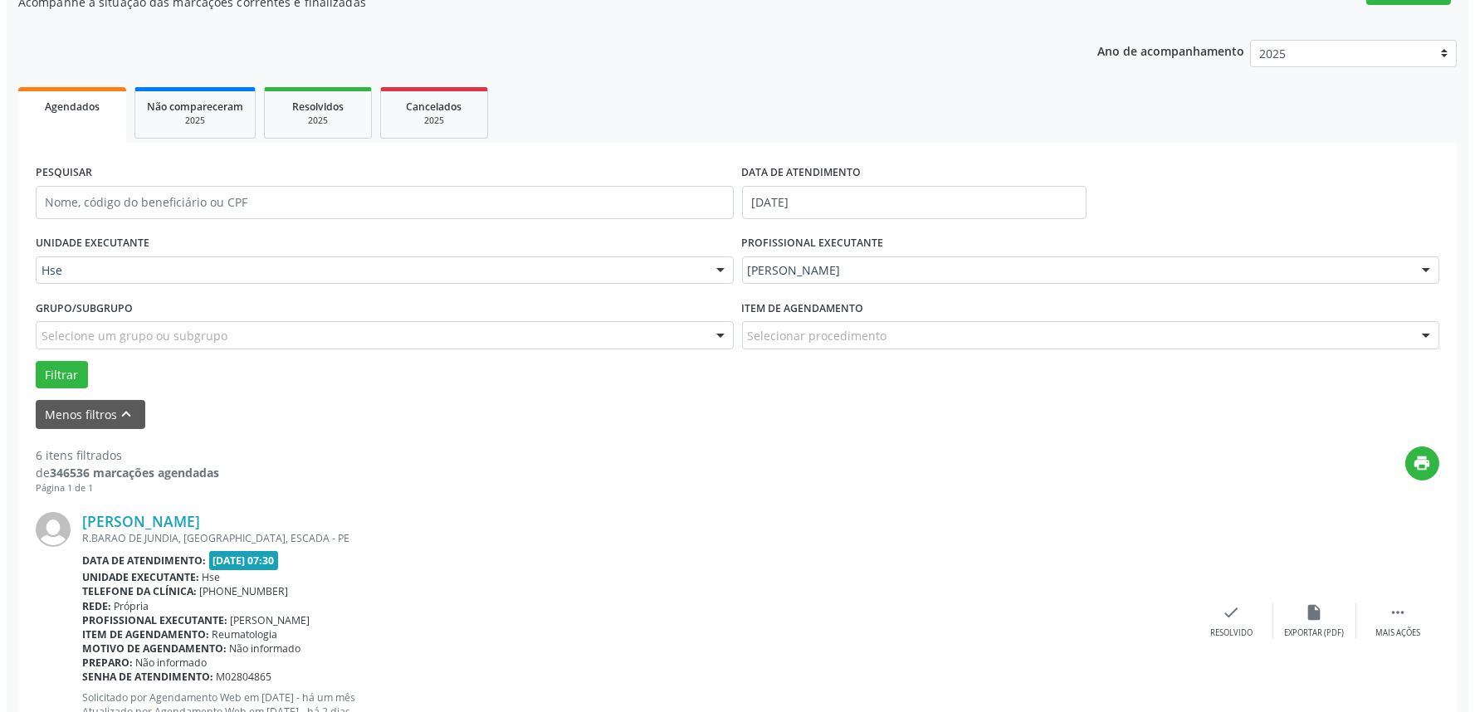
scroll to position [184, 0]
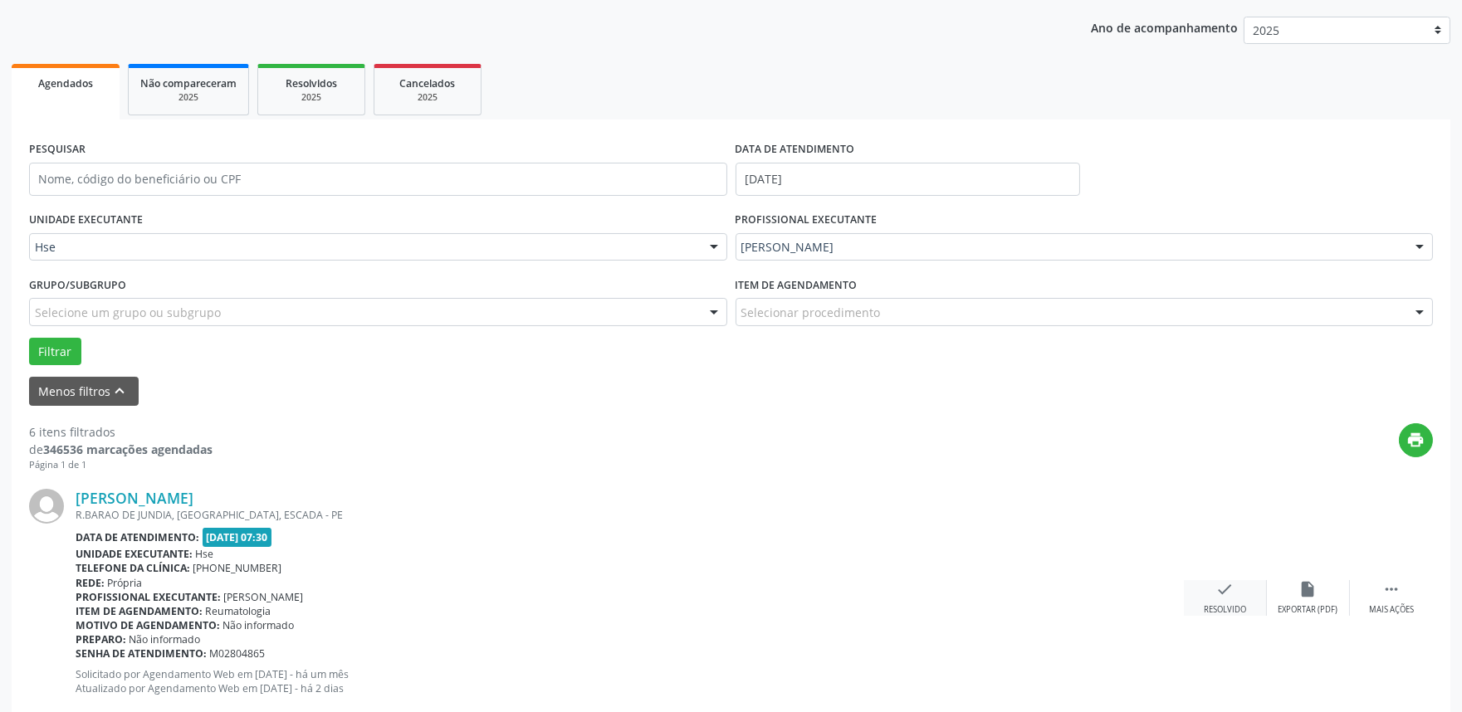
click at [1188, 593] on div "check Resolvido" at bounding box center [1225, 598] width 83 height 36
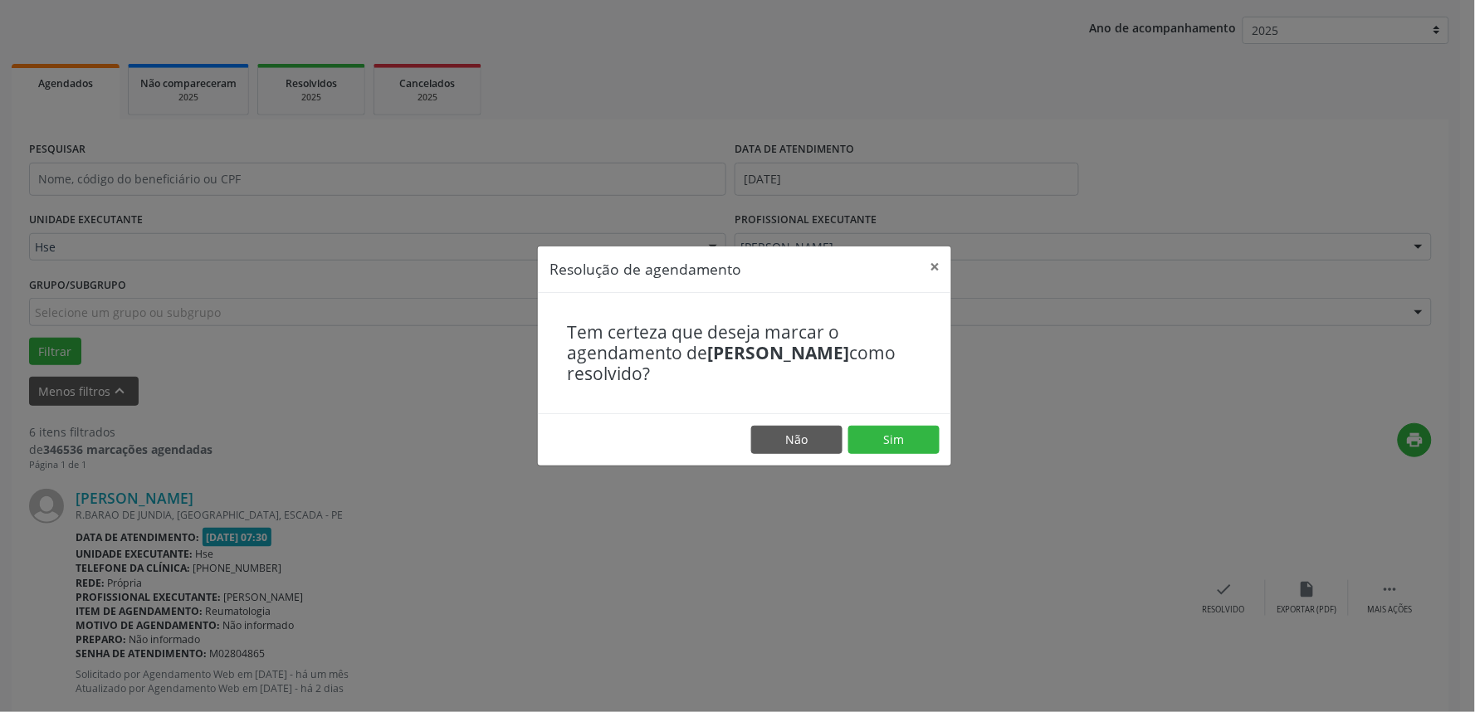
click at [901, 423] on footer "Não Sim" at bounding box center [744, 439] width 413 height 52
click at [885, 430] on button "Sim" at bounding box center [893, 440] width 91 height 28
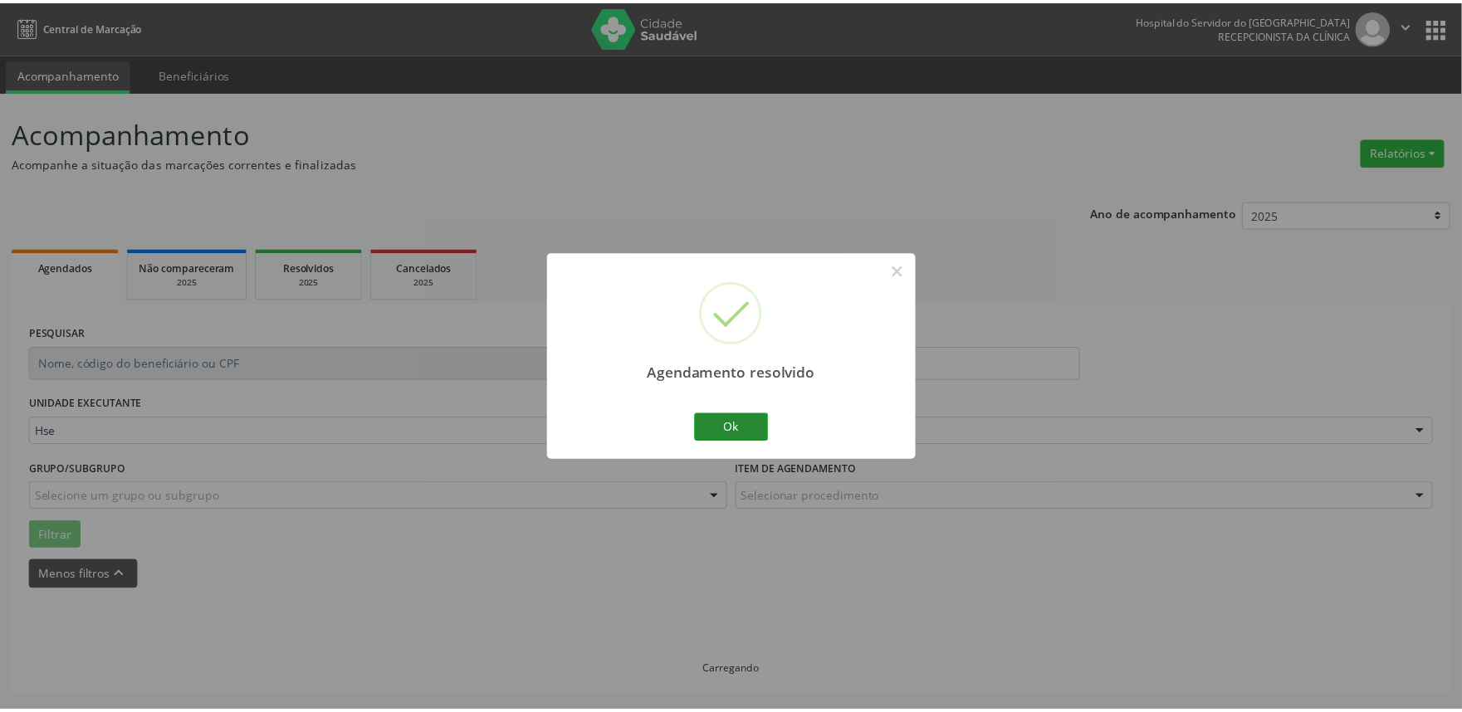
scroll to position [0, 0]
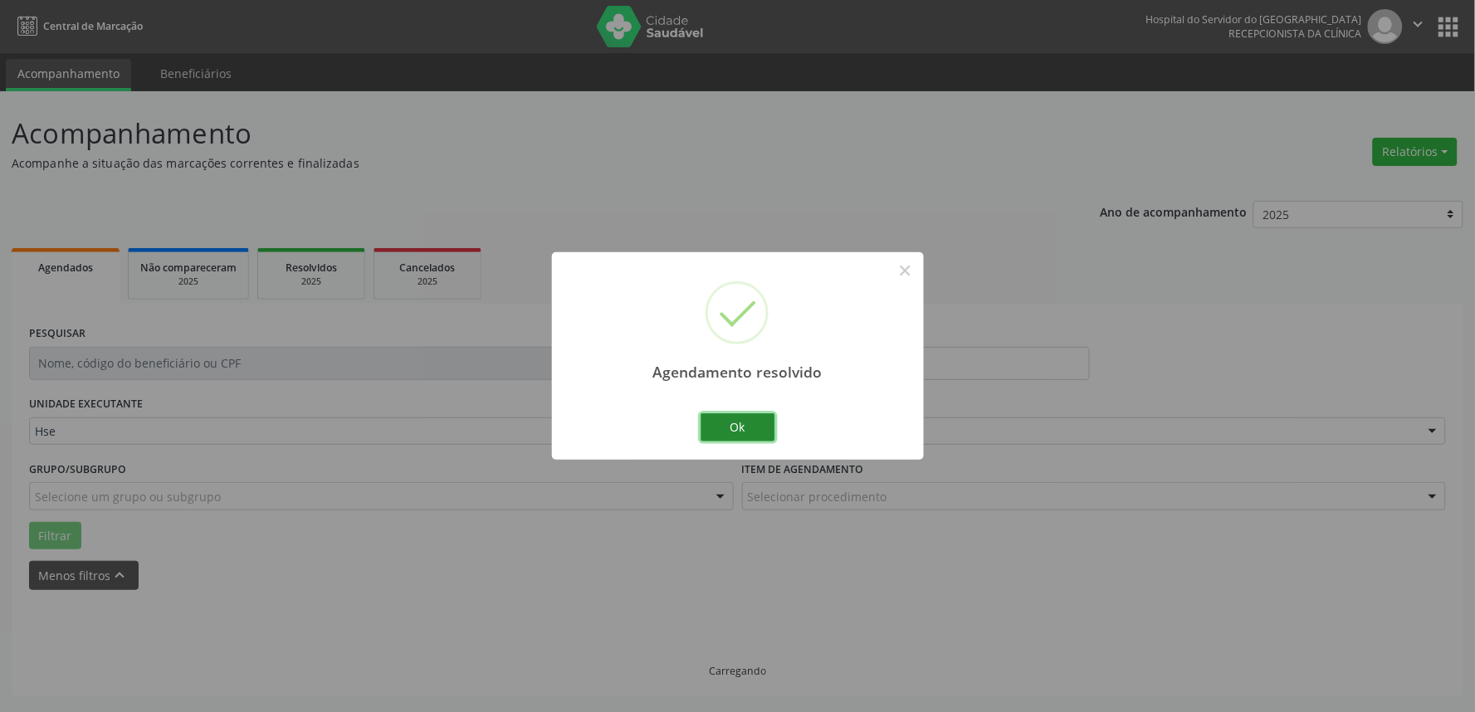
click at [742, 422] on button "Ok" at bounding box center [737, 427] width 75 height 28
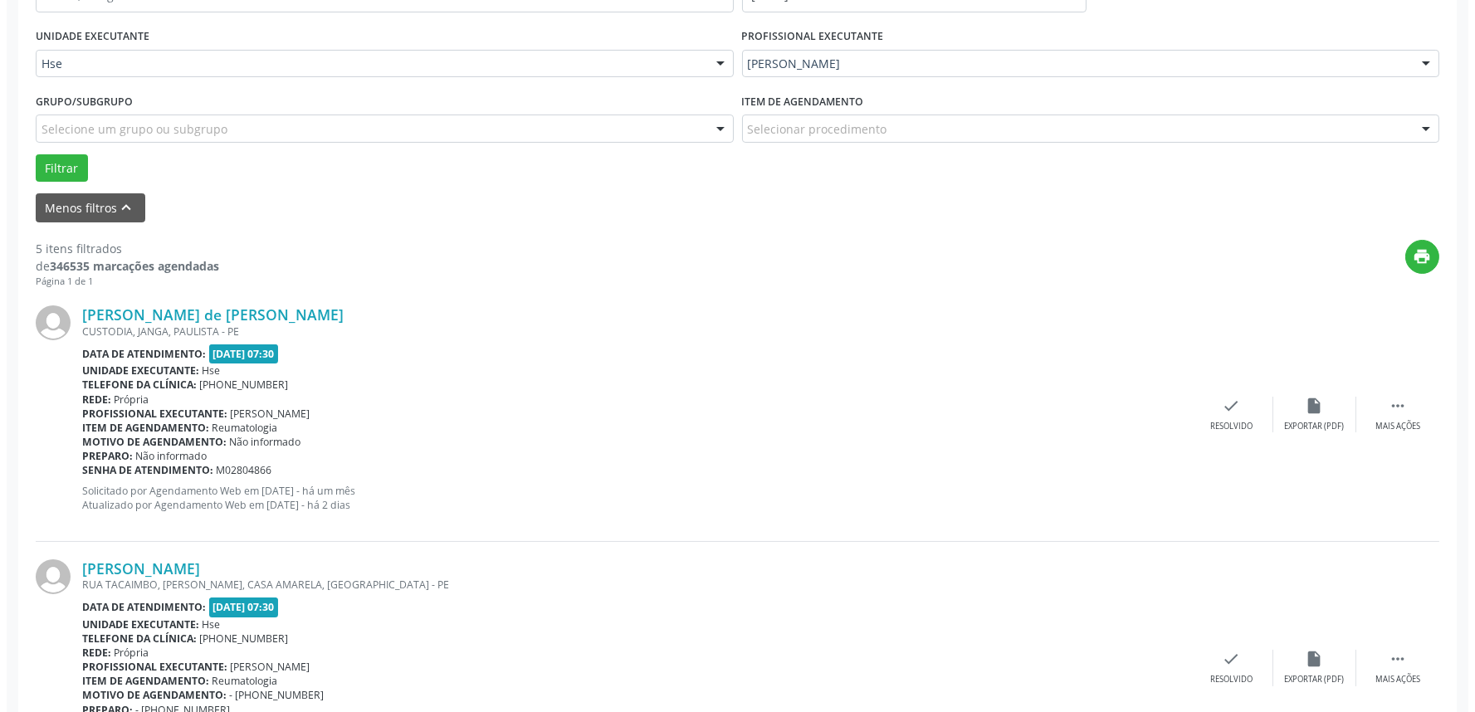
scroll to position [368, 0]
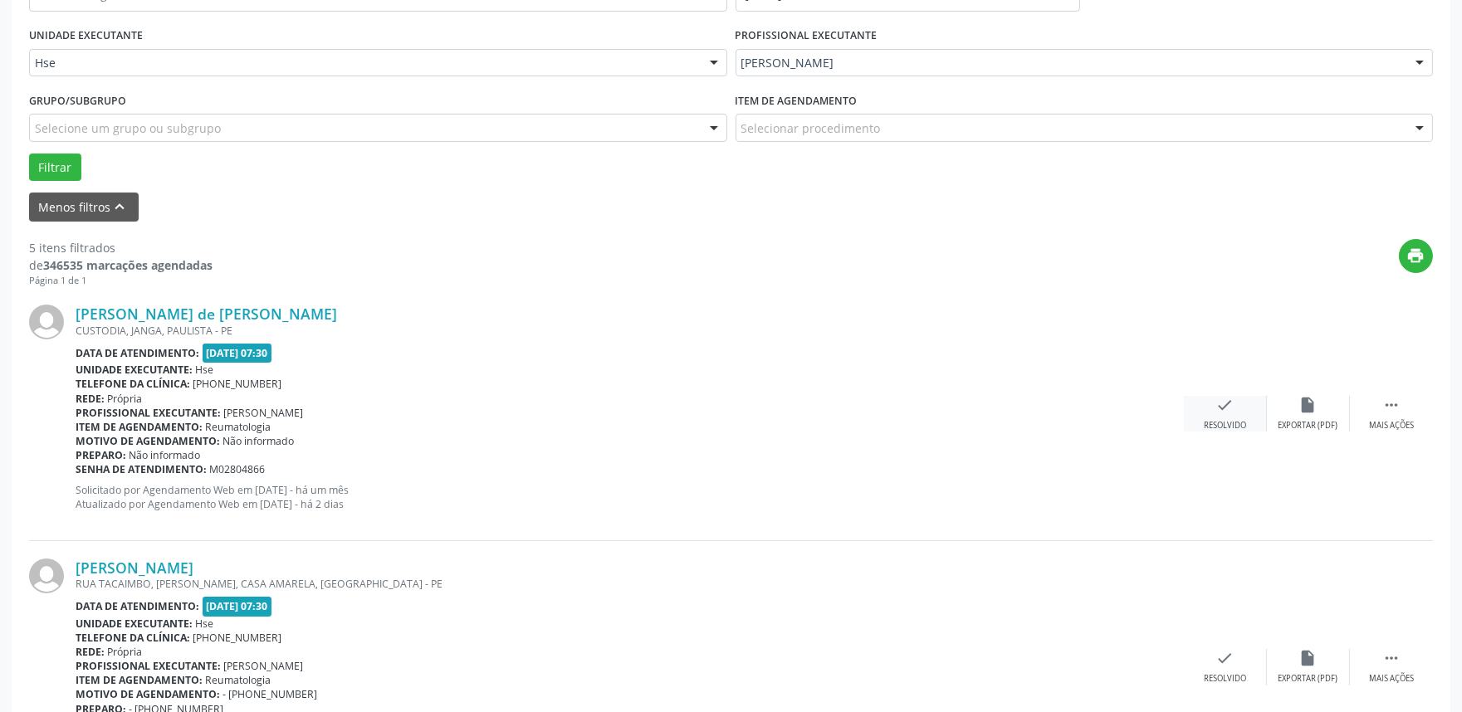
click at [1208, 422] on div "Resolvido" at bounding box center [1224, 426] width 42 height 12
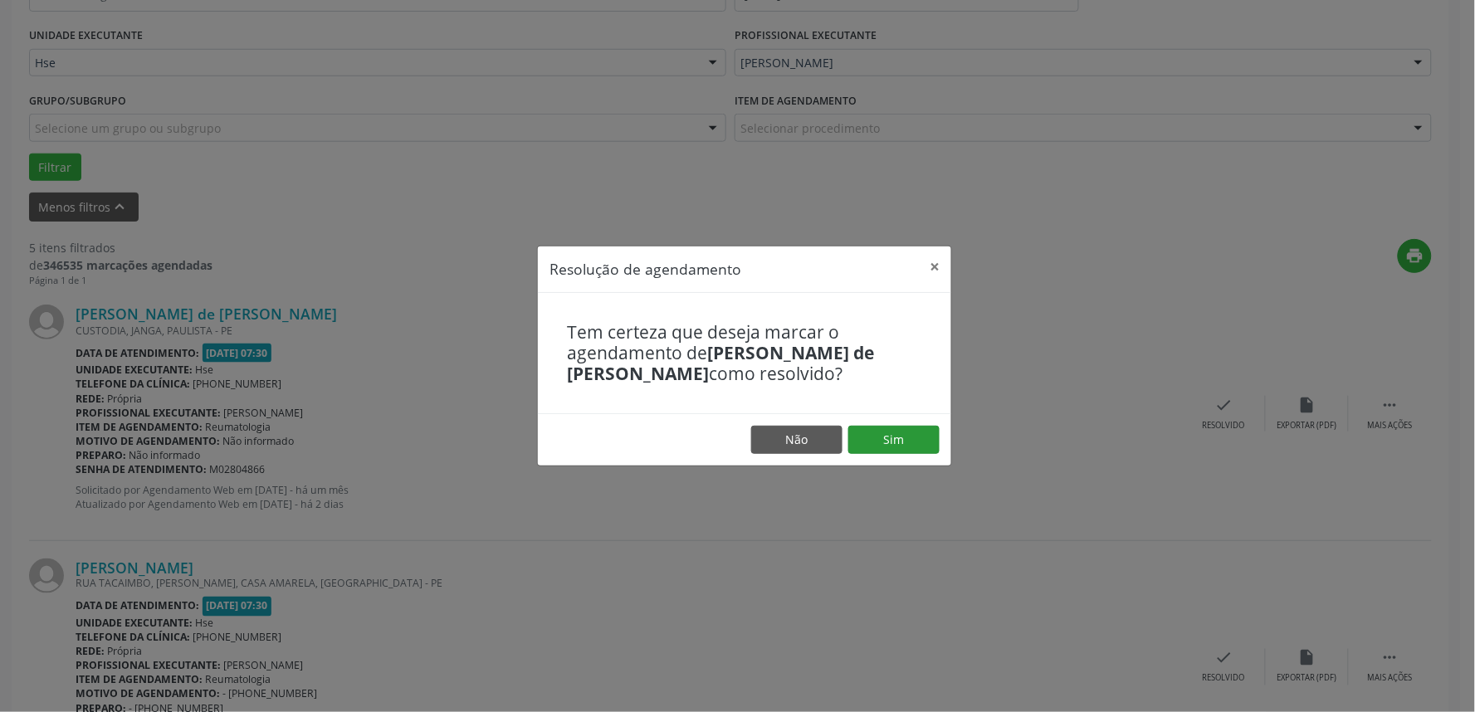
drag, startPoint x: 946, startPoint y: 429, endPoint x: 934, endPoint y: 437, distance: 14.5
click at [946, 430] on footer "Não Sim" at bounding box center [744, 439] width 413 height 52
click at [934, 437] on button "Sim" at bounding box center [893, 440] width 91 height 28
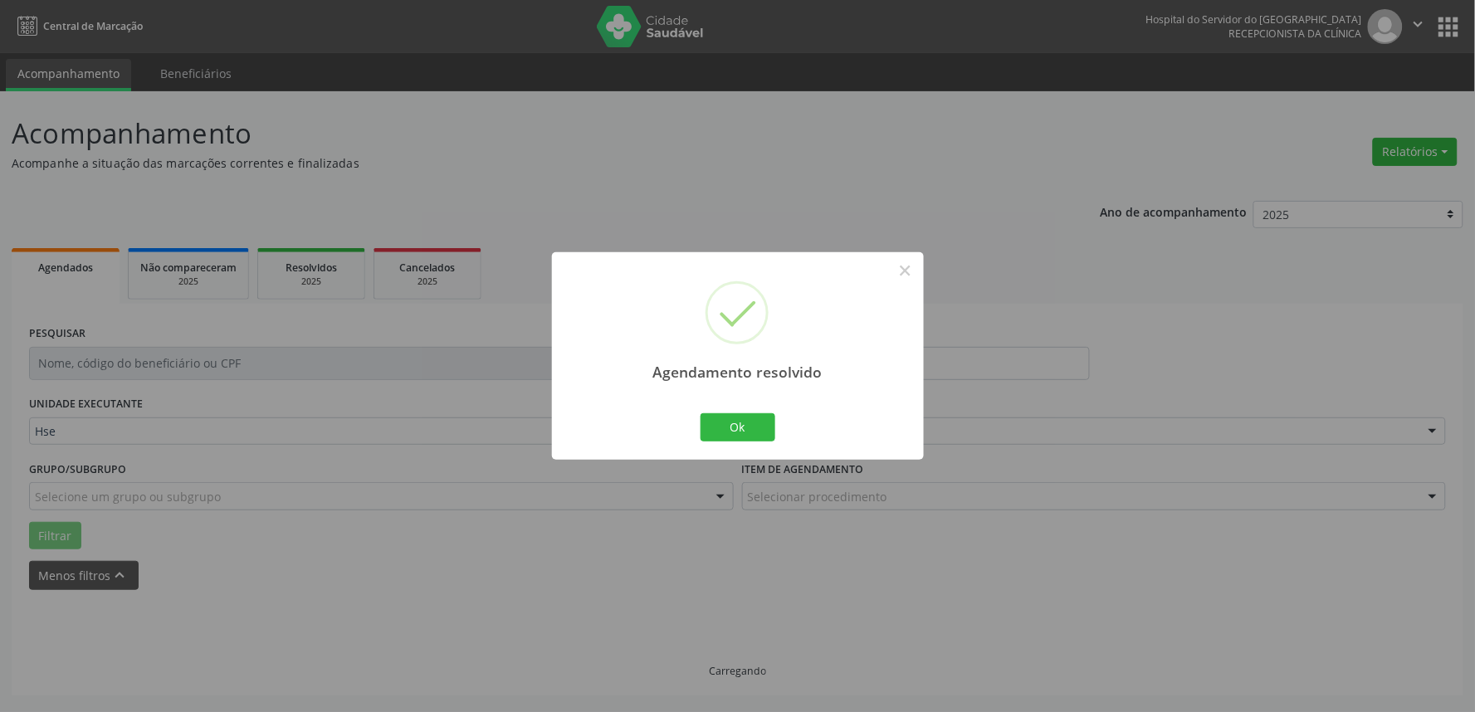
scroll to position [0, 0]
click at [748, 417] on button "Ok" at bounding box center [737, 427] width 75 height 28
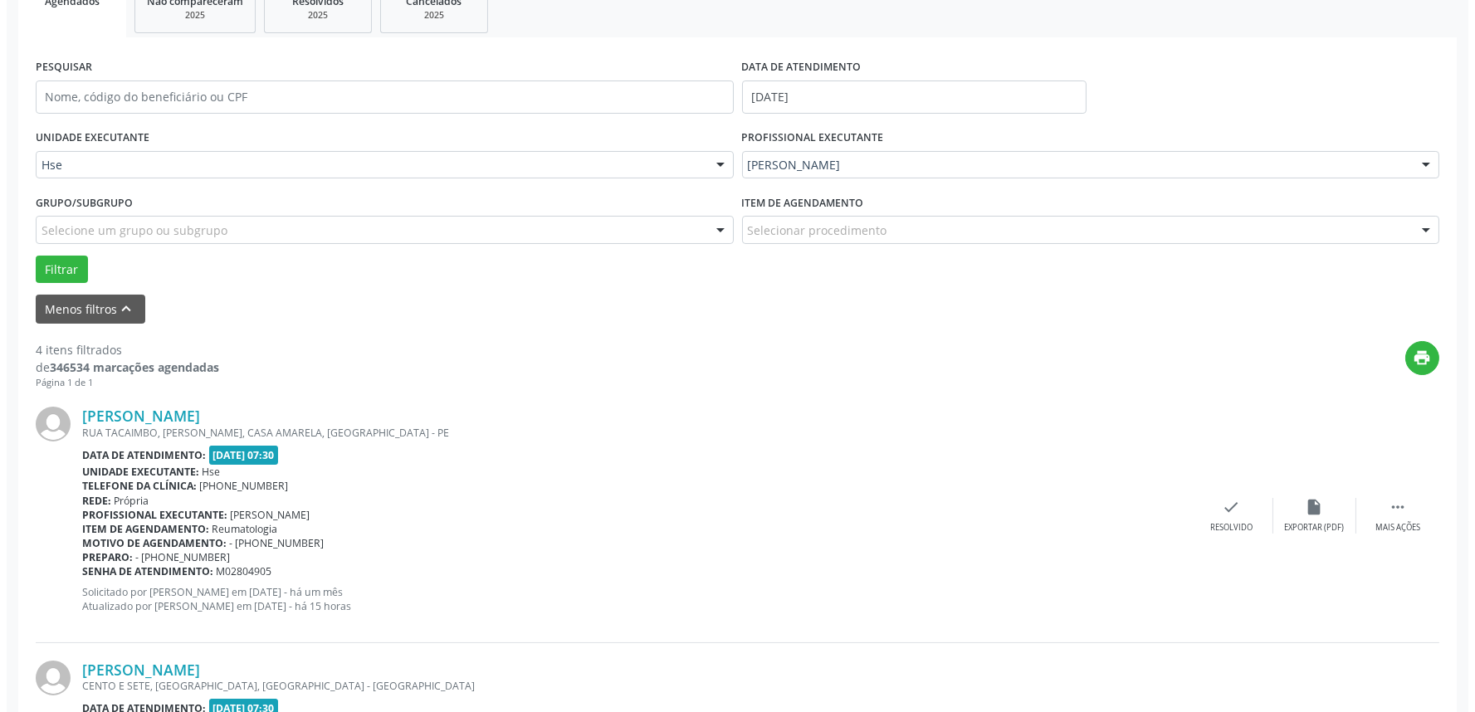
scroll to position [276, 0]
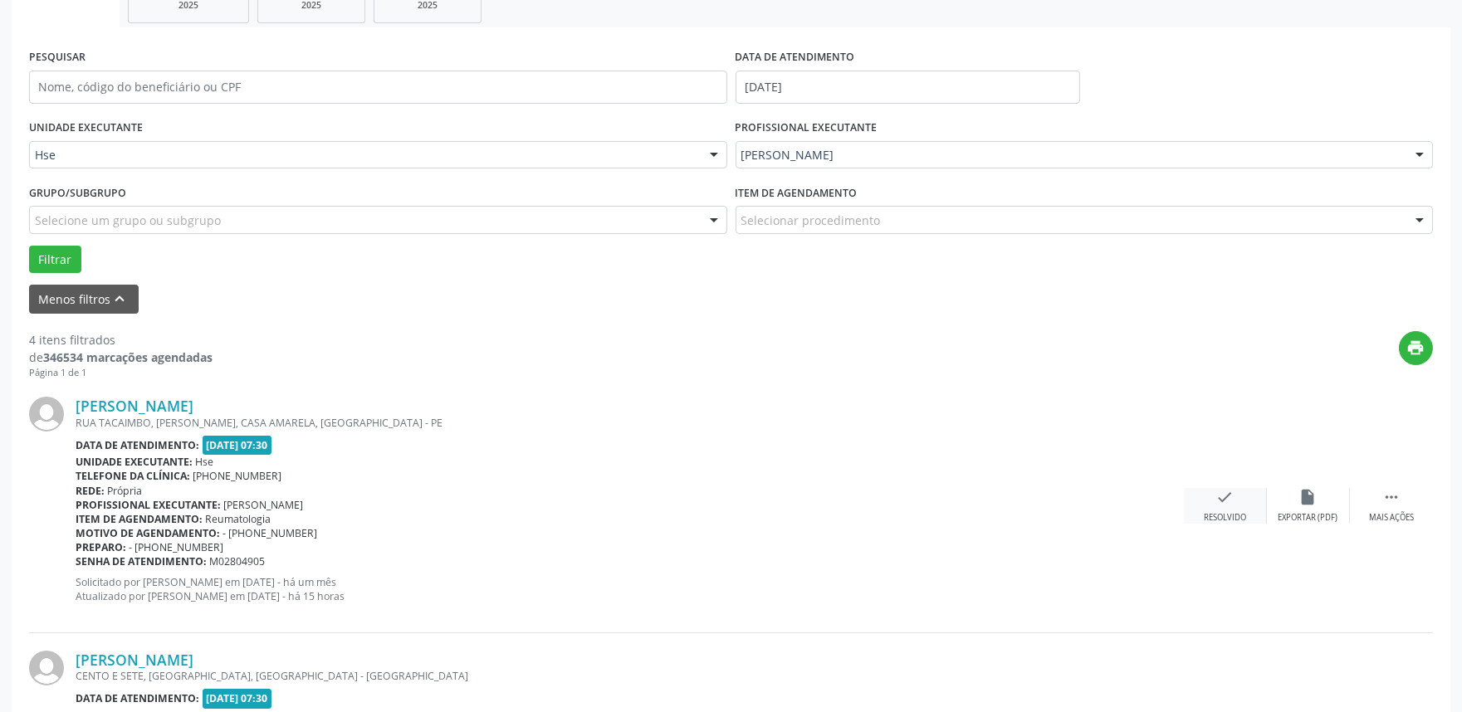
click at [1221, 509] on div "check Resolvido" at bounding box center [1225, 506] width 83 height 36
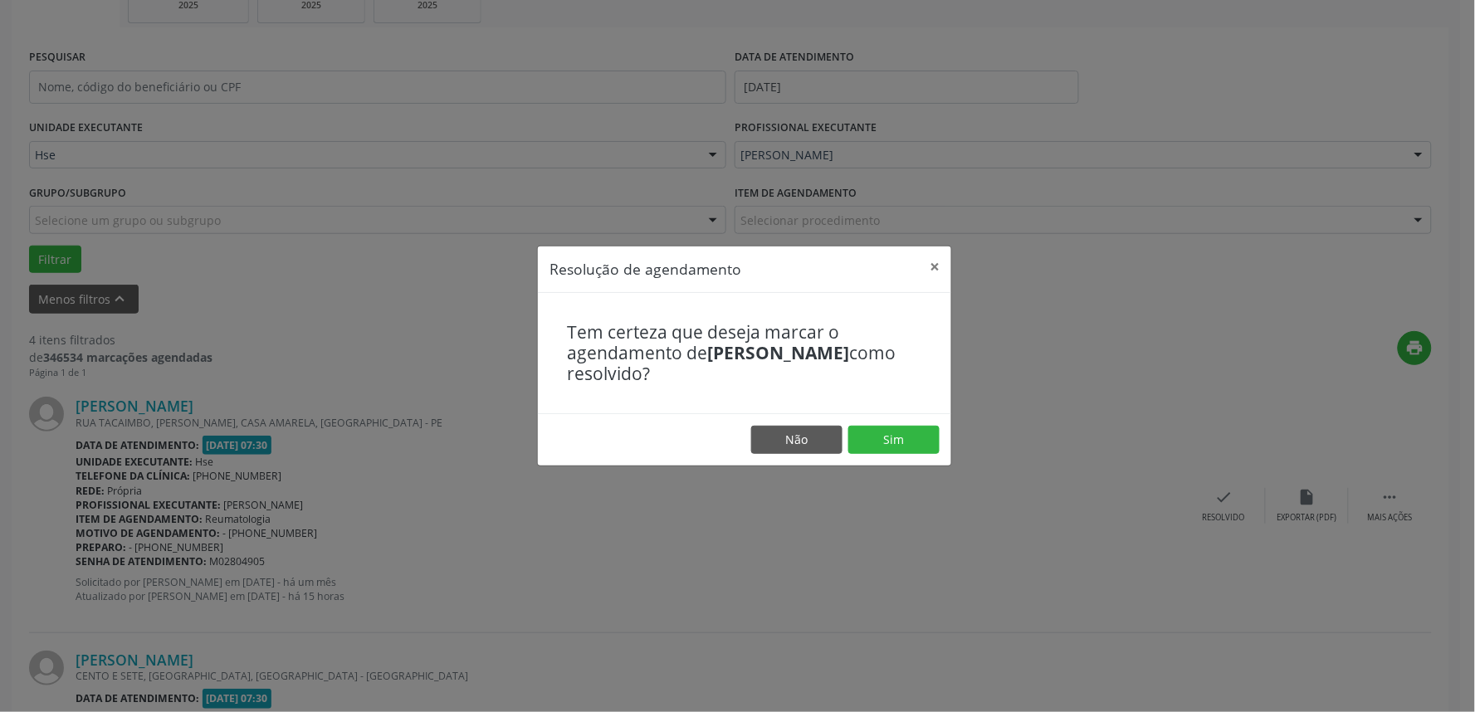
click at [881, 420] on footer "Não Sim" at bounding box center [744, 439] width 413 height 52
click at [884, 424] on footer "Não Sim" at bounding box center [744, 439] width 413 height 52
click at [884, 426] on footer "Não Sim" at bounding box center [744, 439] width 413 height 52
click at [884, 426] on button "Sim" at bounding box center [893, 440] width 91 height 28
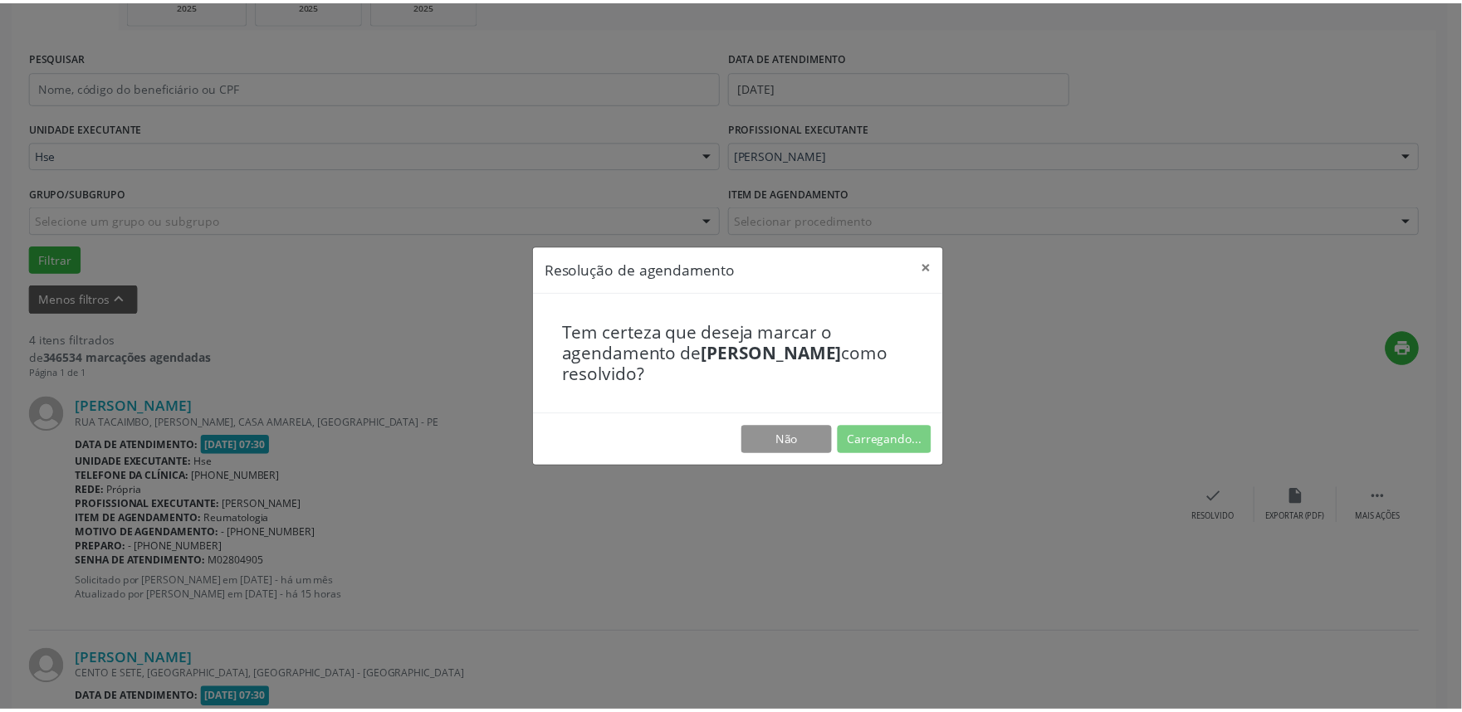
scroll to position [0, 0]
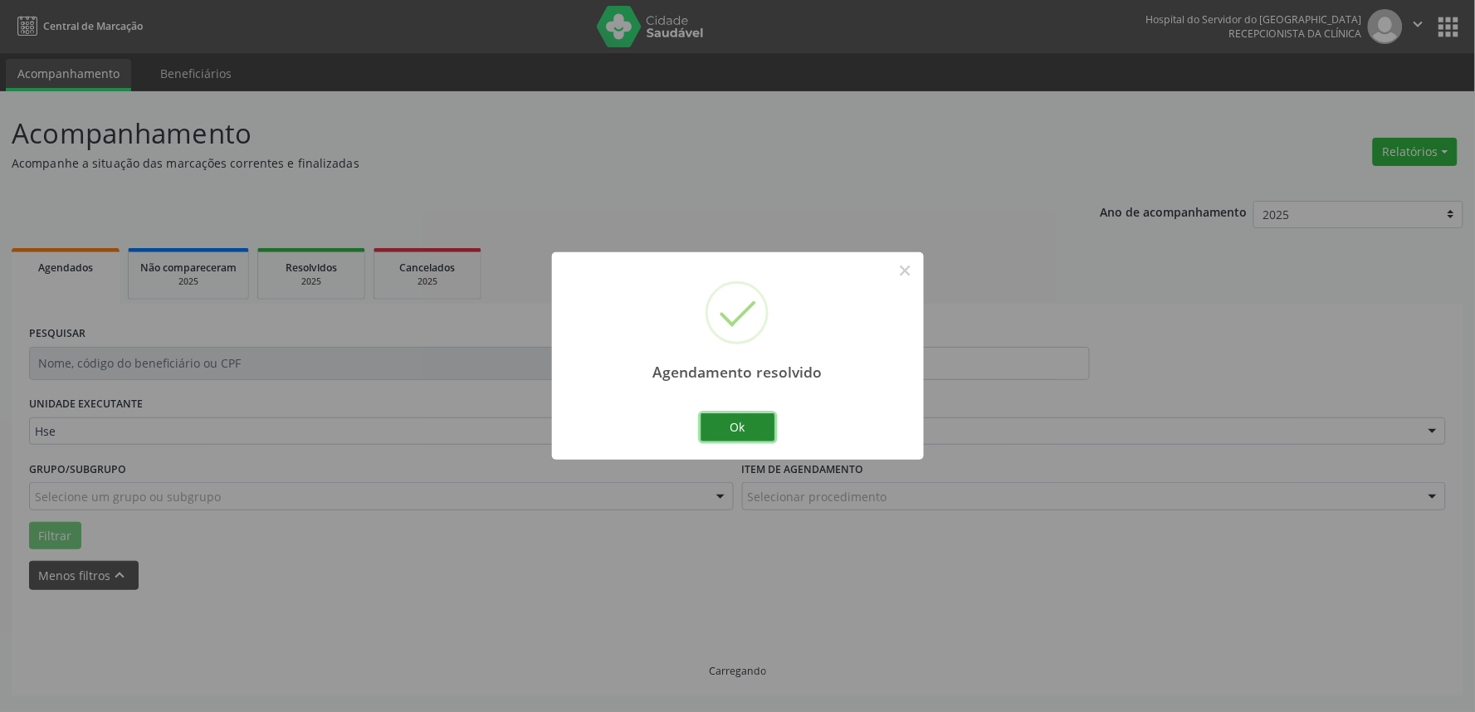
click at [755, 418] on button "Ok" at bounding box center [737, 427] width 75 height 28
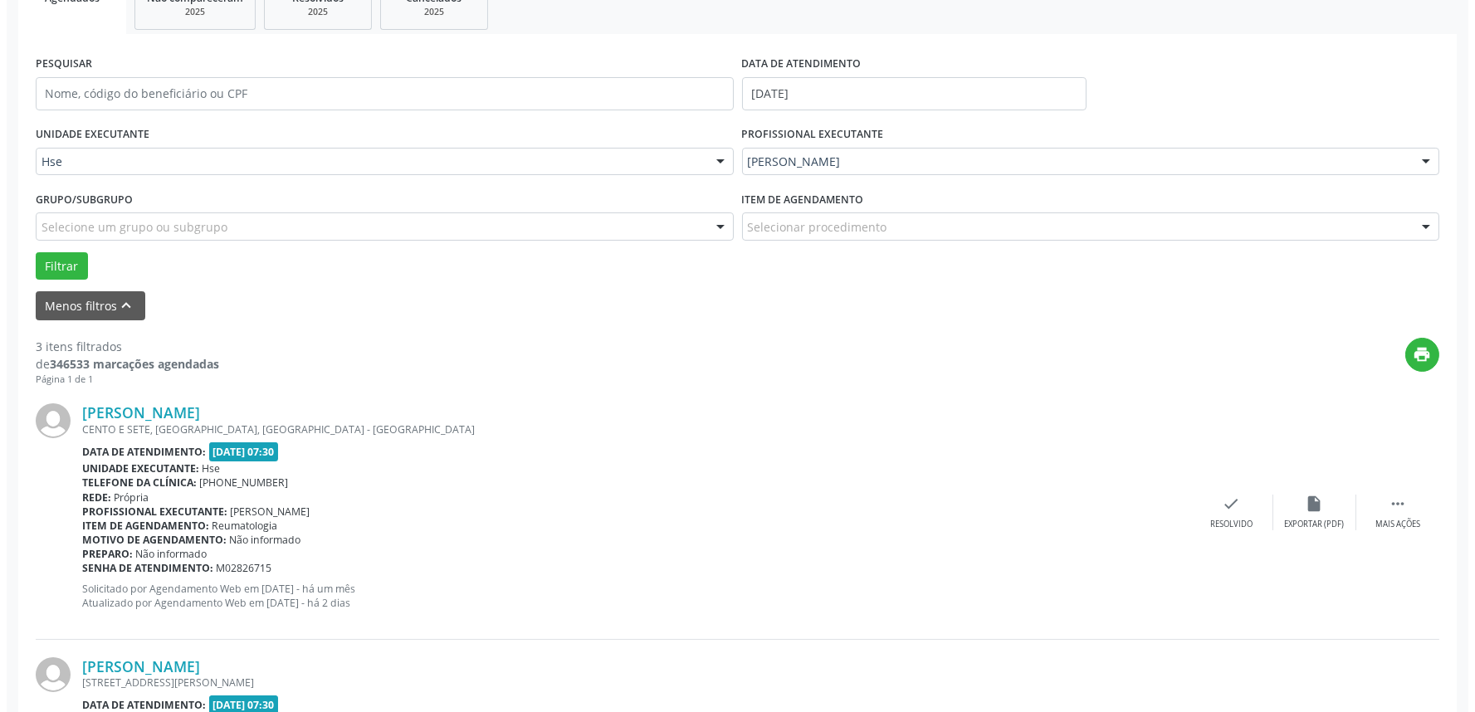
scroll to position [276, 0]
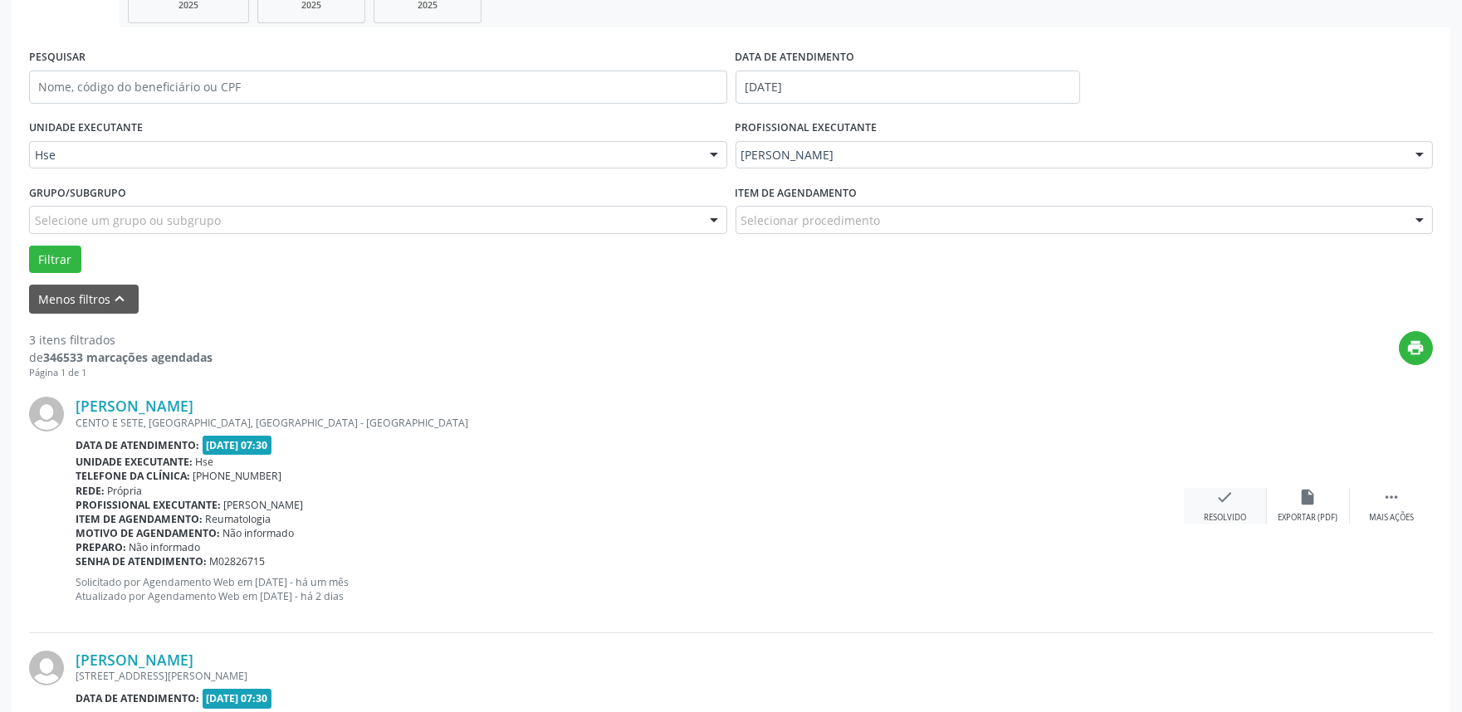
click at [1232, 521] on div "Resolvido" at bounding box center [1224, 518] width 42 height 12
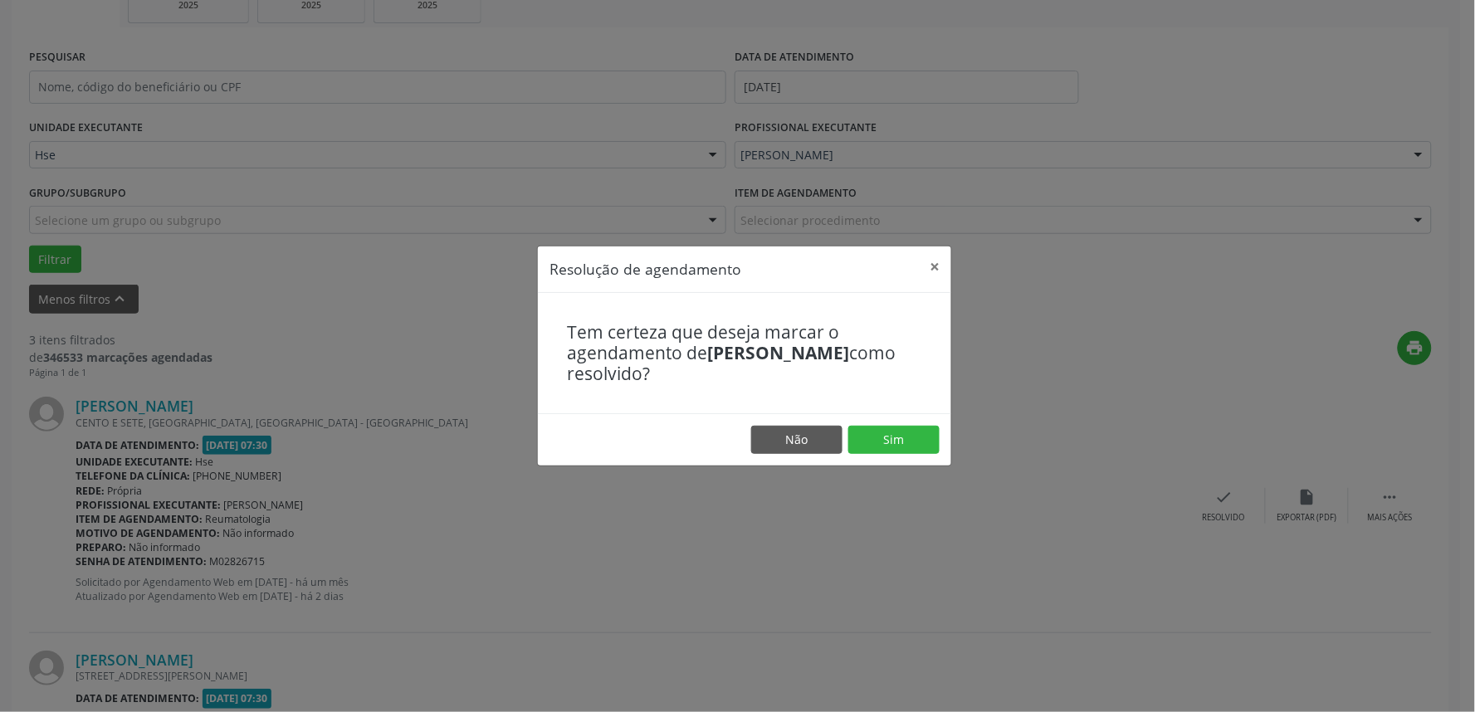
click at [915, 425] on footer "Não Sim" at bounding box center [744, 439] width 413 height 52
click at [913, 429] on button "Sim" at bounding box center [893, 440] width 91 height 28
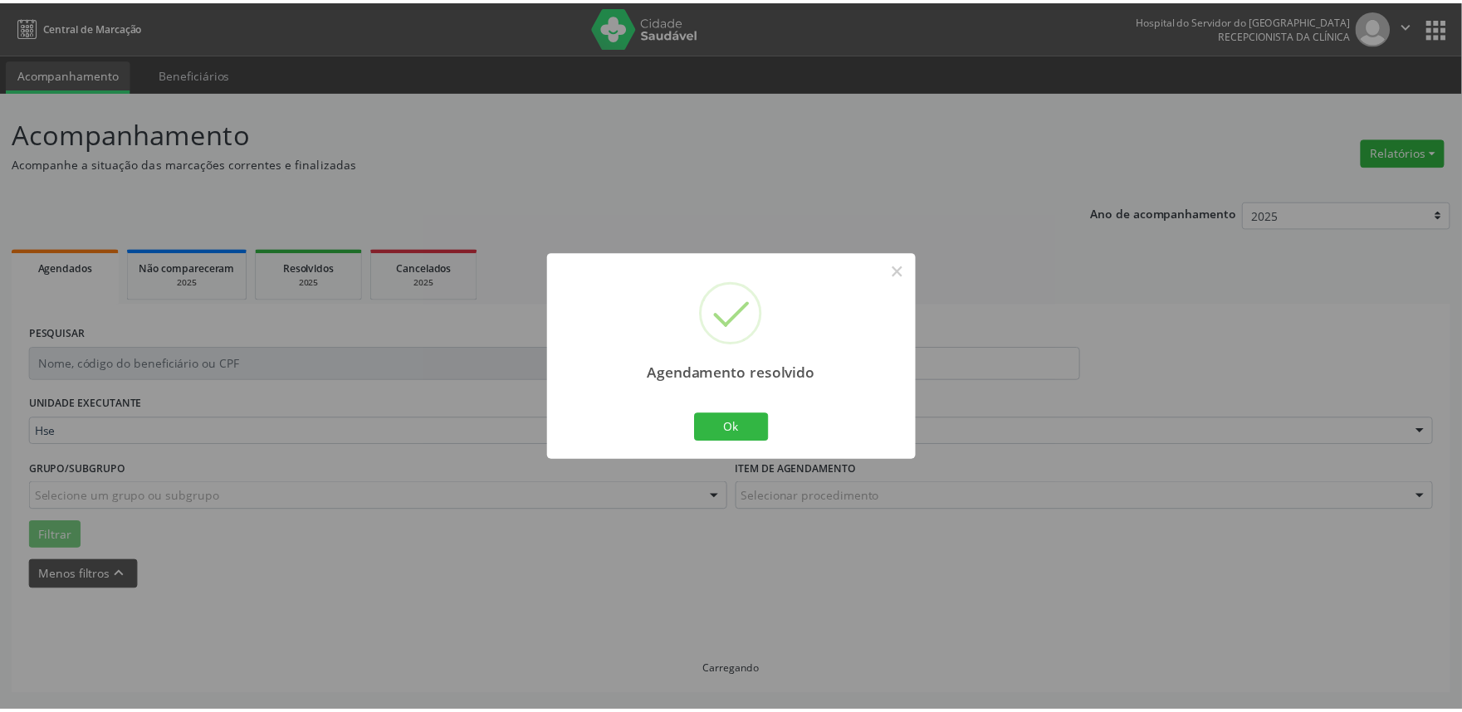
scroll to position [0, 0]
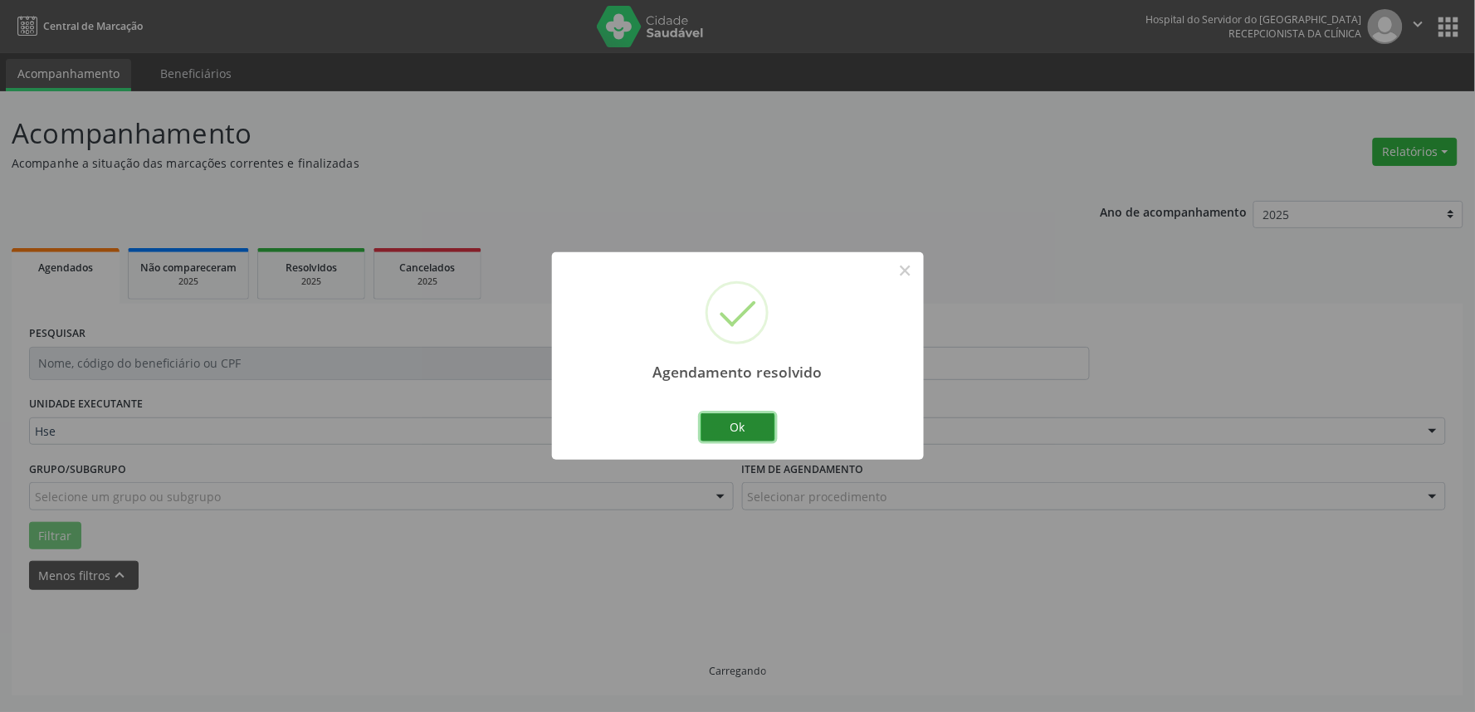
click at [716, 424] on button "Ok" at bounding box center [737, 427] width 75 height 28
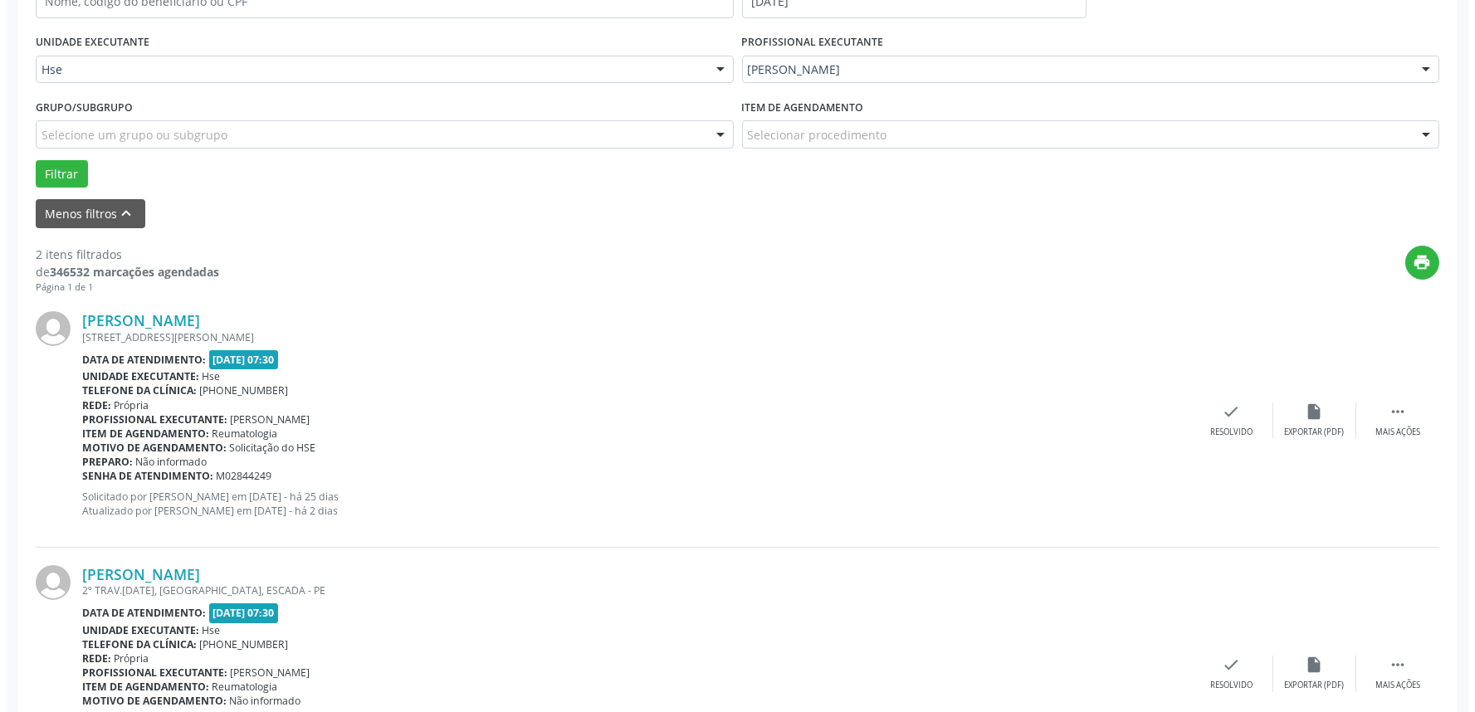
scroll to position [368, 0]
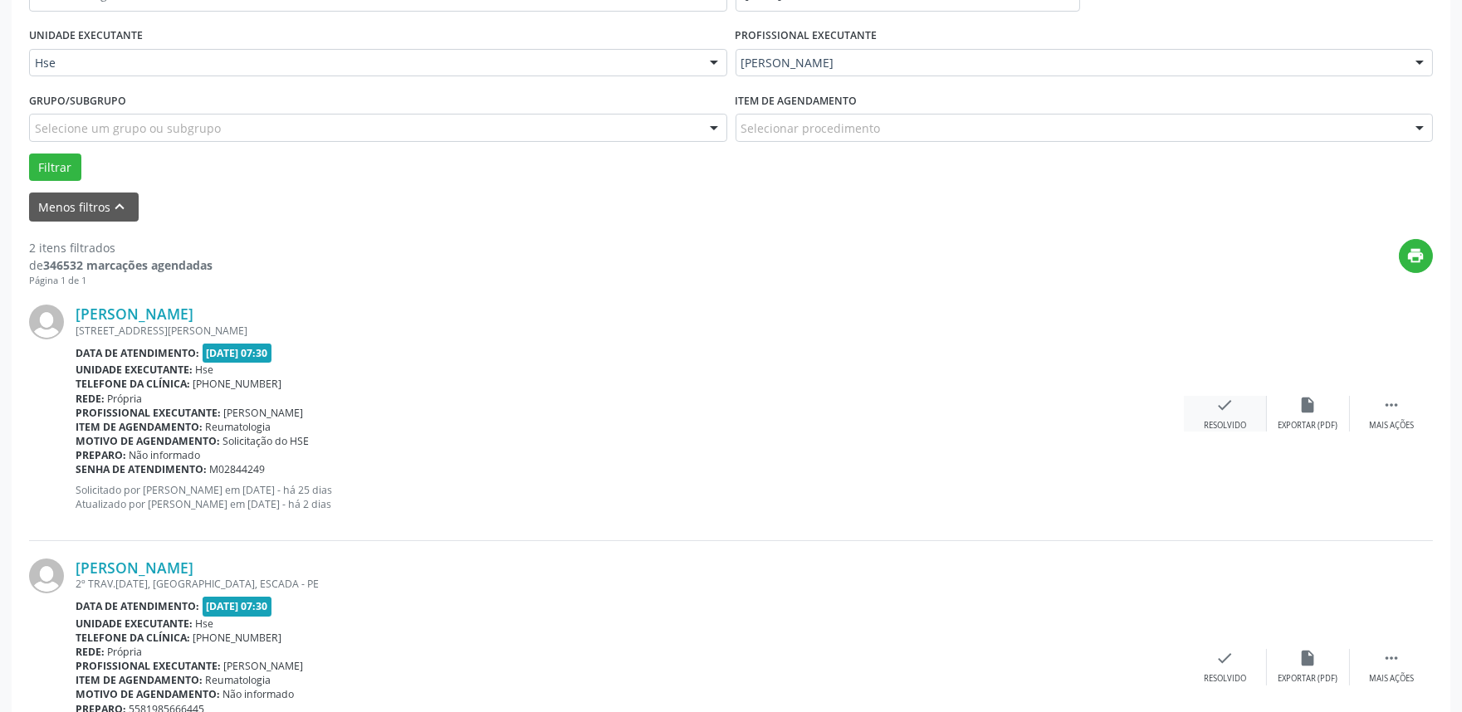
click at [1210, 403] on div "check Resolvido" at bounding box center [1225, 414] width 83 height 36
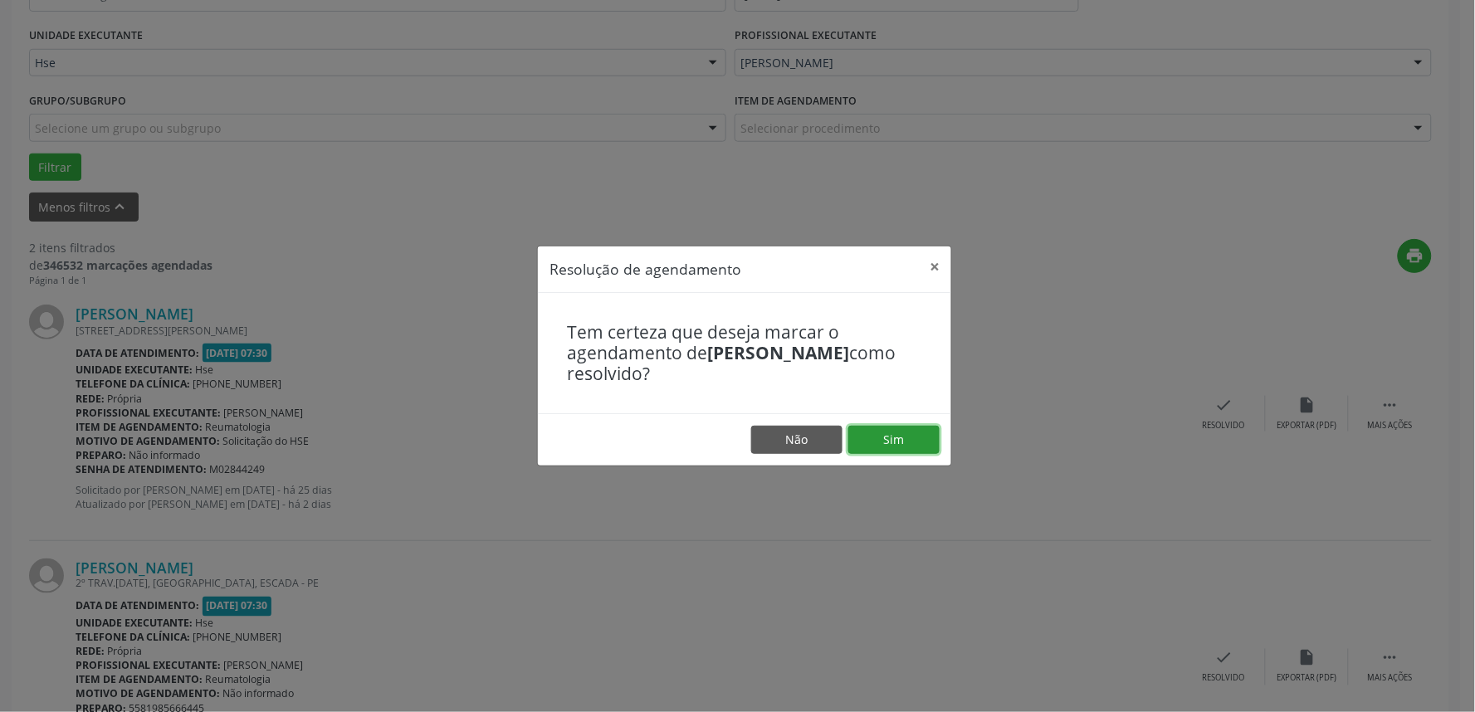
click at [910, 427] on button "Sim" at bounding box center [893, 440] width 91 height 28
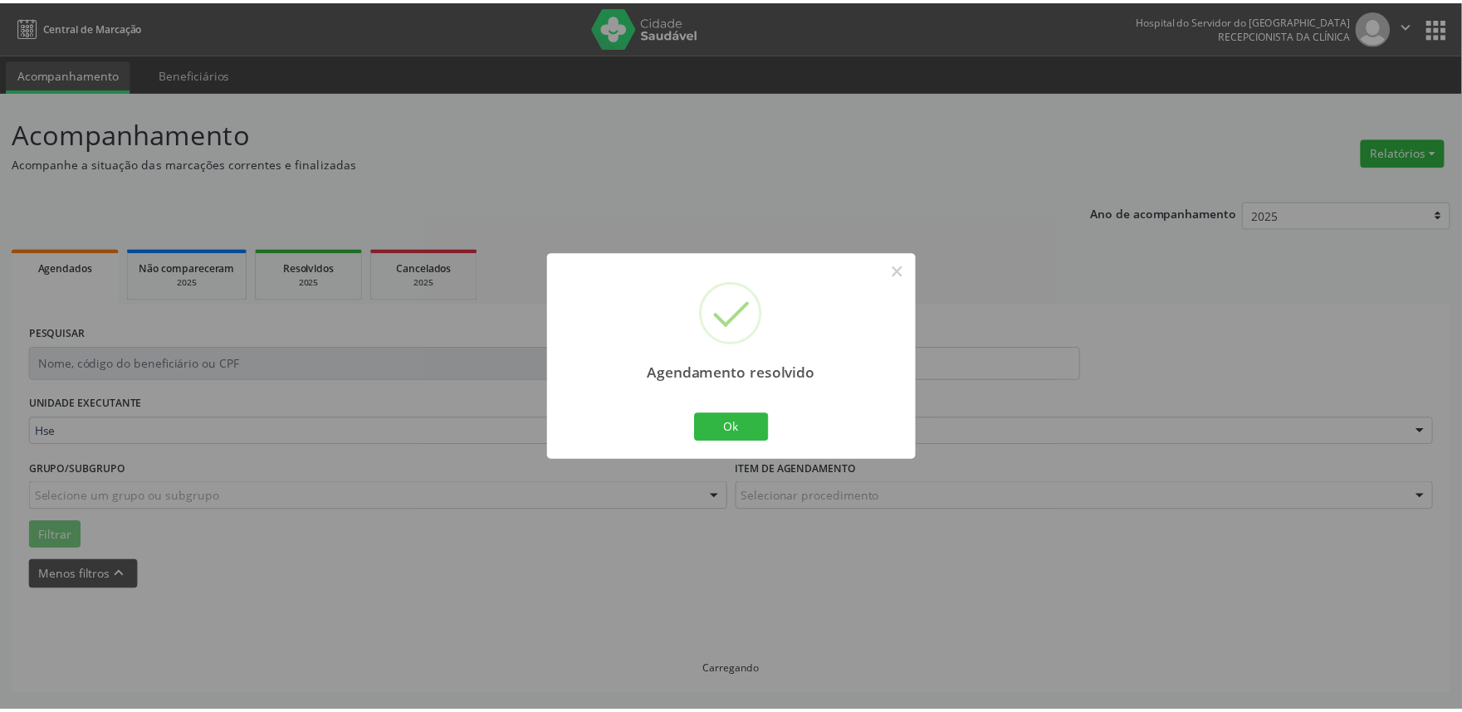
scroll to position [0, 0]
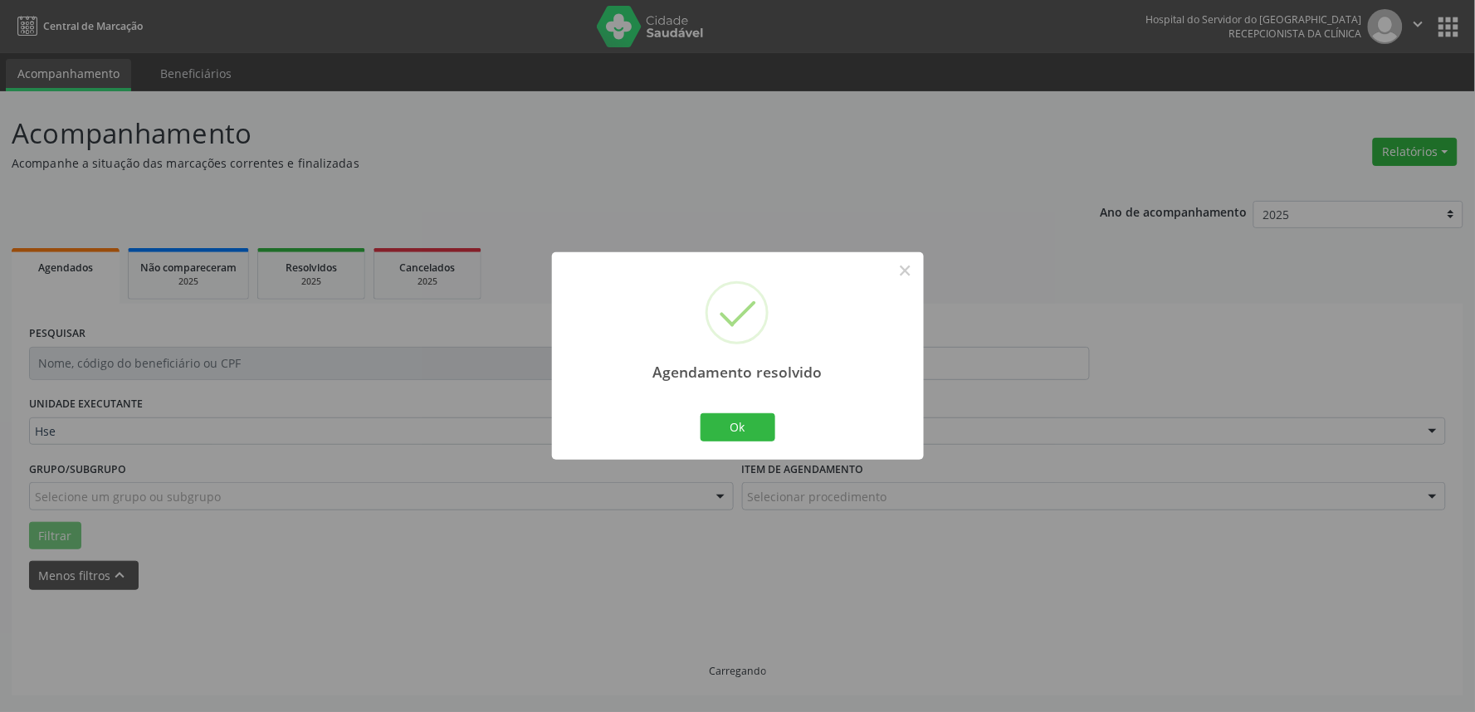
click at [778, 418] on div "Ok Cancel" at bounding box center [737, 427] width 82 height 35
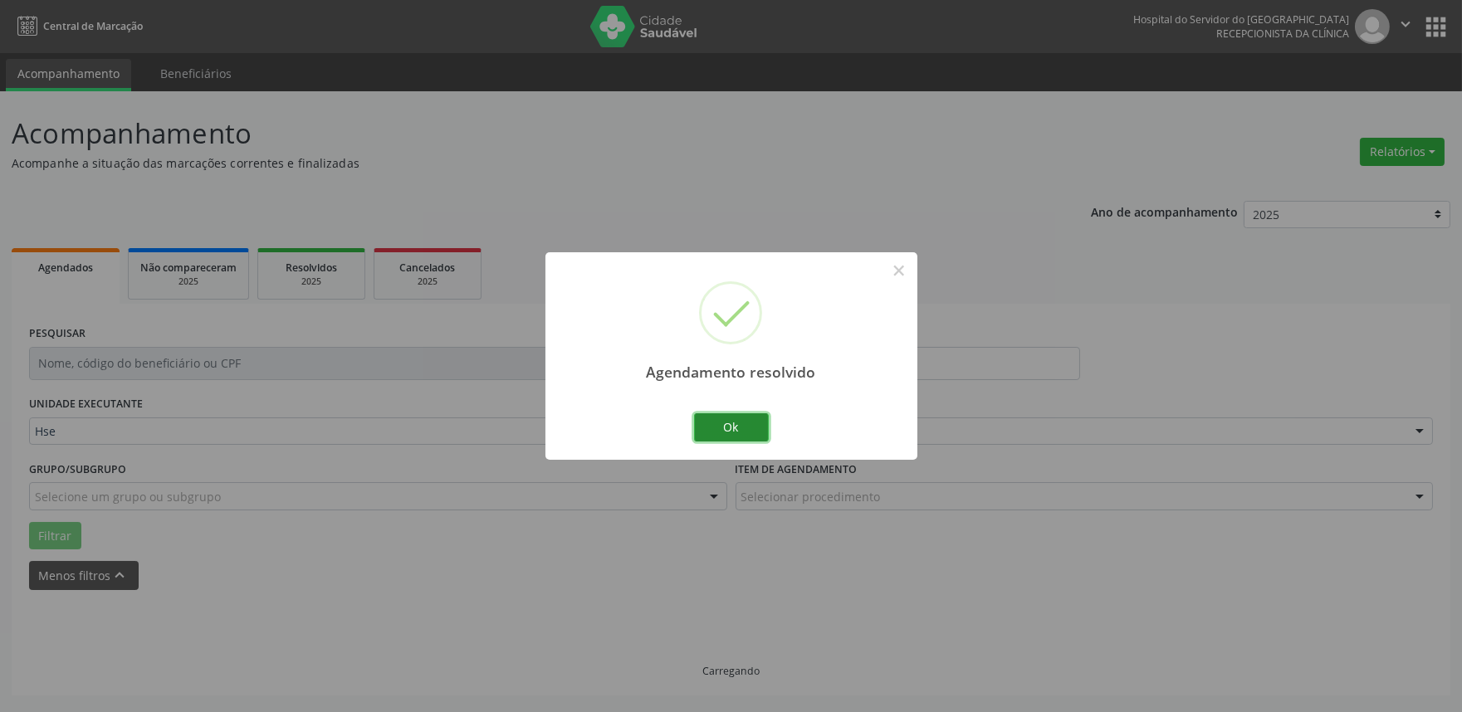
click at [764, 420] on button "Ok" at bounding box center [731, 427] width 75 height 28
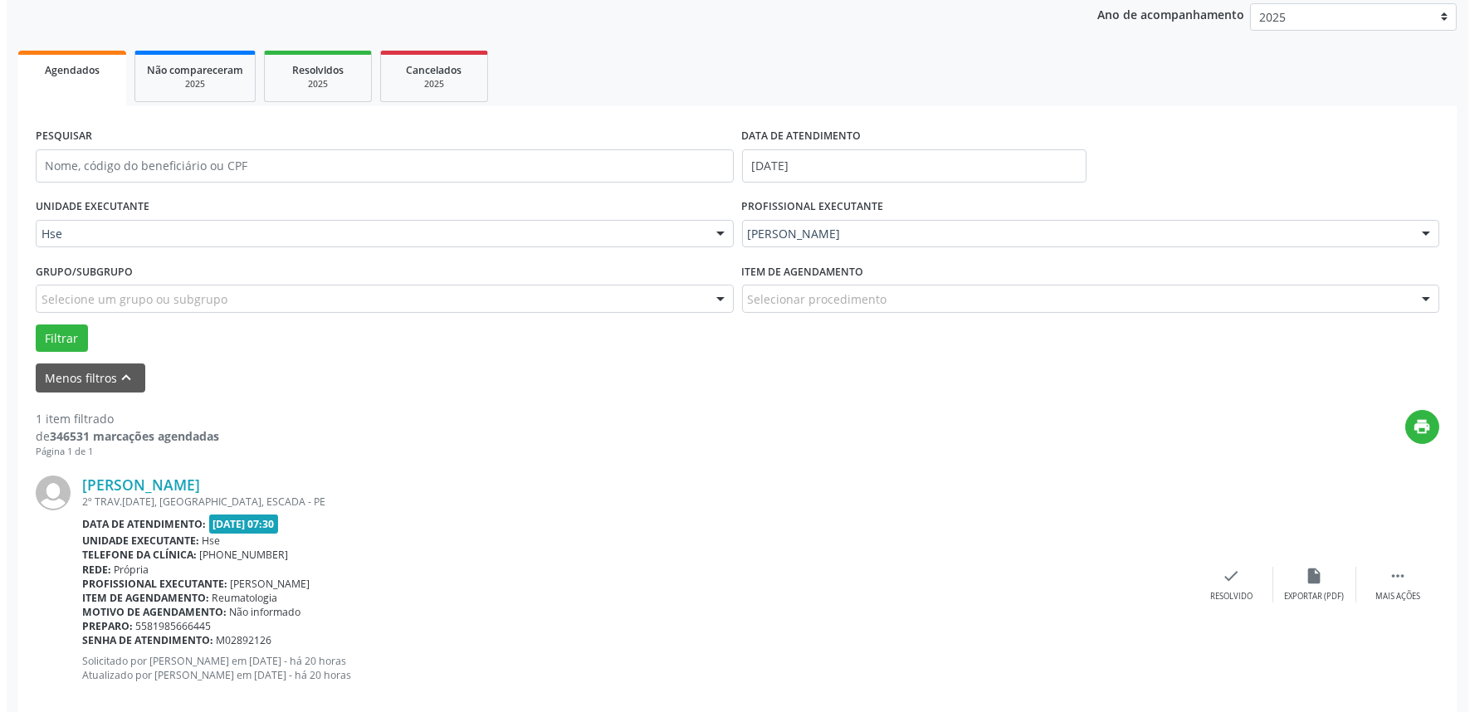
scroll to position [224, 0]
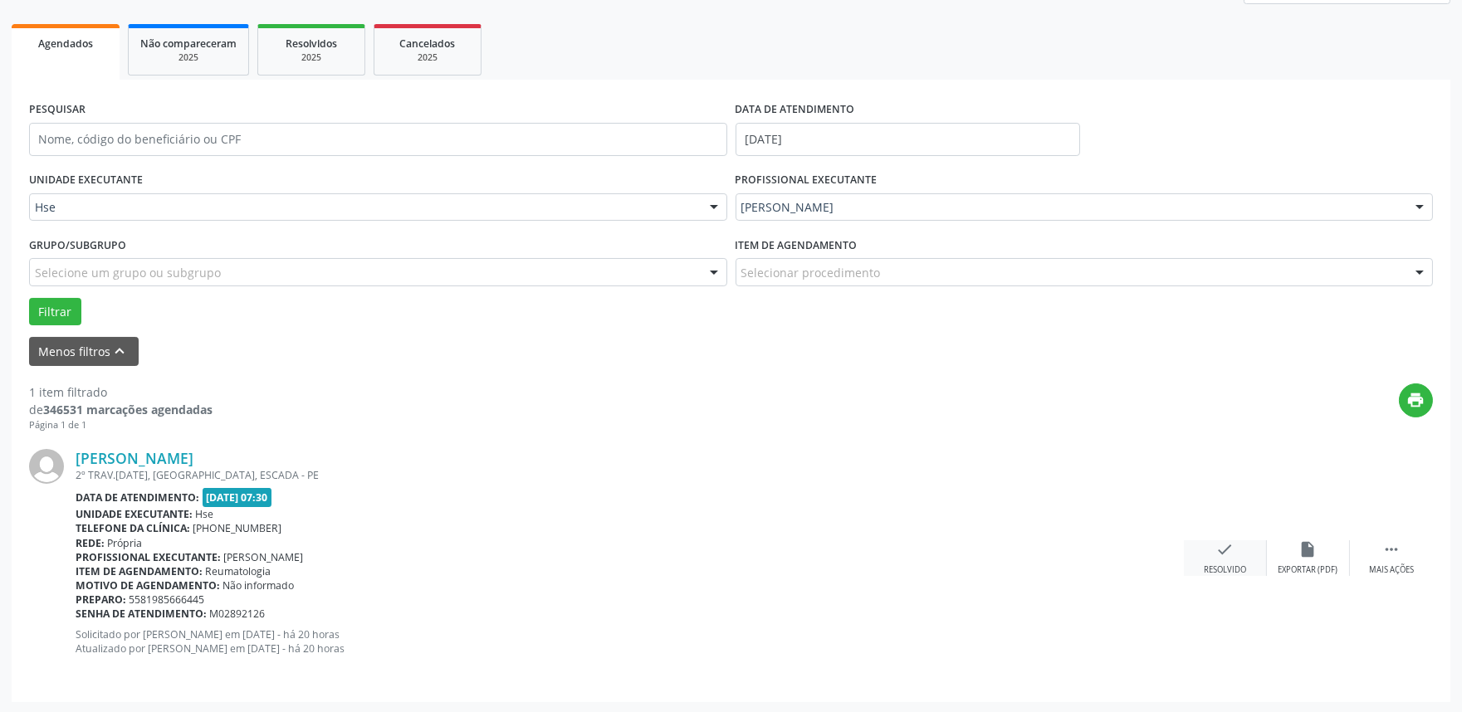
click at [1221, 551] on icon "check" at bounding box center [1225, 549] width 18 height 18
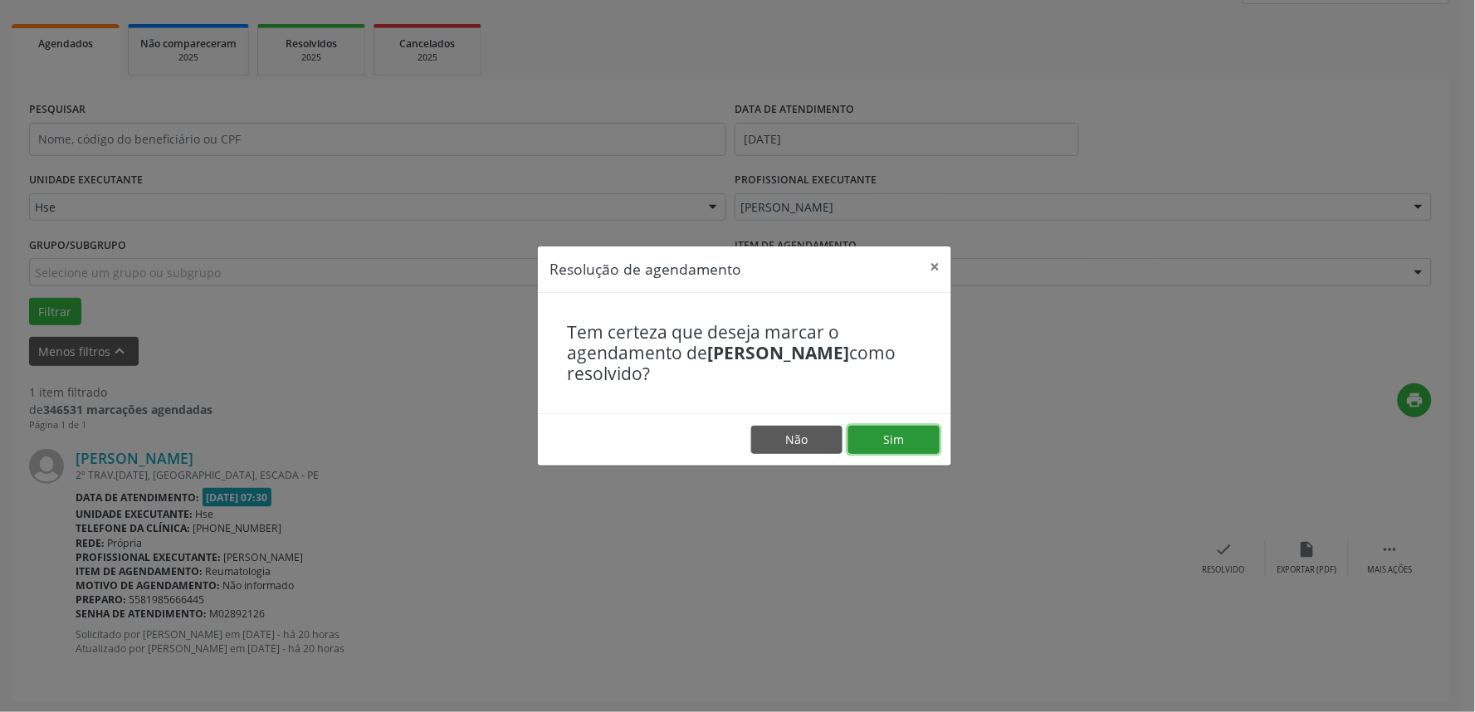
click at [901, 443] on button "Sim" at bounding box center [893, 440] width 91 height 28
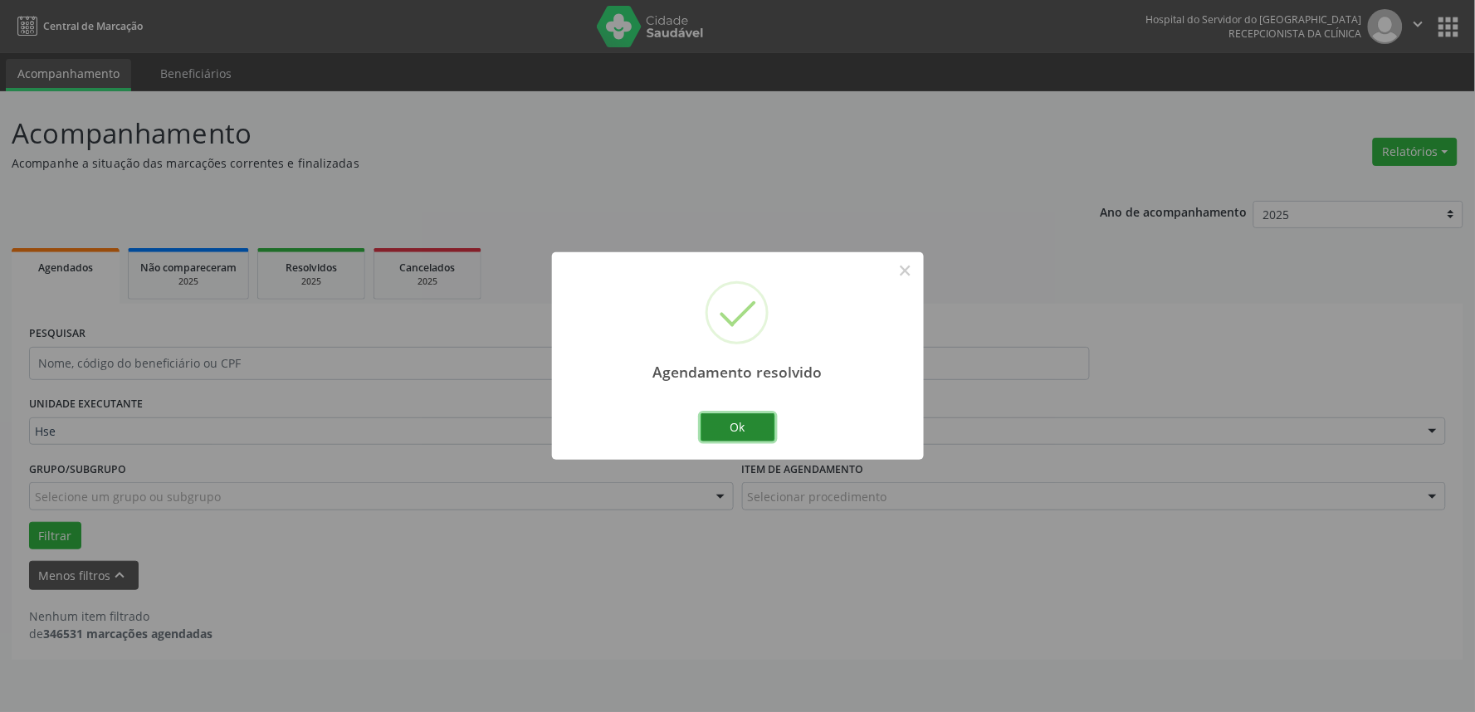
click at [726, 425] on button "Ok" at bounding box center [737, 427] width 75 height 28
